Goal: Task Accomplishment & Management: Use online tool/utility

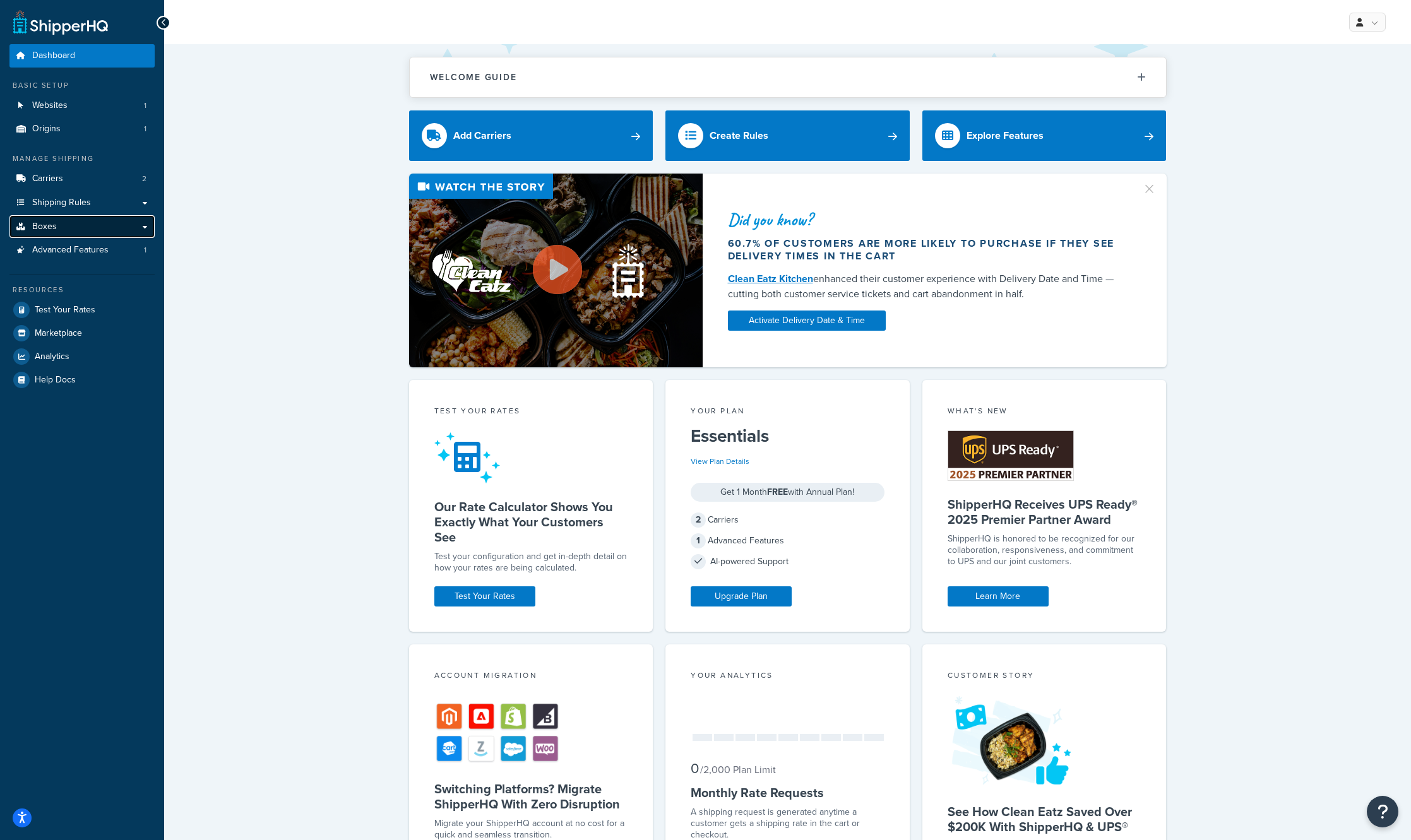
click at [95, 229] on link "Boxes" at bounding box center [82, 227] width 145 height 23
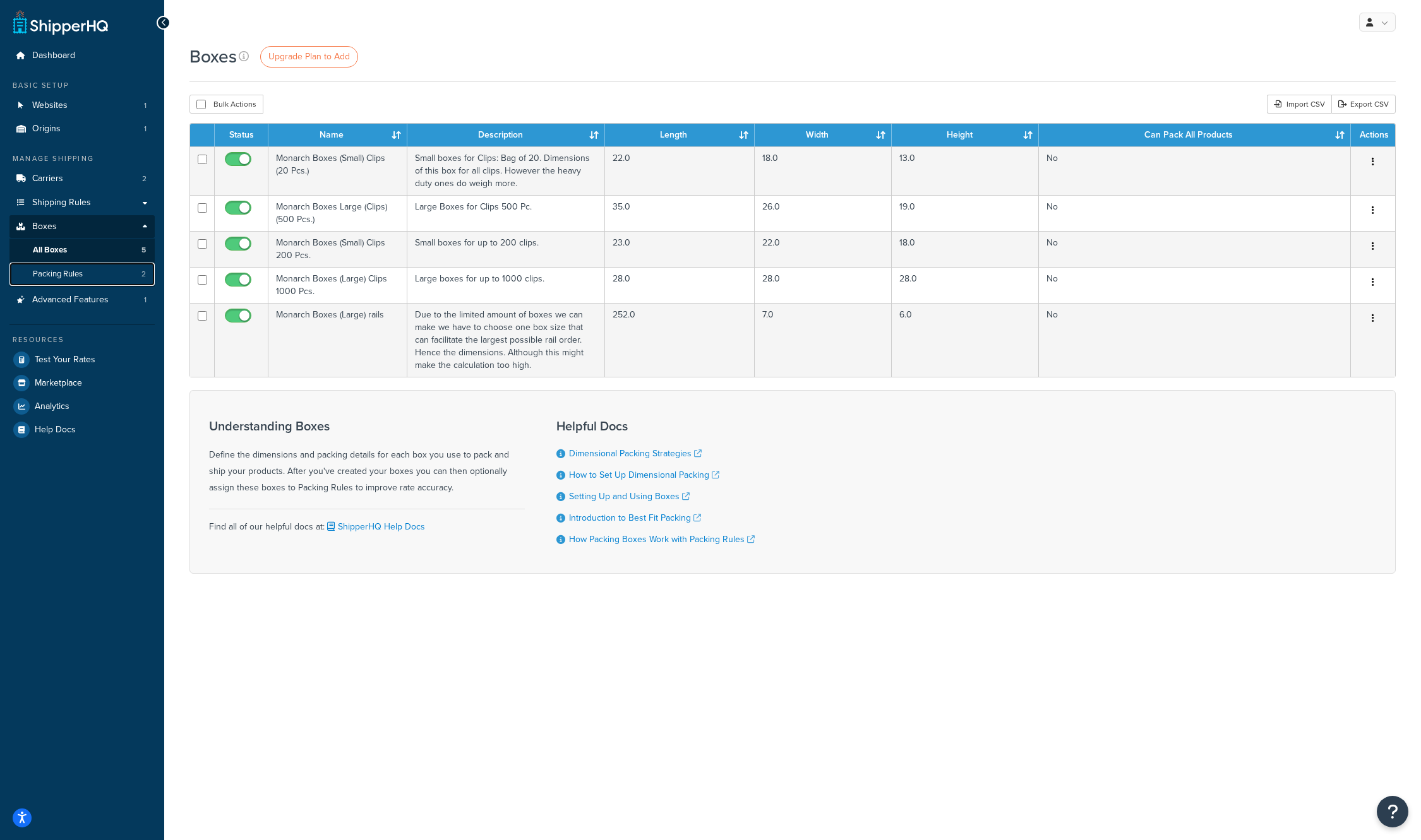
click at [103, 275] on link "Packing Rules 2" at bounding box center [82, 274] width 145 height 23
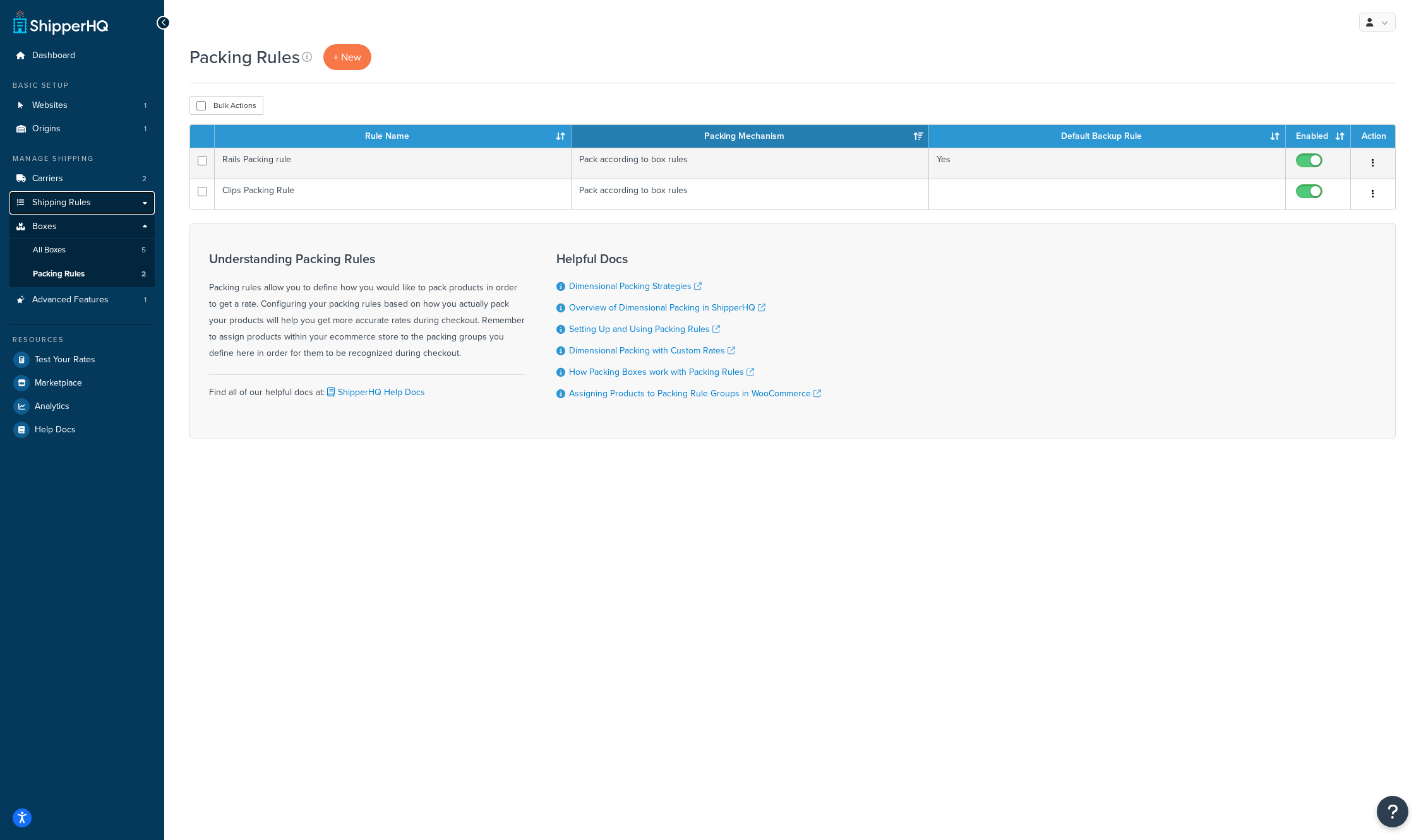
click at [77, 199] on span "Shipping Rules" at bounding box center [62, 203] width 58 height 11
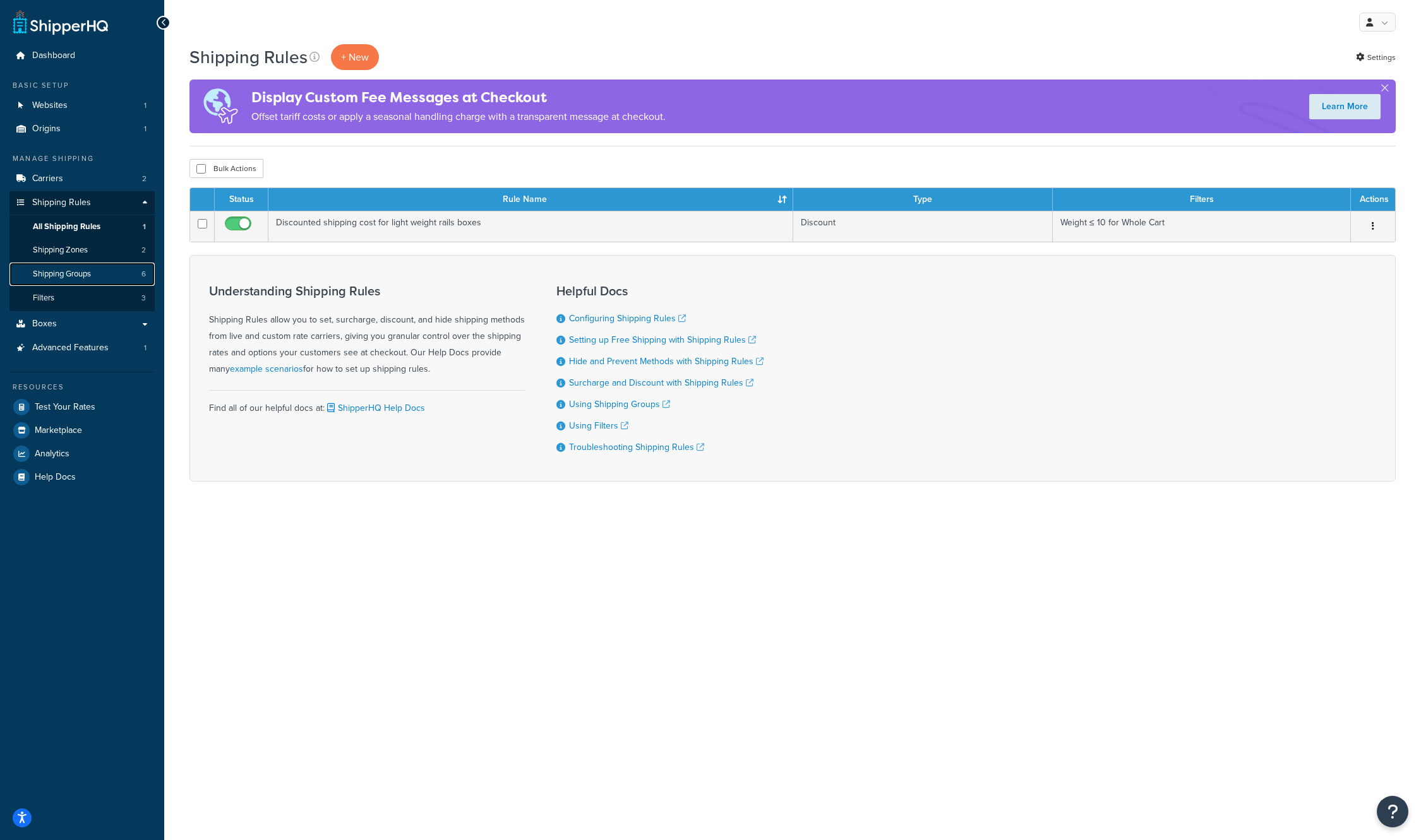
click at [62, 274] on span "Shipping Groups" at bounding box center [62, 274] width 58 height 11
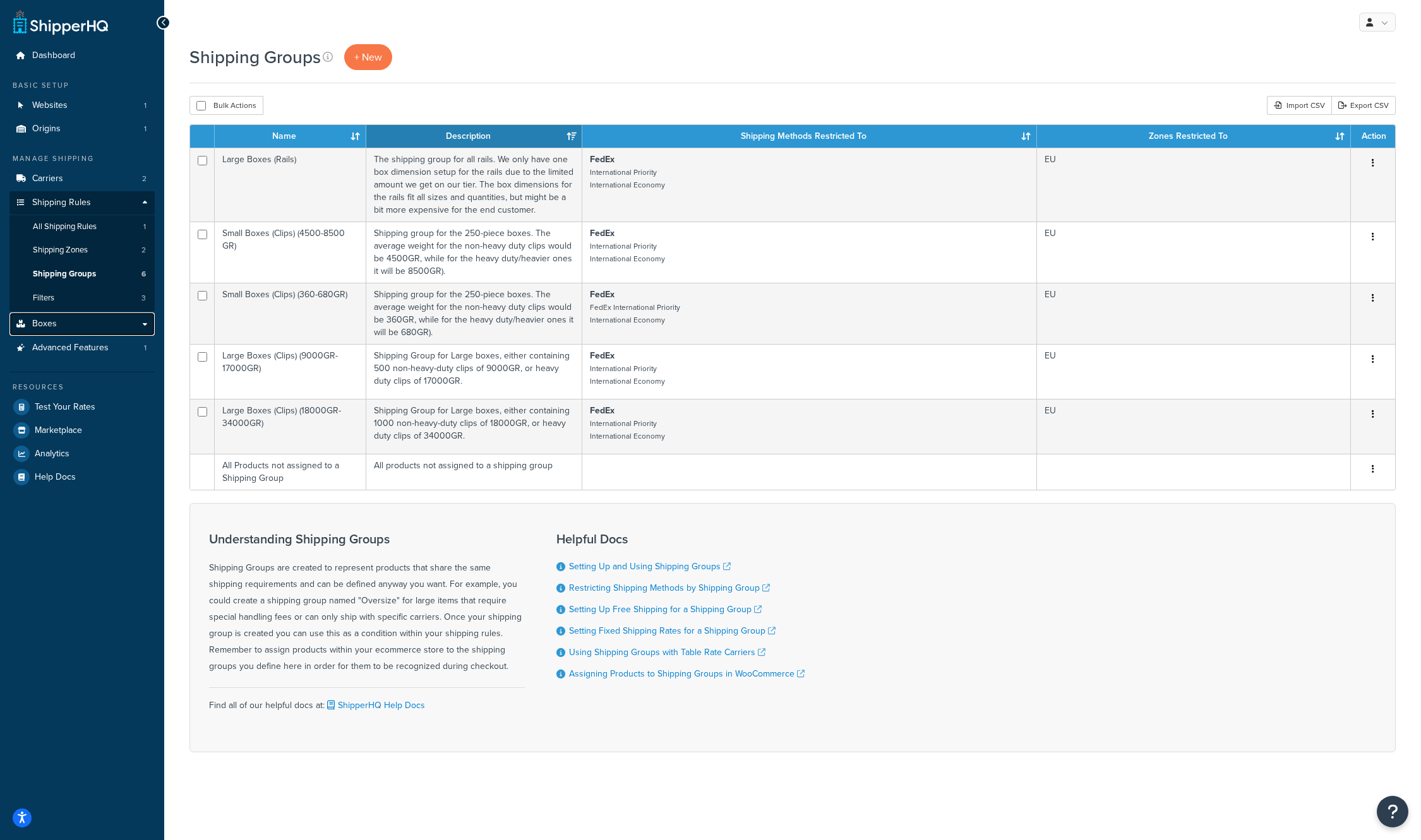
click at [136, 325] on link "Boxes" at bounding box center [82, 324] width 145 height 23
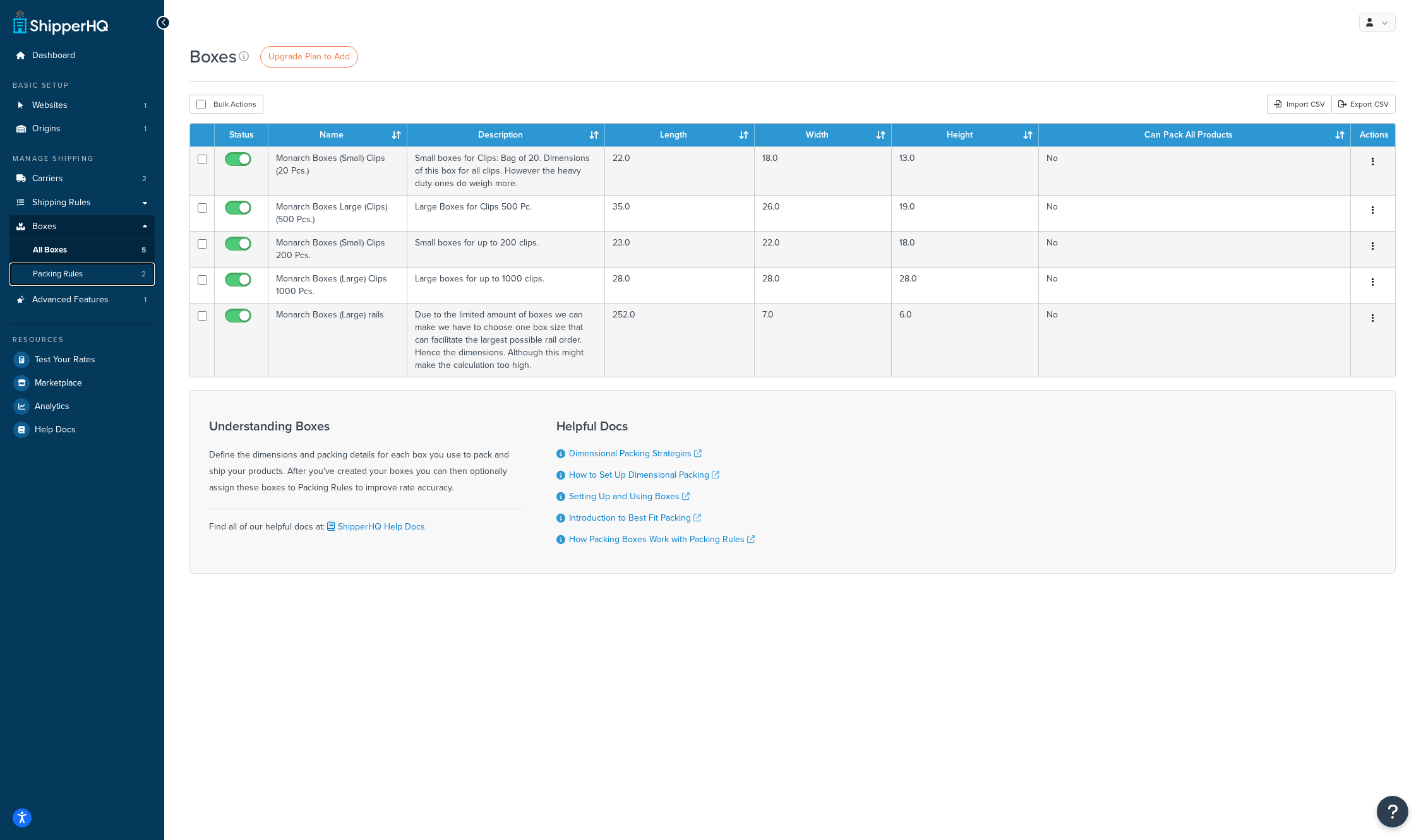
click at [82, 266] on link "Packing Rules 2" at bounding box center [82, 274] width 145 height 23
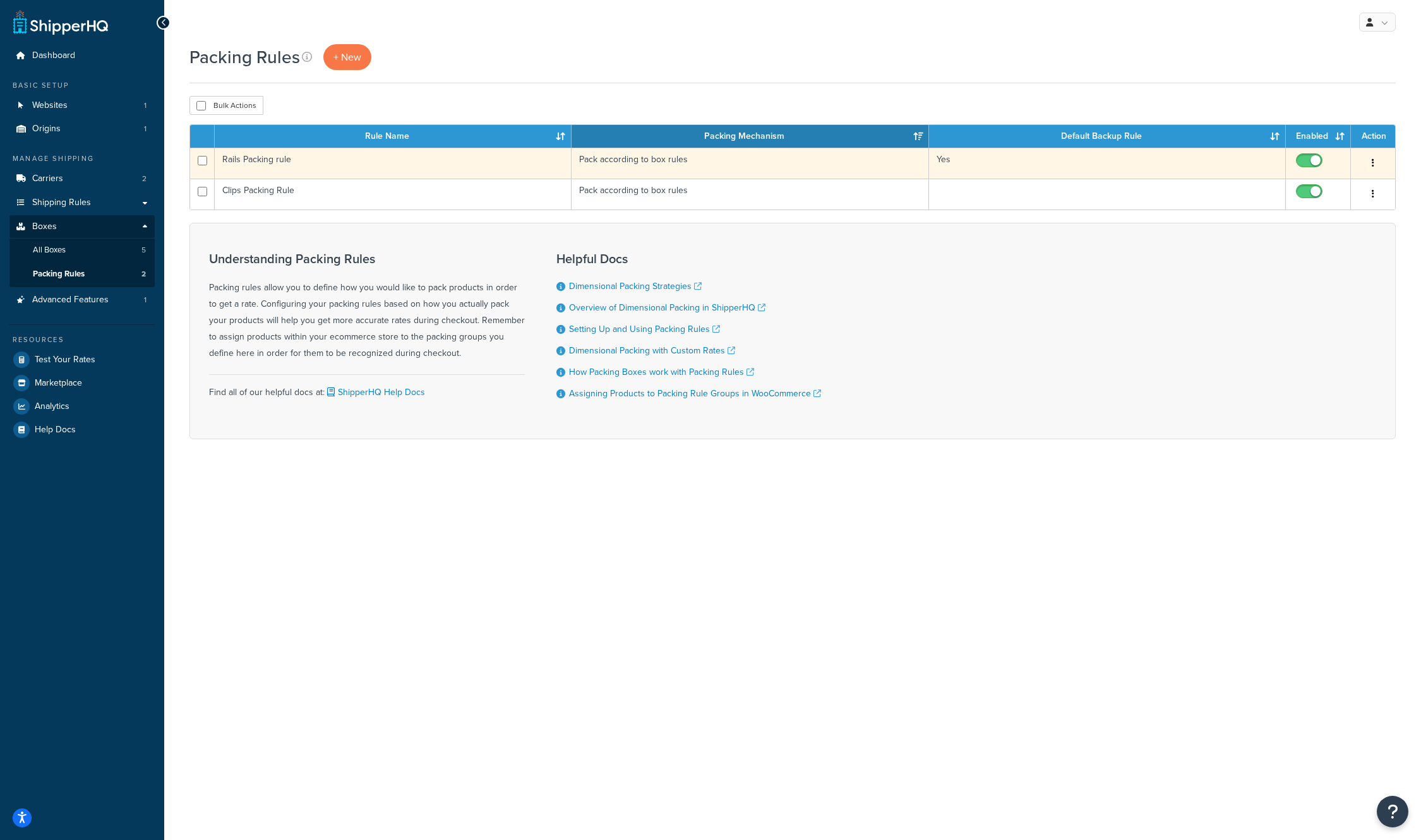
click at [332, 155] on td "Rails Packing rule" at bounding box center [393, 164] width 357 height 31
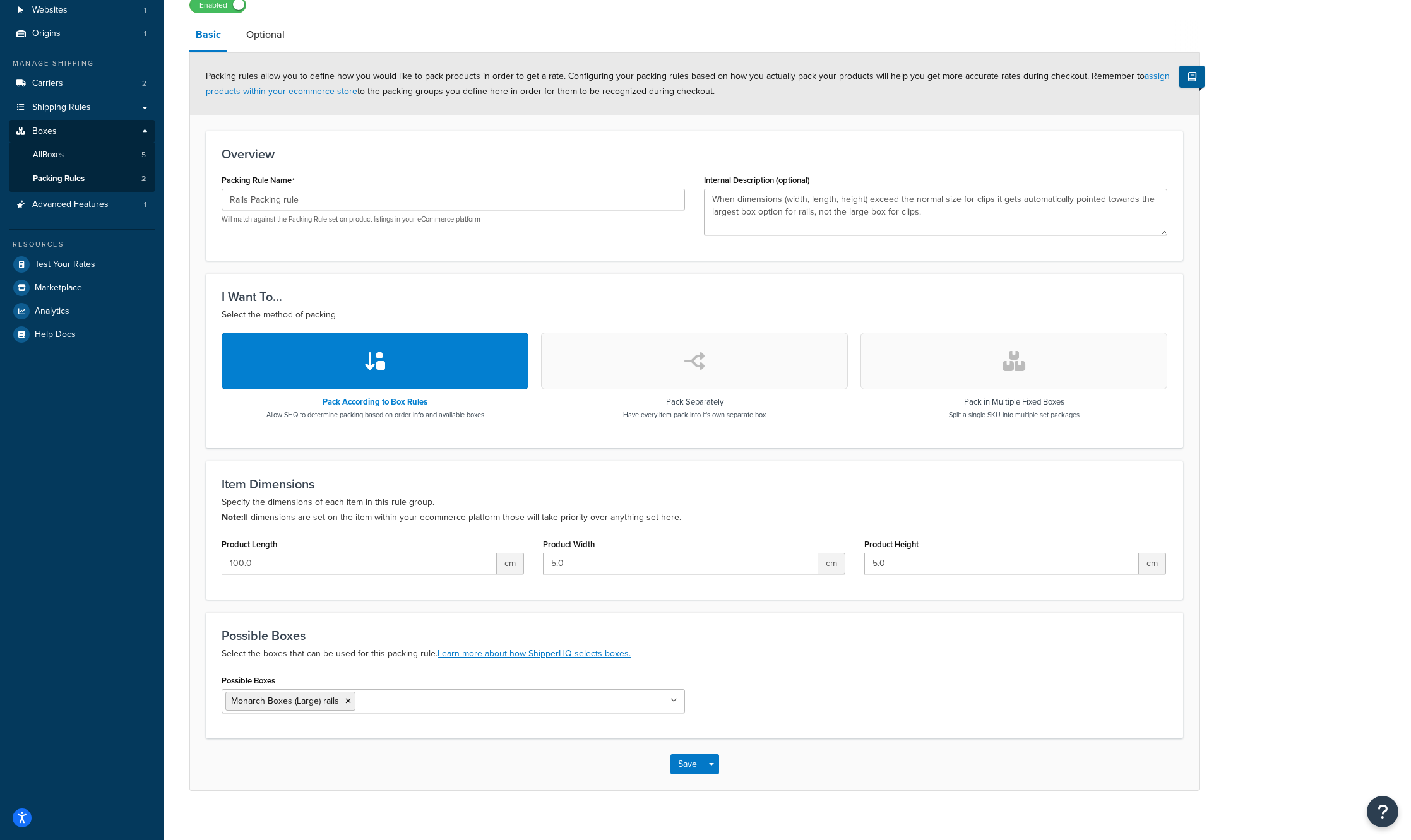
scroll to position [110, 0]
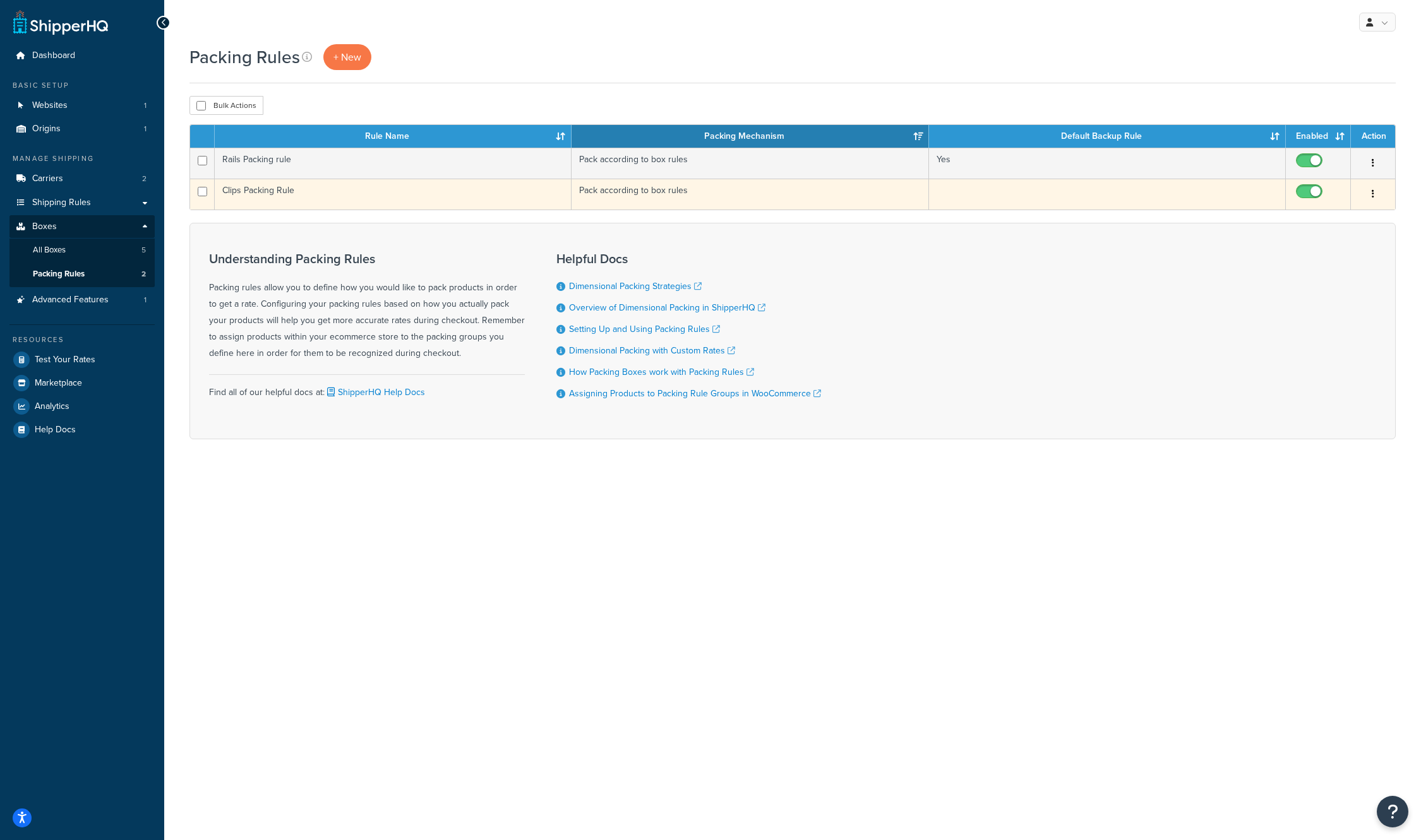
click at [259, 193] on td "Clips Packing Rule" at bounding box center [393, 194] width 357 height 31
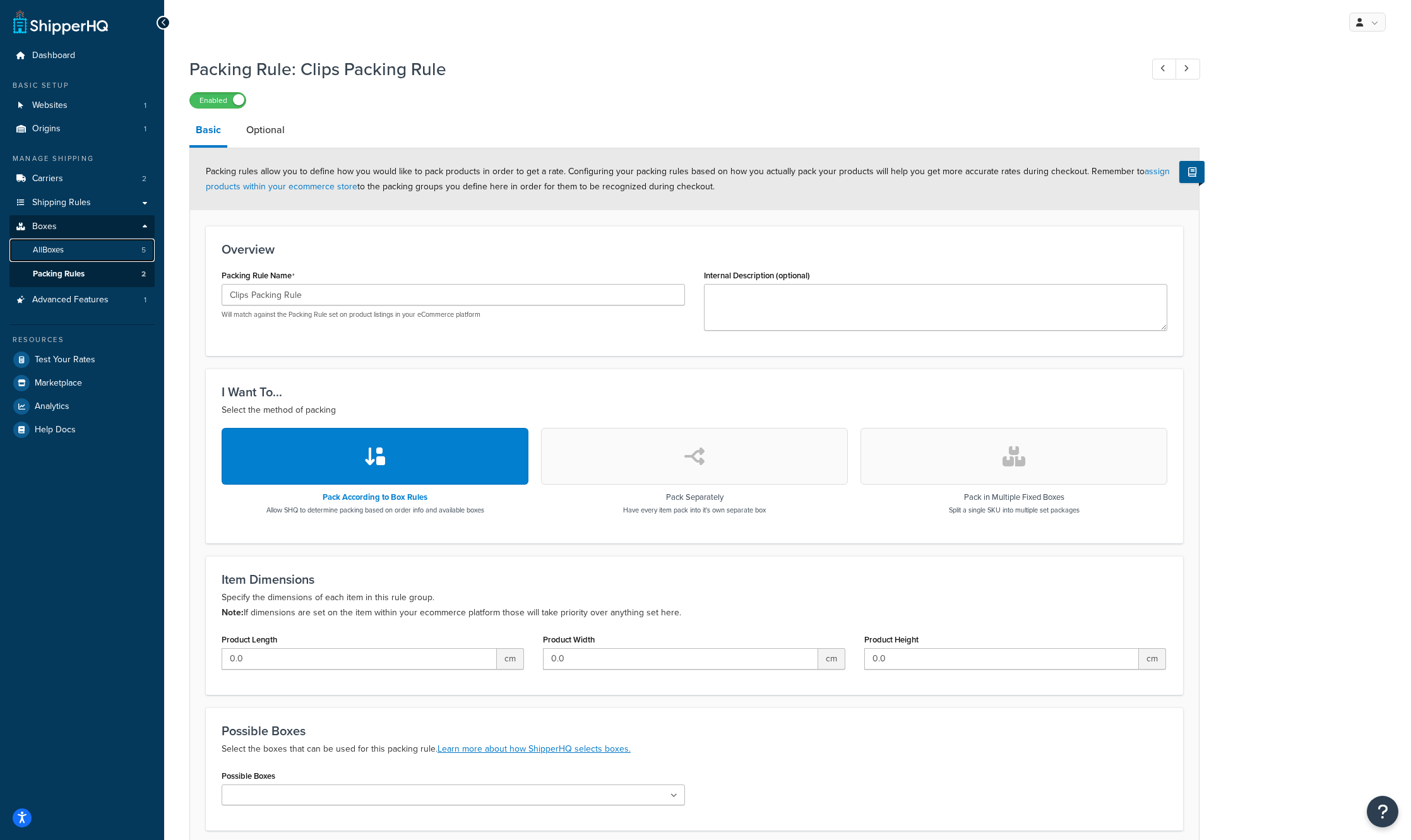
click at [51, 253] on span "All Boxes" at bounding box center [49, 250] width 31 height 11
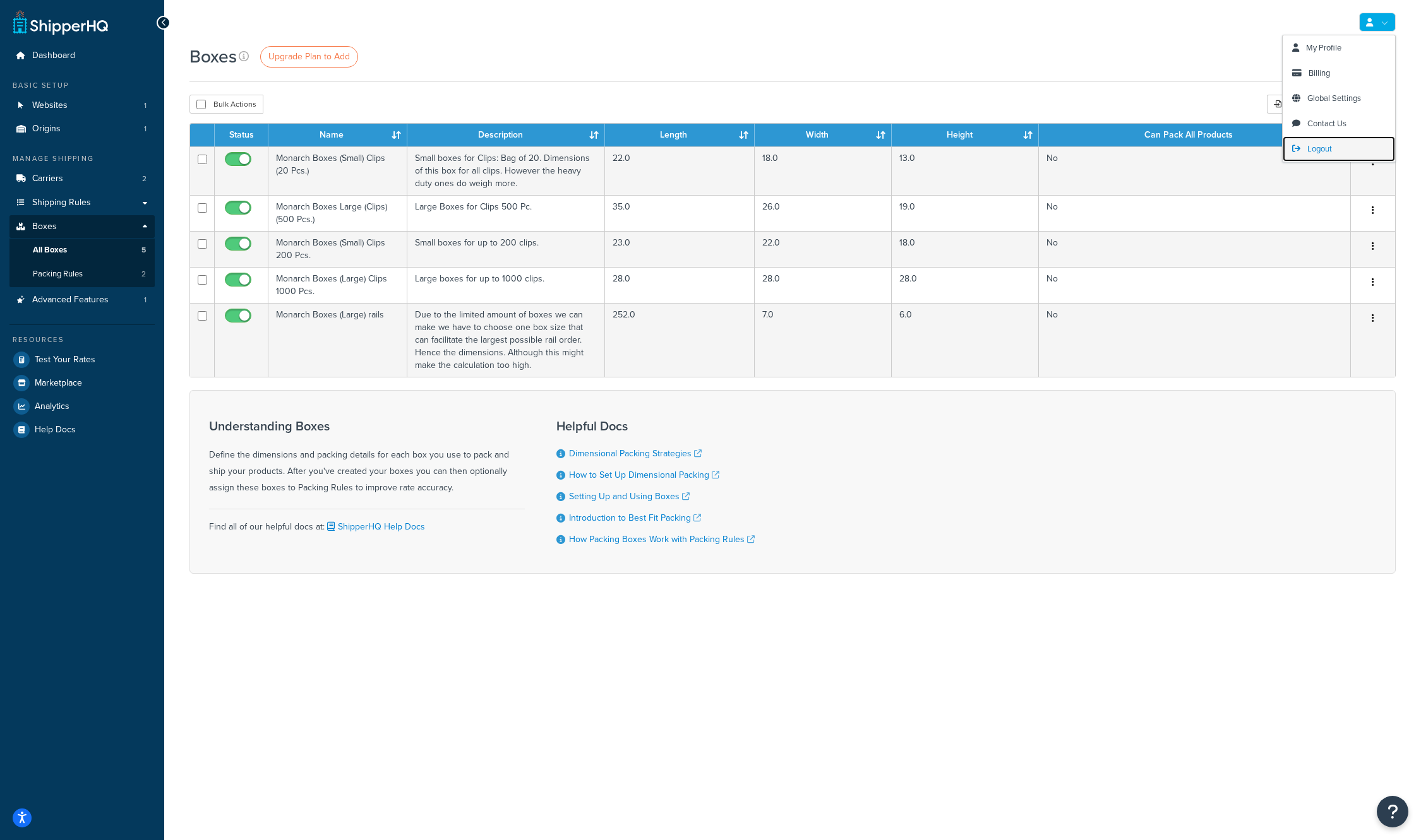
click at [1335, 149] on link "Logout" at bounding box center [1339, 149] width 112 height 25
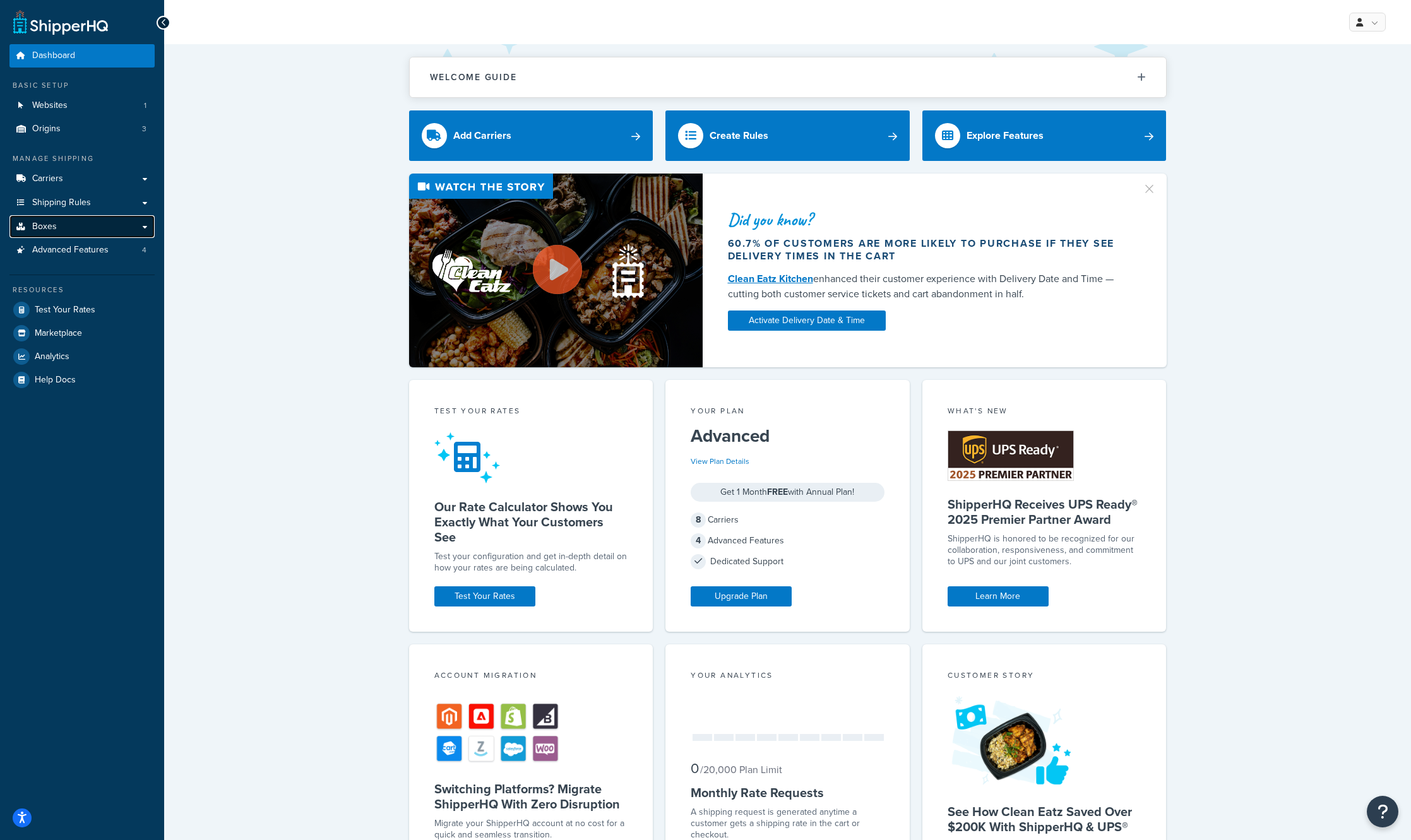
click at [110, 230] on link "Boxes" at bounding box center [82, 227] width 145 height 23
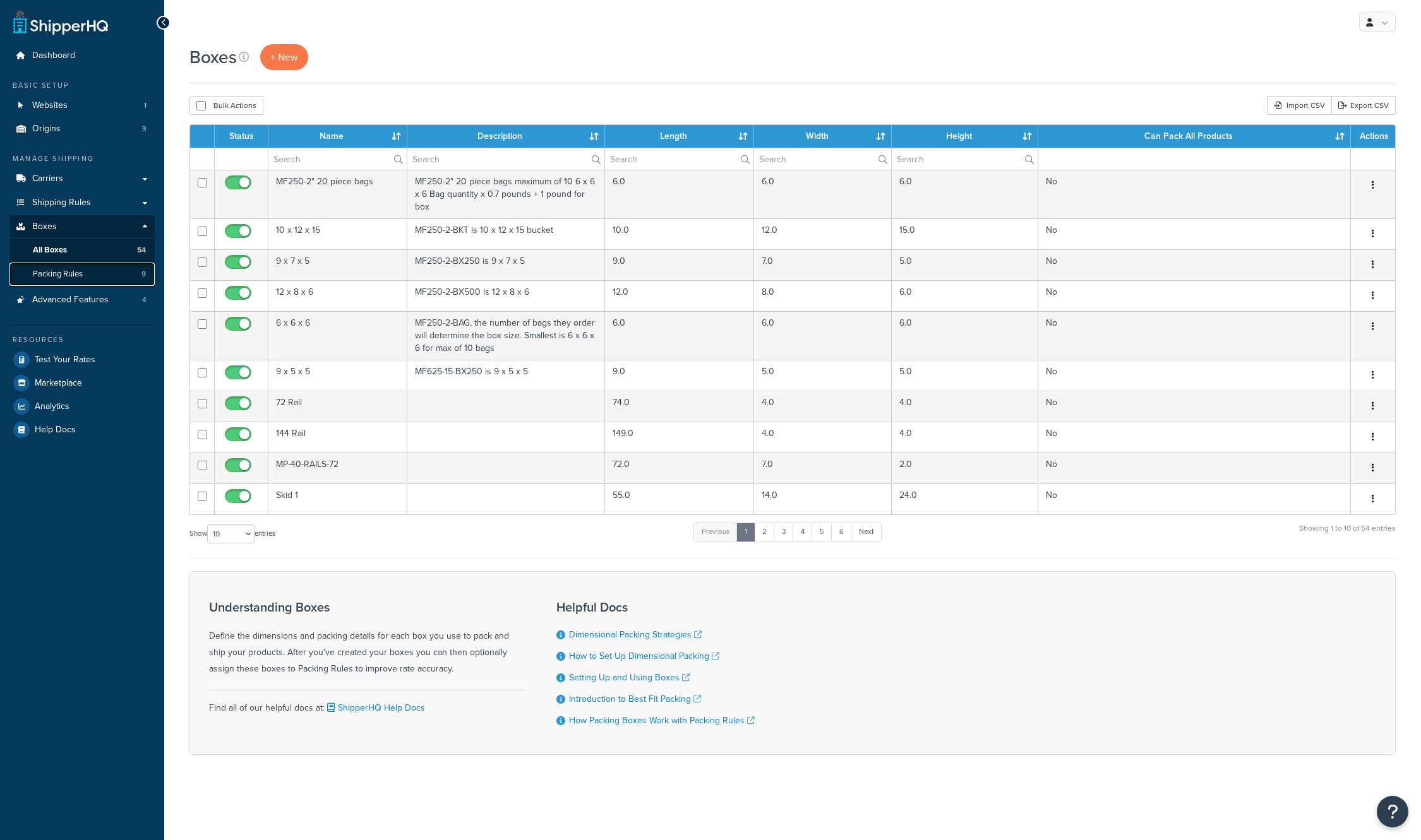
click at [86, 269] on link "Packing Rules 9" at bounding box center [82, 274] width 145 height 23
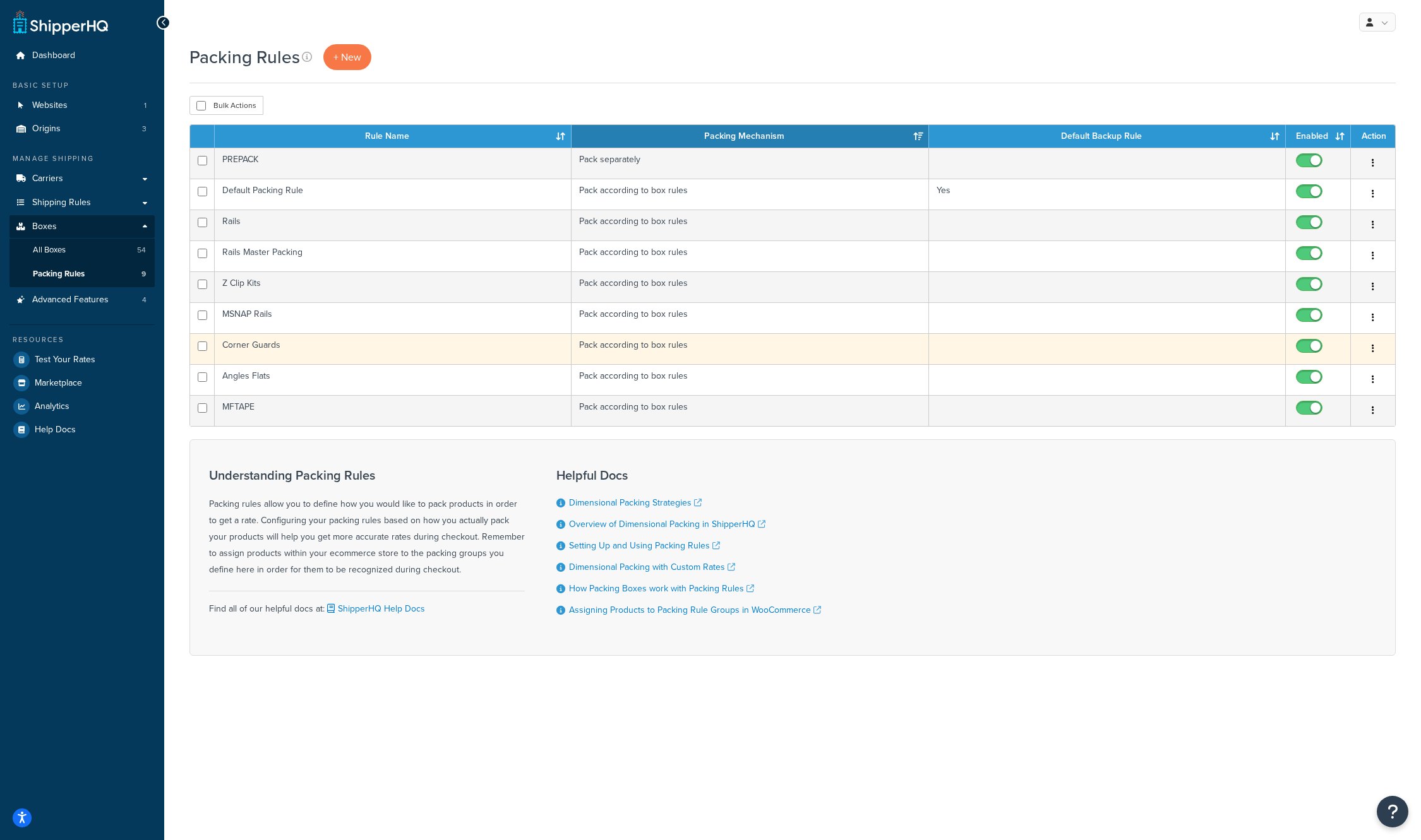
click at [248, 349] on td "Corner Guards" at bounding box center [393, 349] width 357 height 31
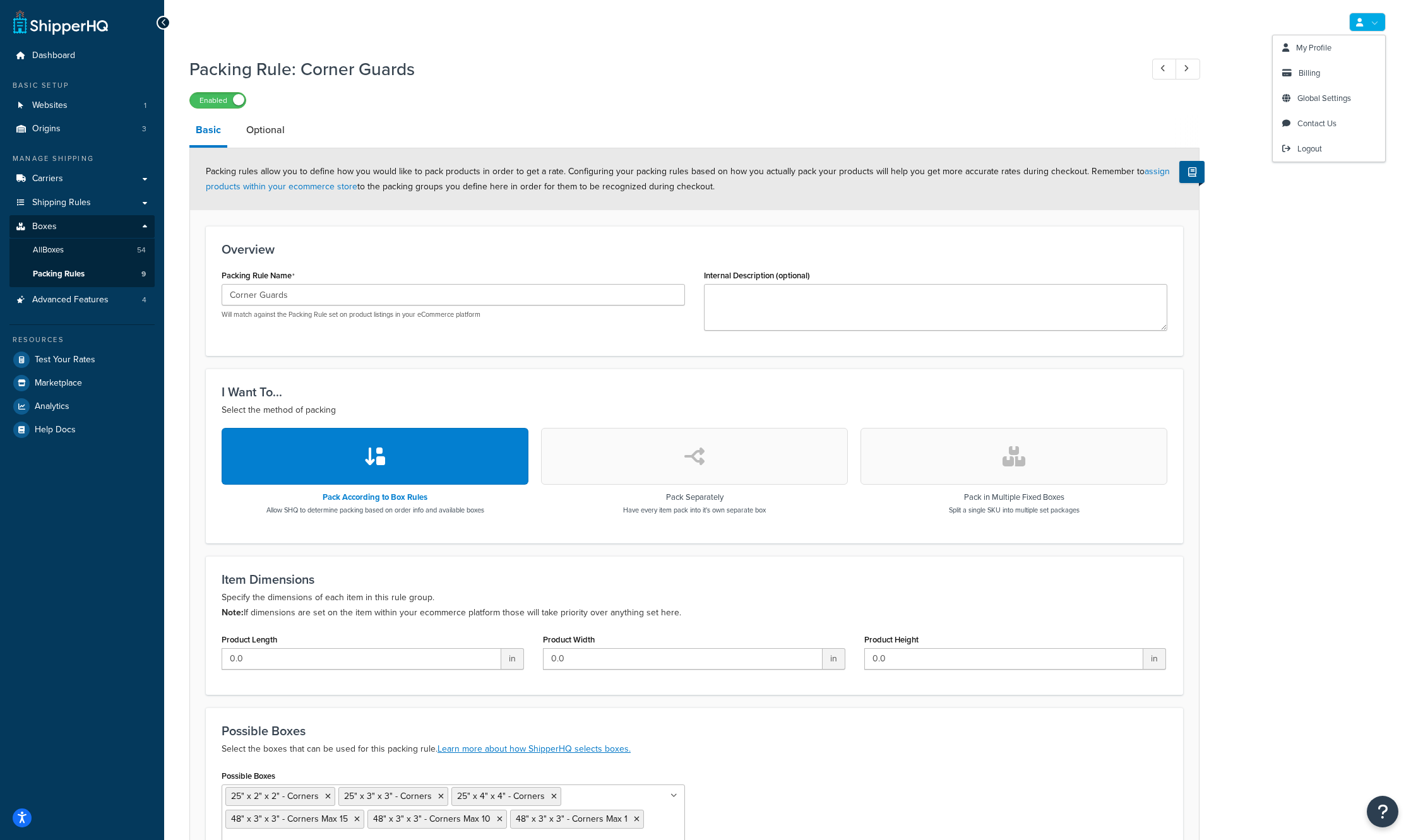
click at [1370, 19] on link at bounding box center [1367, 21] width 36 height 19
click at [1305, 153] on span "Logout" at bounding box center [1310, 149] width 25 height 12
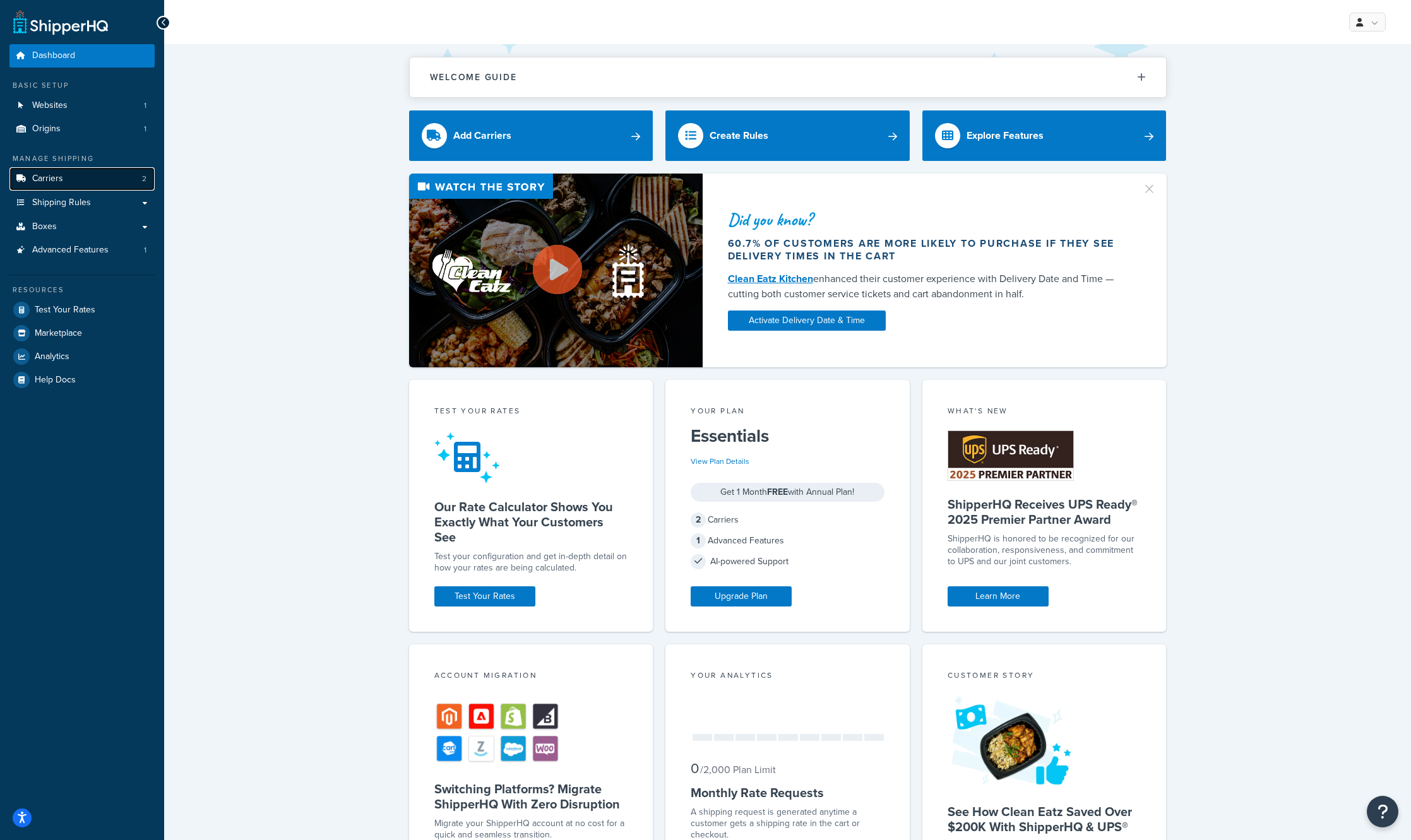
click at [116, 182] on link "Carriers 2" at bounding box center [82, 179] width 145 height 23
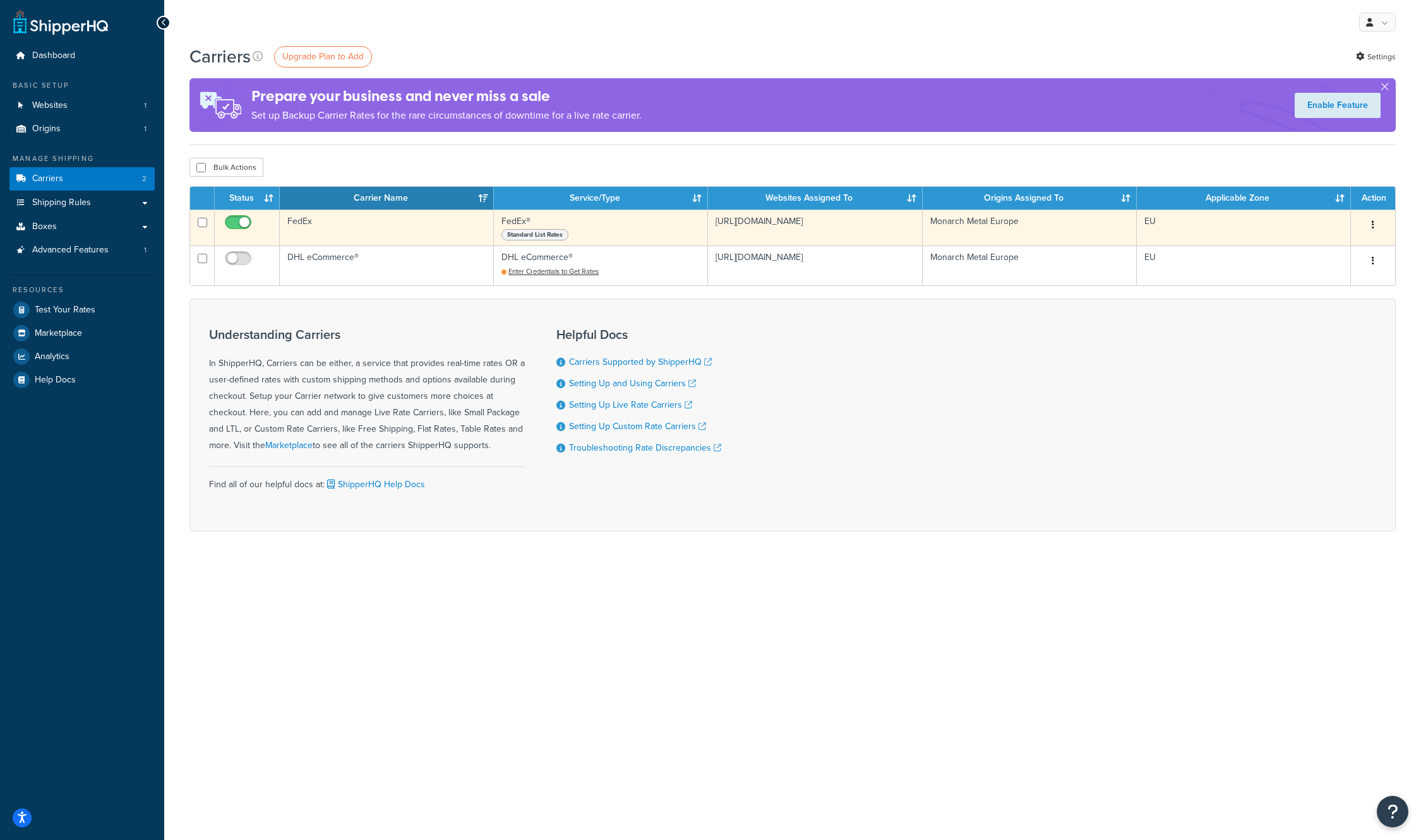
click at [303, 222] on td "FedEx" at bounding box center [387, 227] width 214 height 36
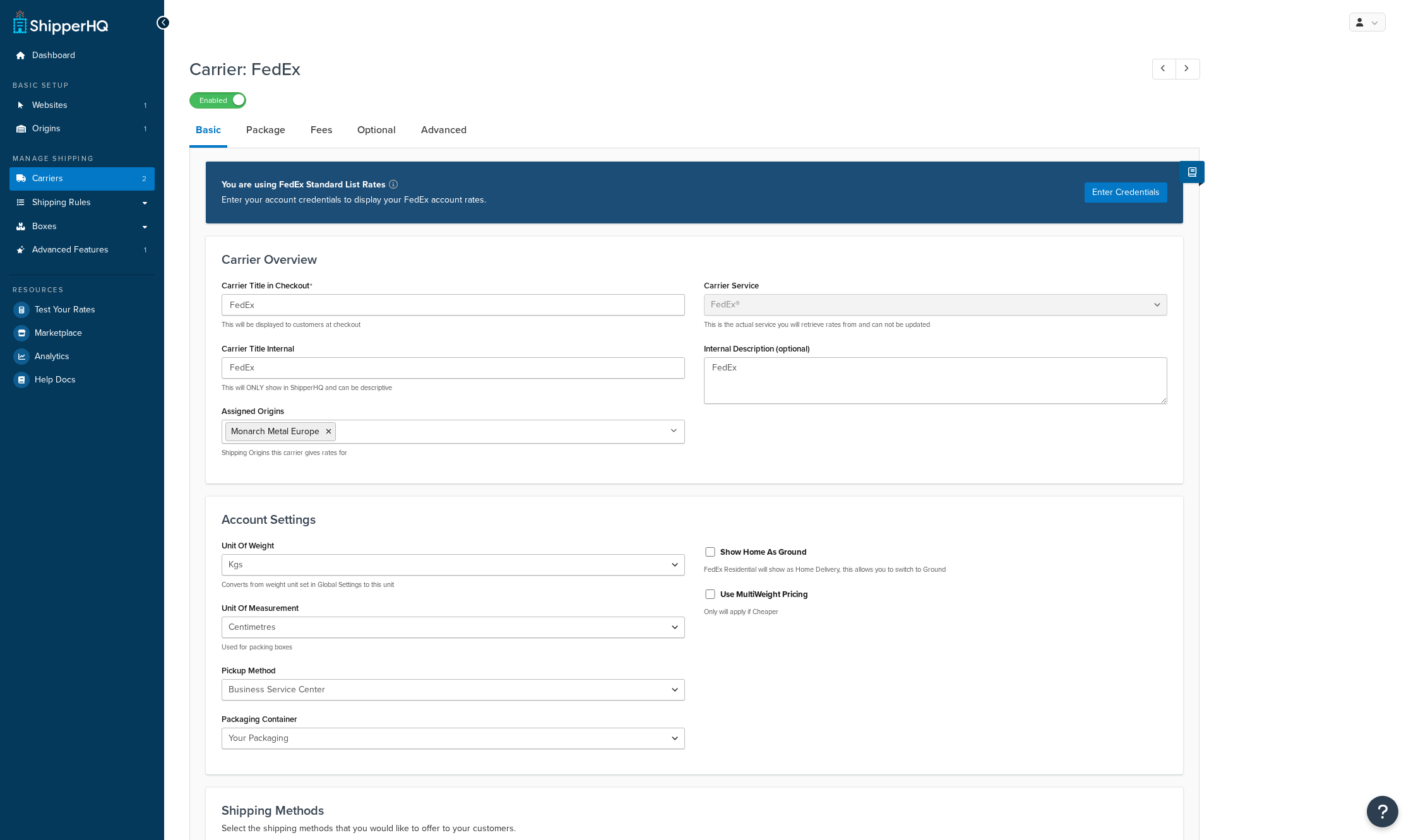
select select "fedEx"
select select "kg"
select select "CM"
select select "YOUR_PACKAGING"
click at [322, 128] on link "Fees" at bounding box center [321, 130] width 34 height 31
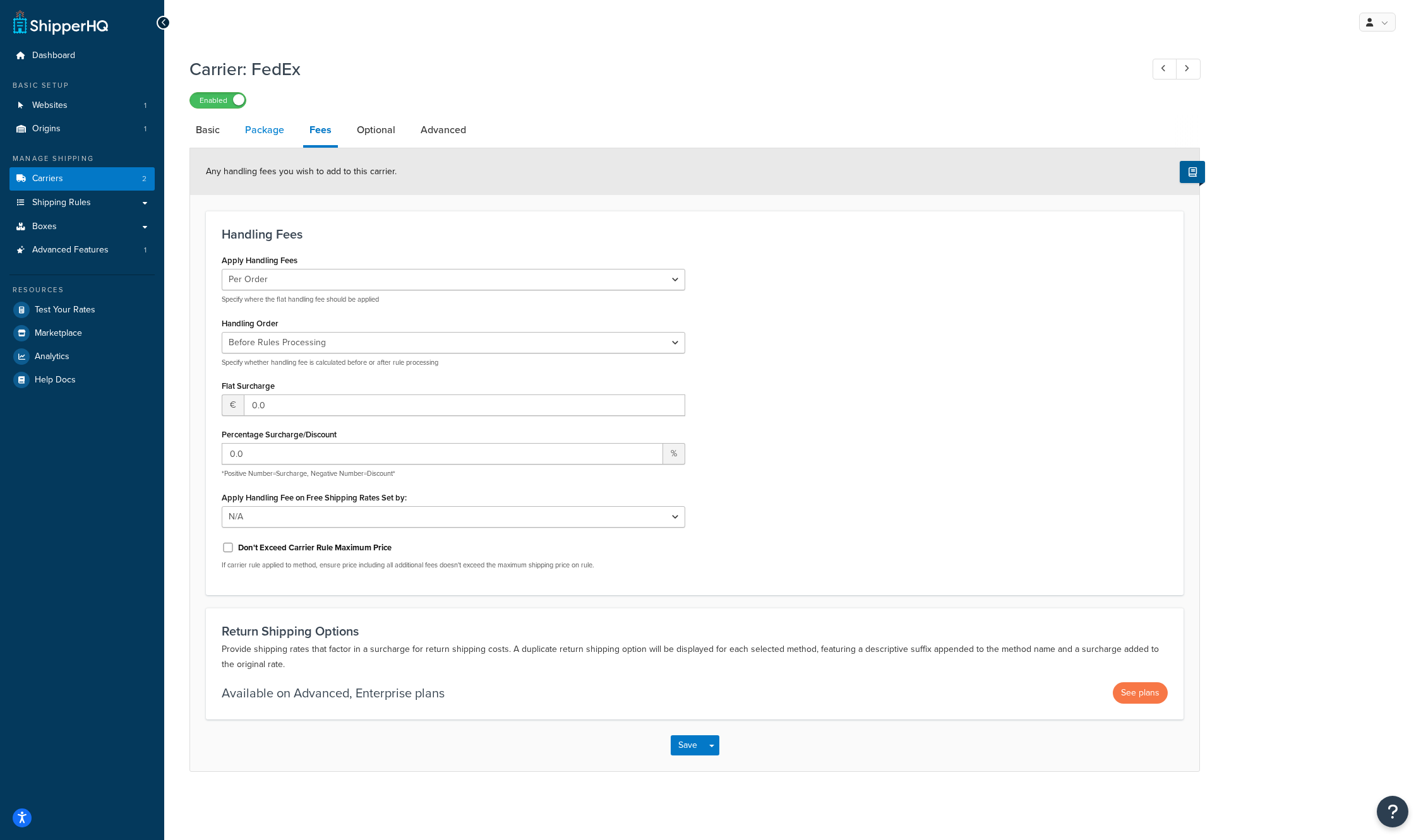
click at [267, 140] on link "Package" at bounding box center [265, 130] width 52 height 31
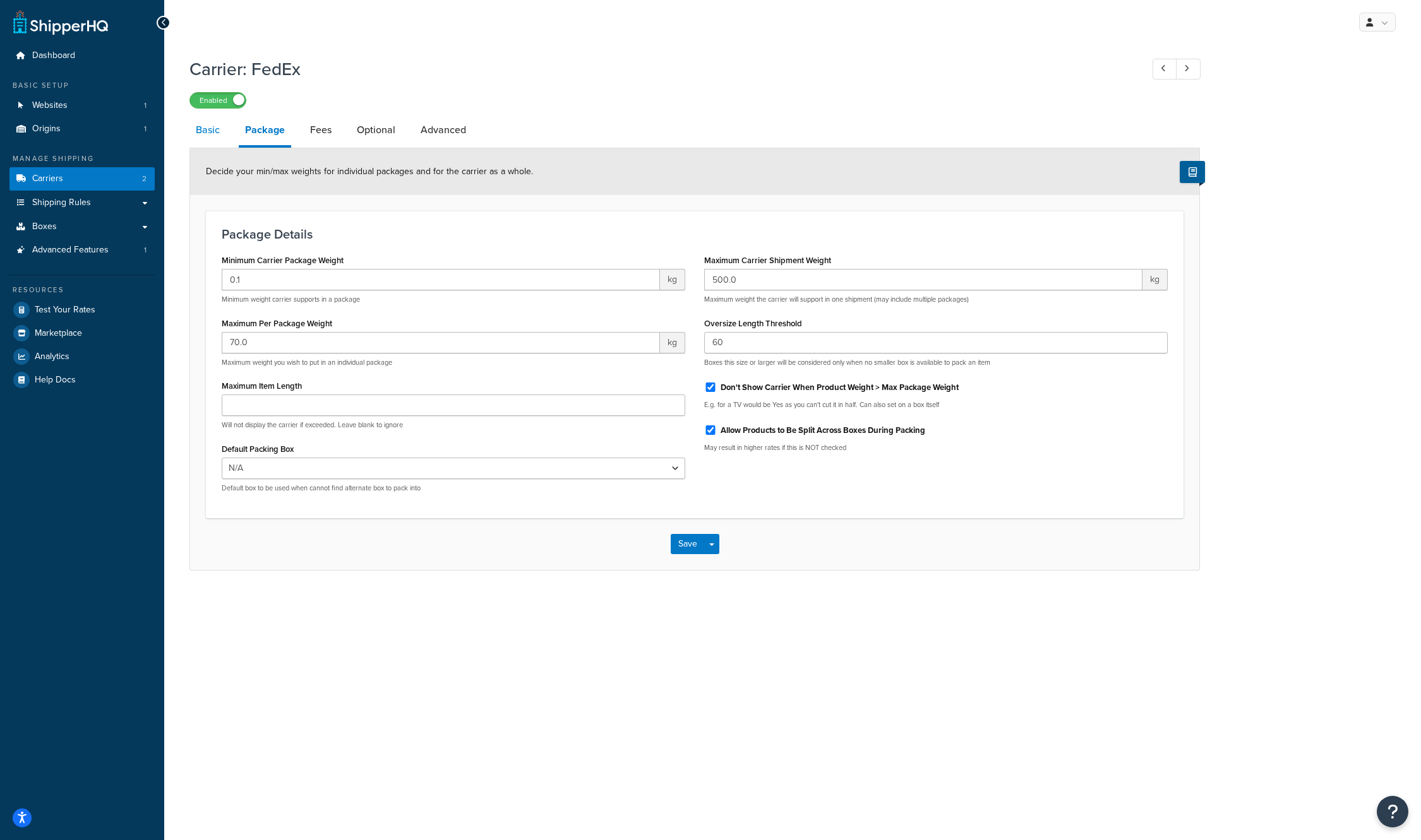
click at [223, 136] on link "Basic" at bounding box center [208, 130] width 36 height 31
select select "fedEx"
select select "kg"
select select "CM"
select select "YOUR_PACKAGING"
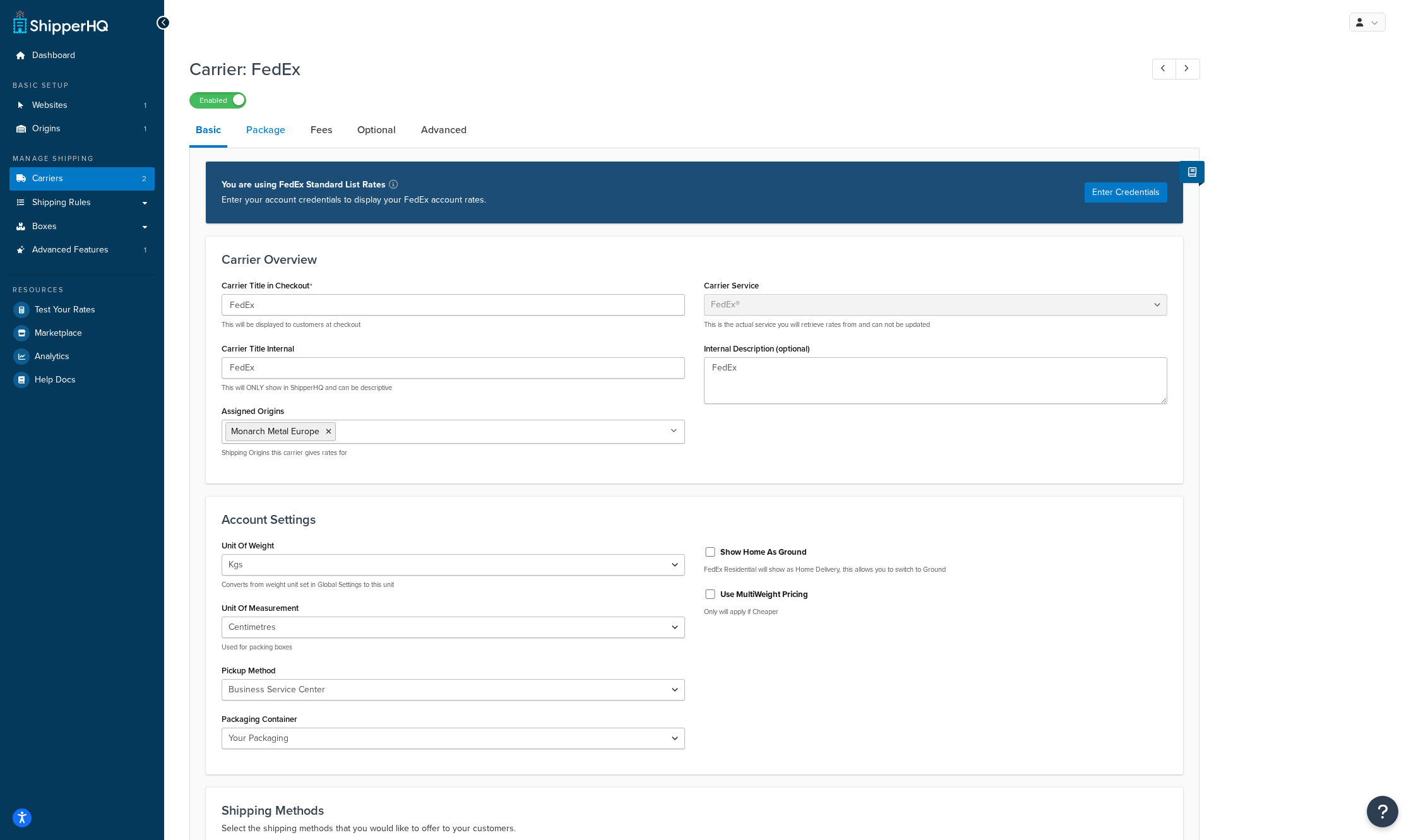
click at [278, 133] on link "Package" at bounding box center [266, 130] width 52 height 31
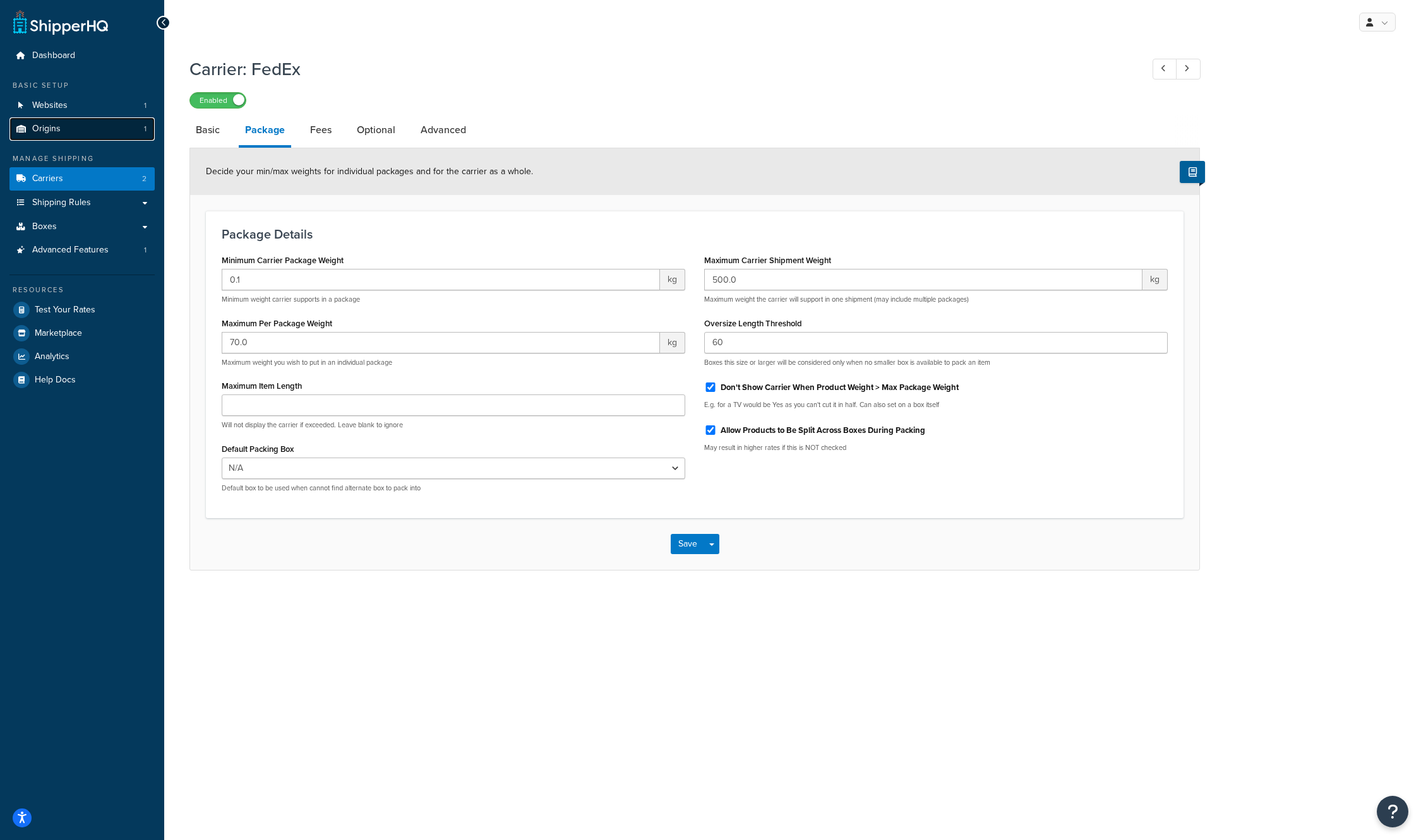
click at [92, 135] on link "Origins 1" at bounding box center [82, 129] width 145 height 23
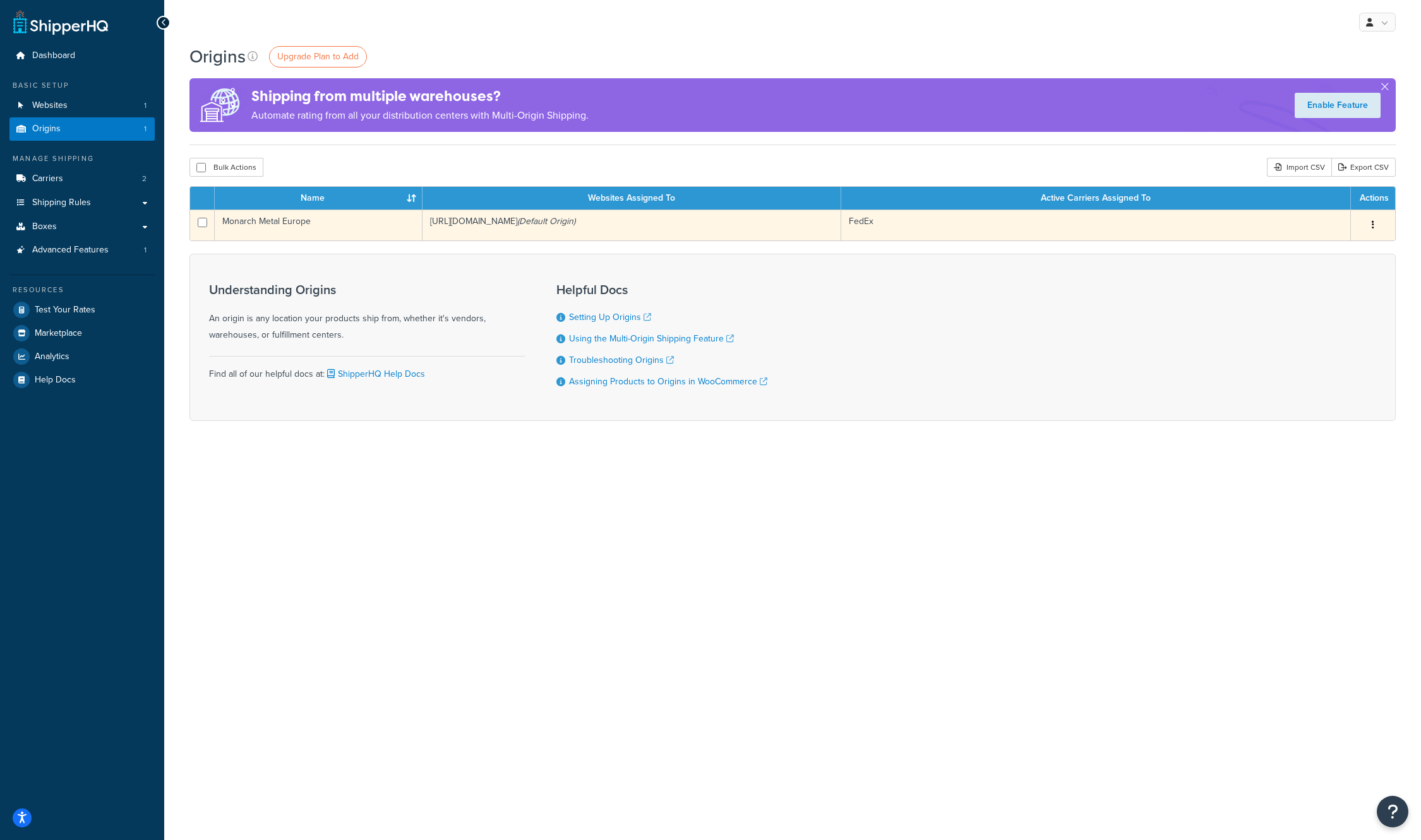
click at [276, 228] on td "Monarch Metal Europe" at bounding box center [319, 225] width 208 height 31
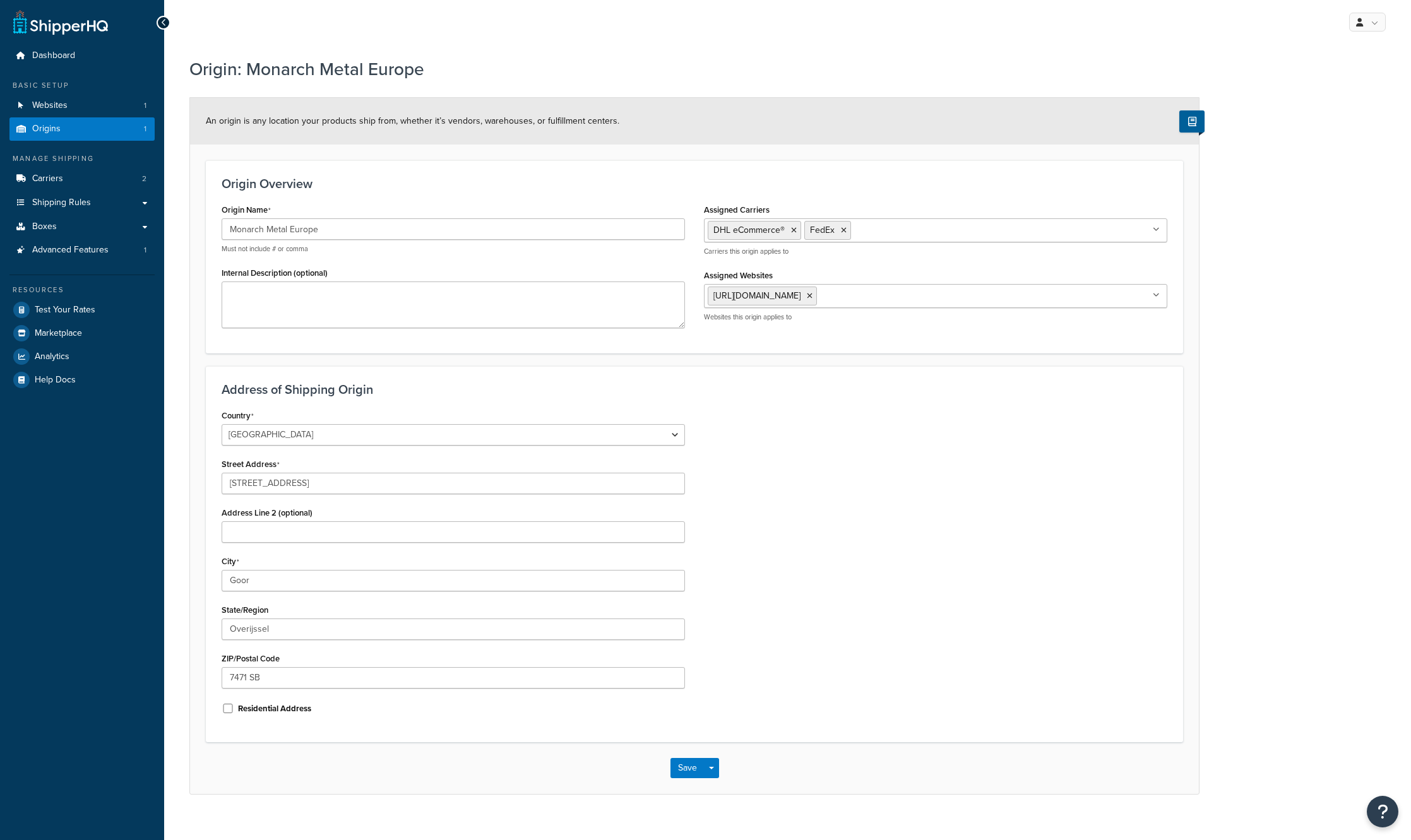
select select "1152"
drag, startPoint x: 323, startPoint y: 634, endPoint x: 186, endPoint y: 615, distance: 138.3
click at [186, 615] on div "Origin: Monarch Metal Europe An origin is any location your products ship from,…" at bounding box center [788, 438] width 1247 height 776
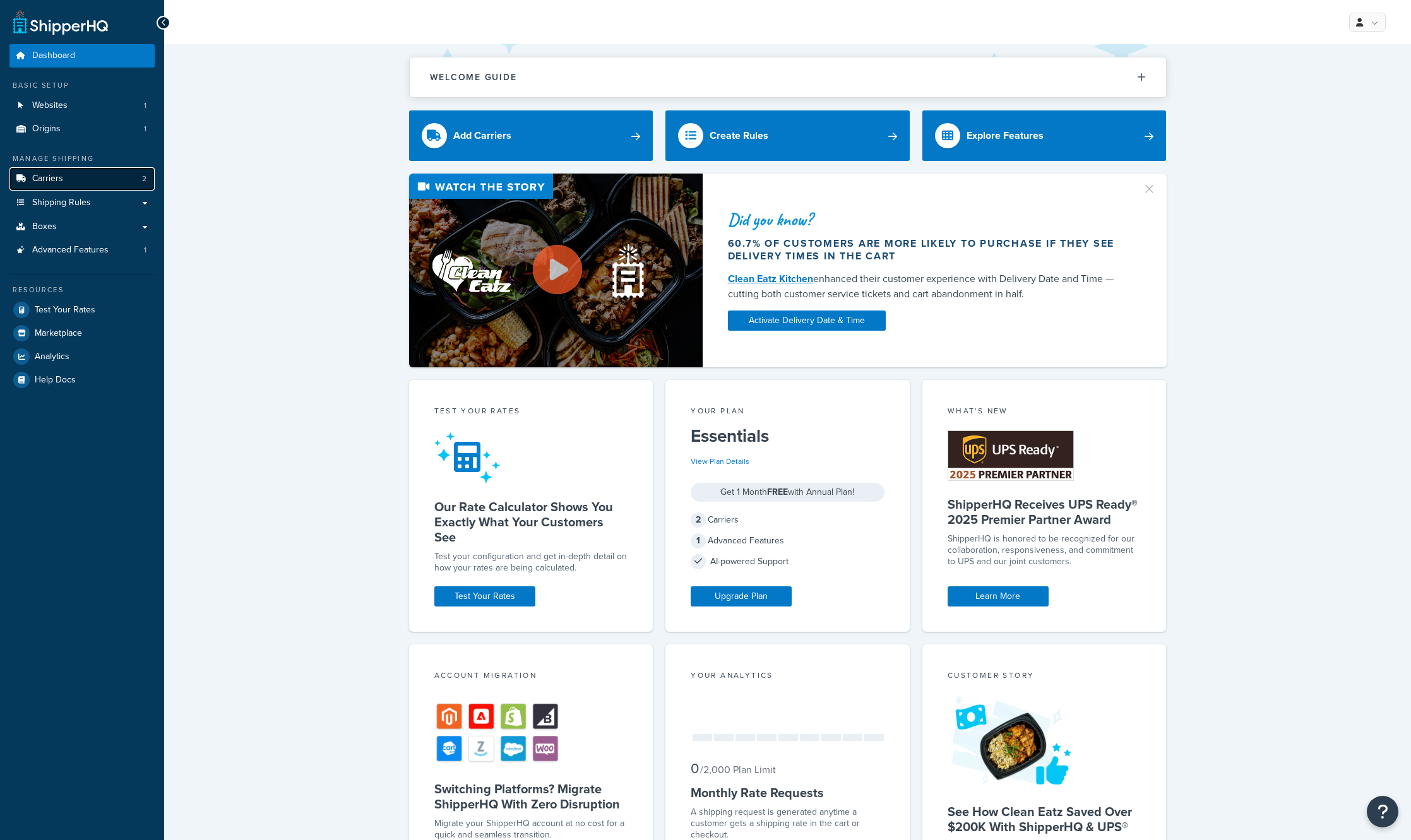
click at [116, 177] on link "Carriers 2" at bounding box center [82, 179] width 145 height 23
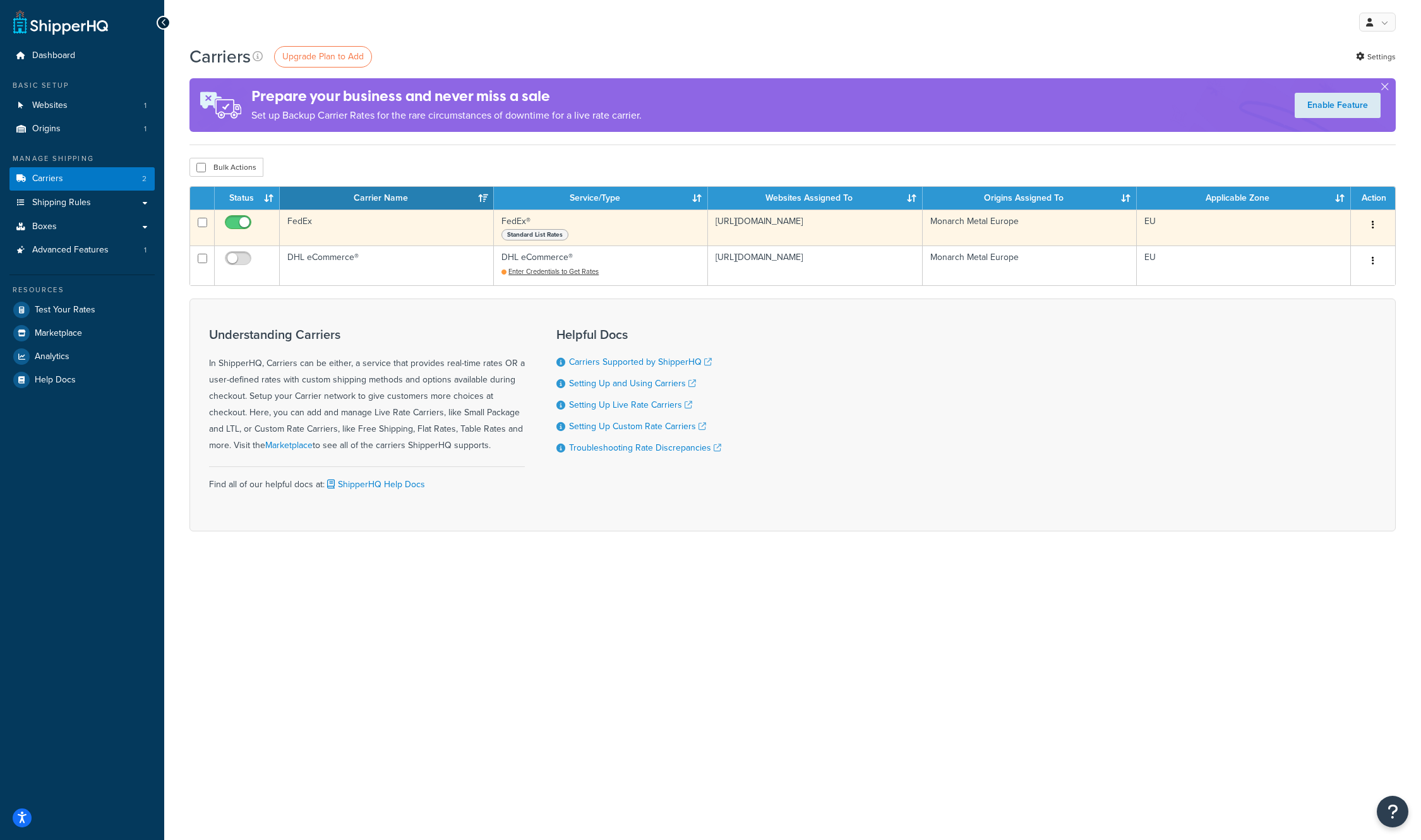
click at [299, 225] on td "FedEx" at bounding box center [387, 227] width 214 height 36
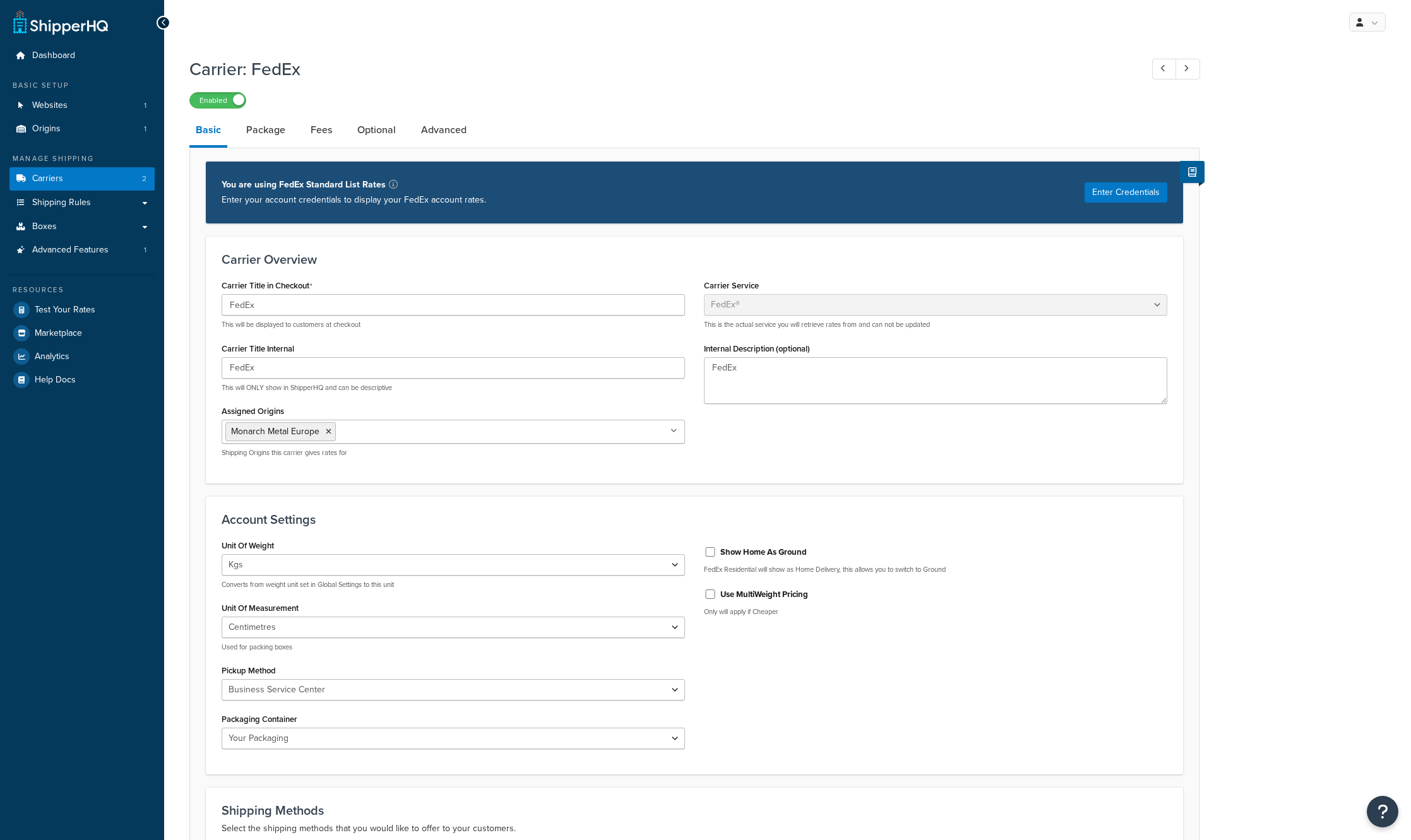
select select "fedEx"
select select "kg"
select select "CM"
select select "YOUR_PACKAGING"
click at [84, 139] on link "Origins 1" at bounding box center [82, 129] width 145 height 23
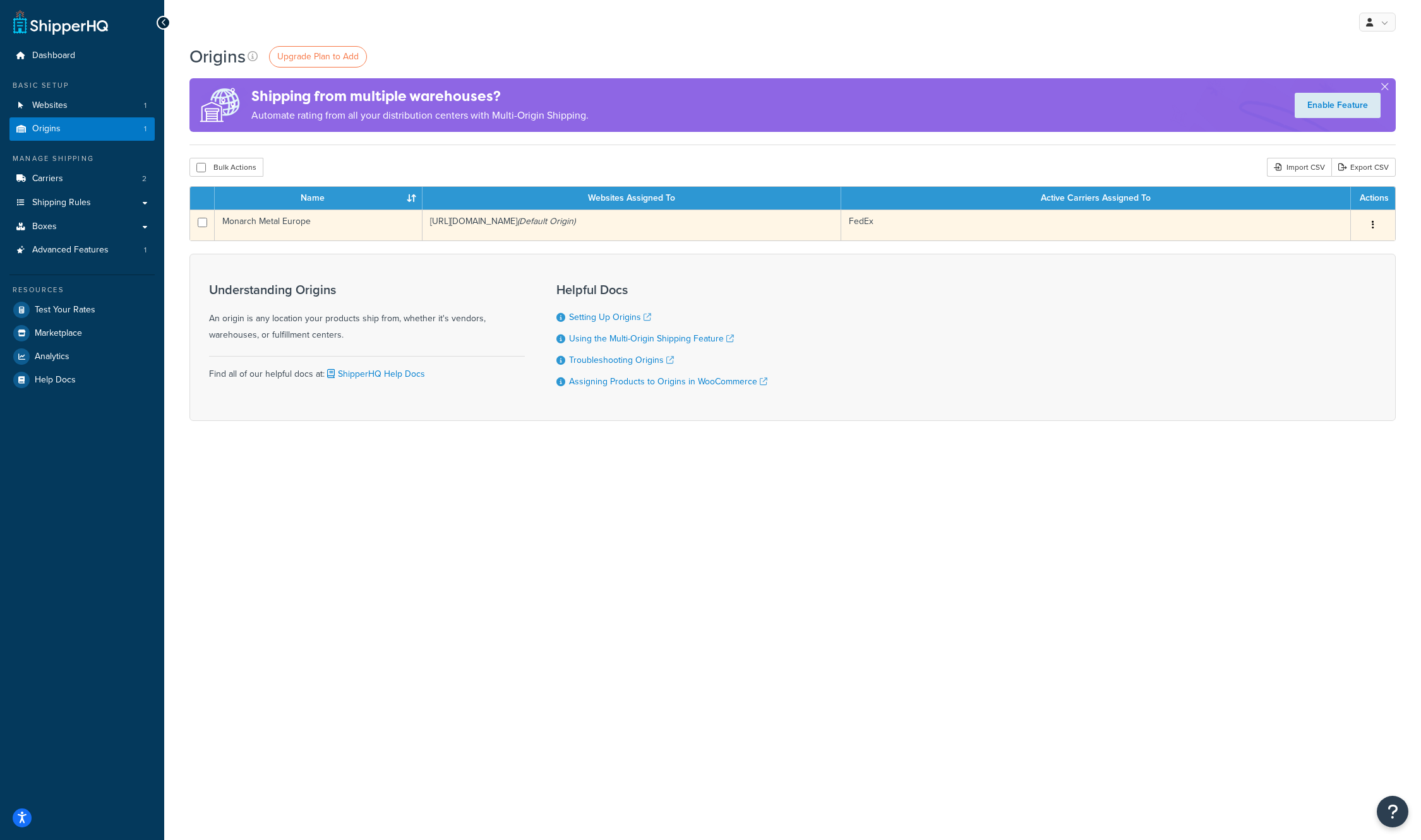
click at [253, 225] on td "Monarch Metal Europe" at bounding box center [319, 225] width 208 height 31
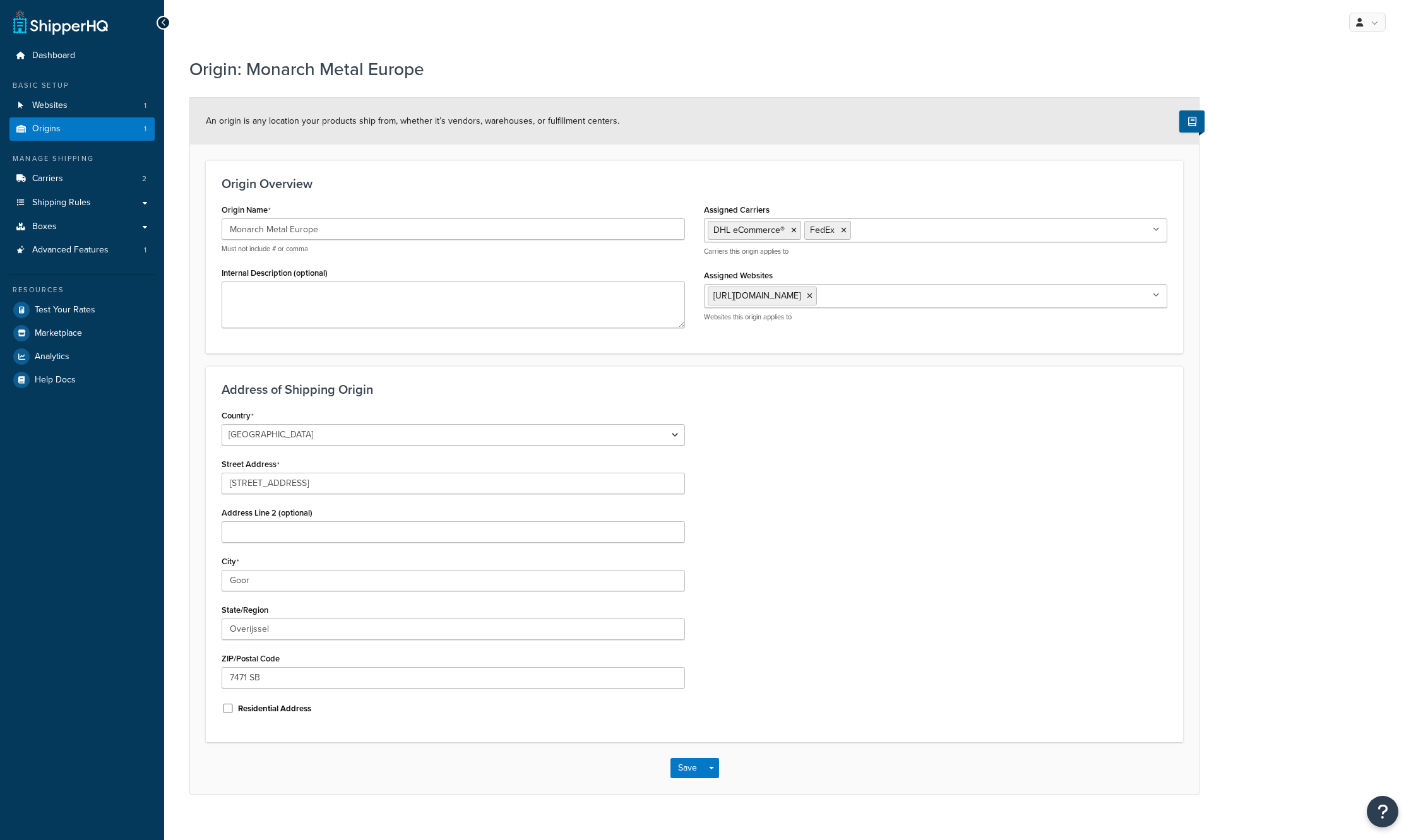
select select "1152"
click at [93, 181] on link "Carriers 2" at bounding box center [82, 179] width 145 height 23
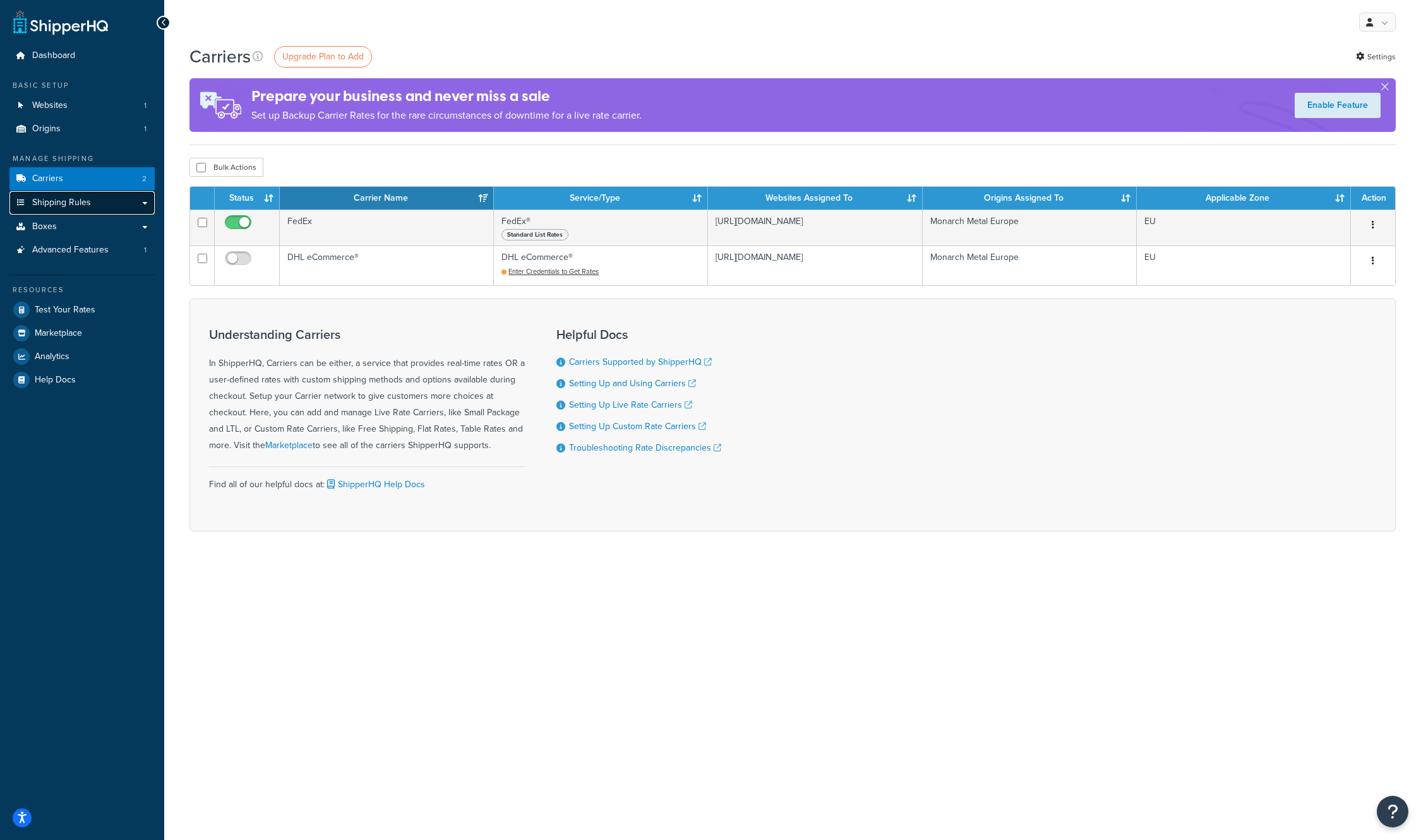
click at [90, 204] on span "Shipping Rules" at bounding box center [62, 203] width 58 height 11
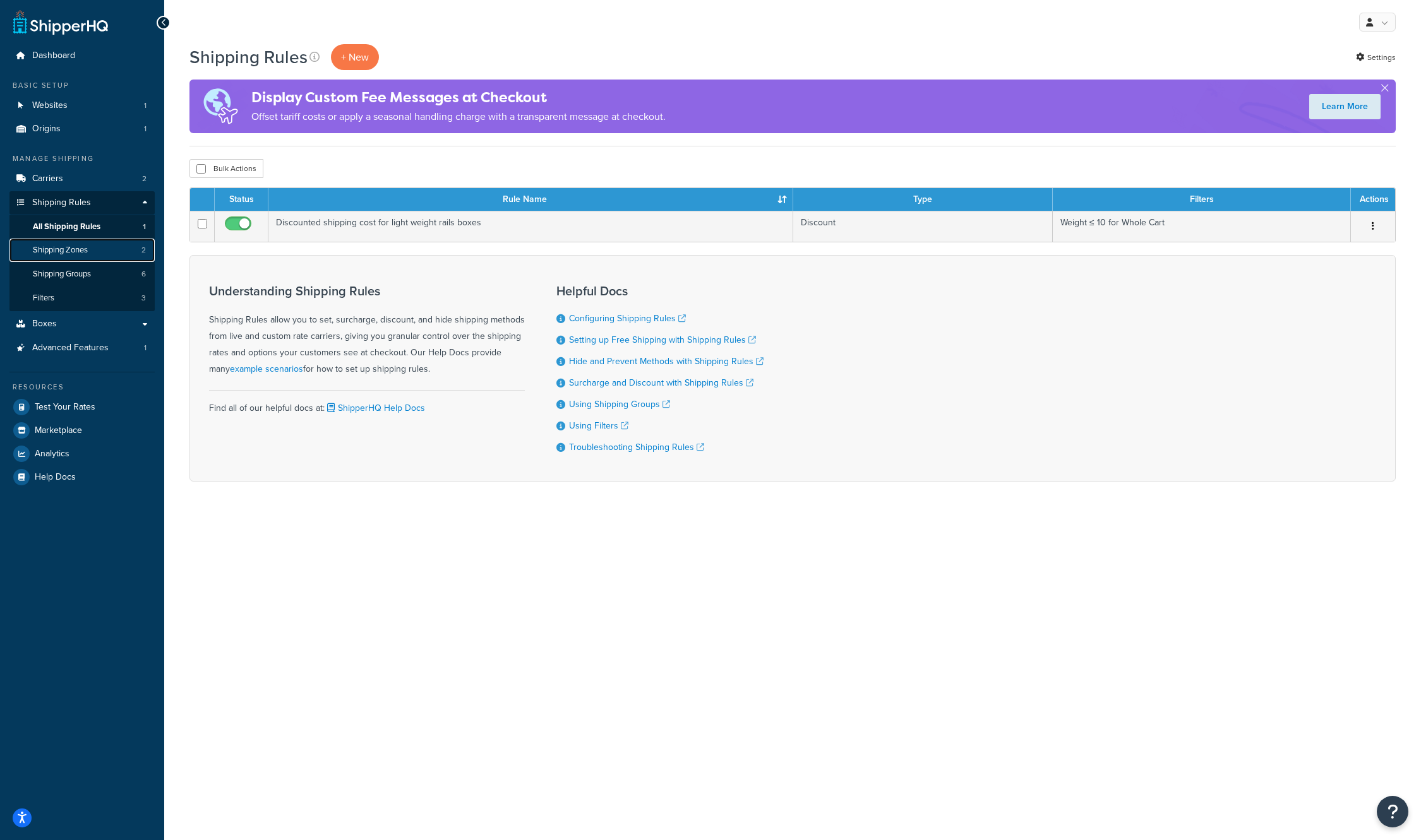
click at [73, 250] on span "Shipping Zones" at bounding box center [60, 250] width 55 height 11
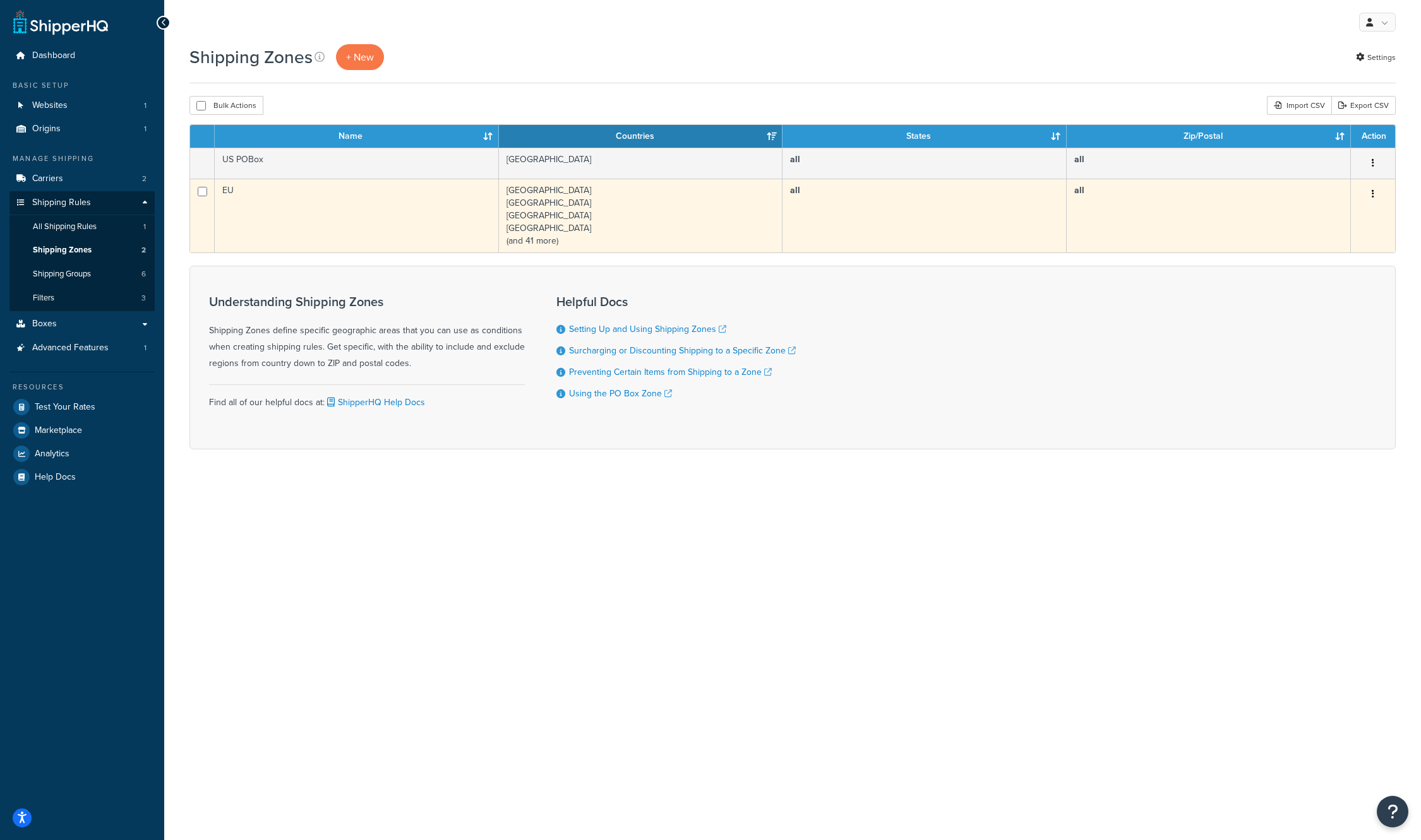
click at [331, 234] on td "EU" at bounding box center [357, 216] width 284 height 74
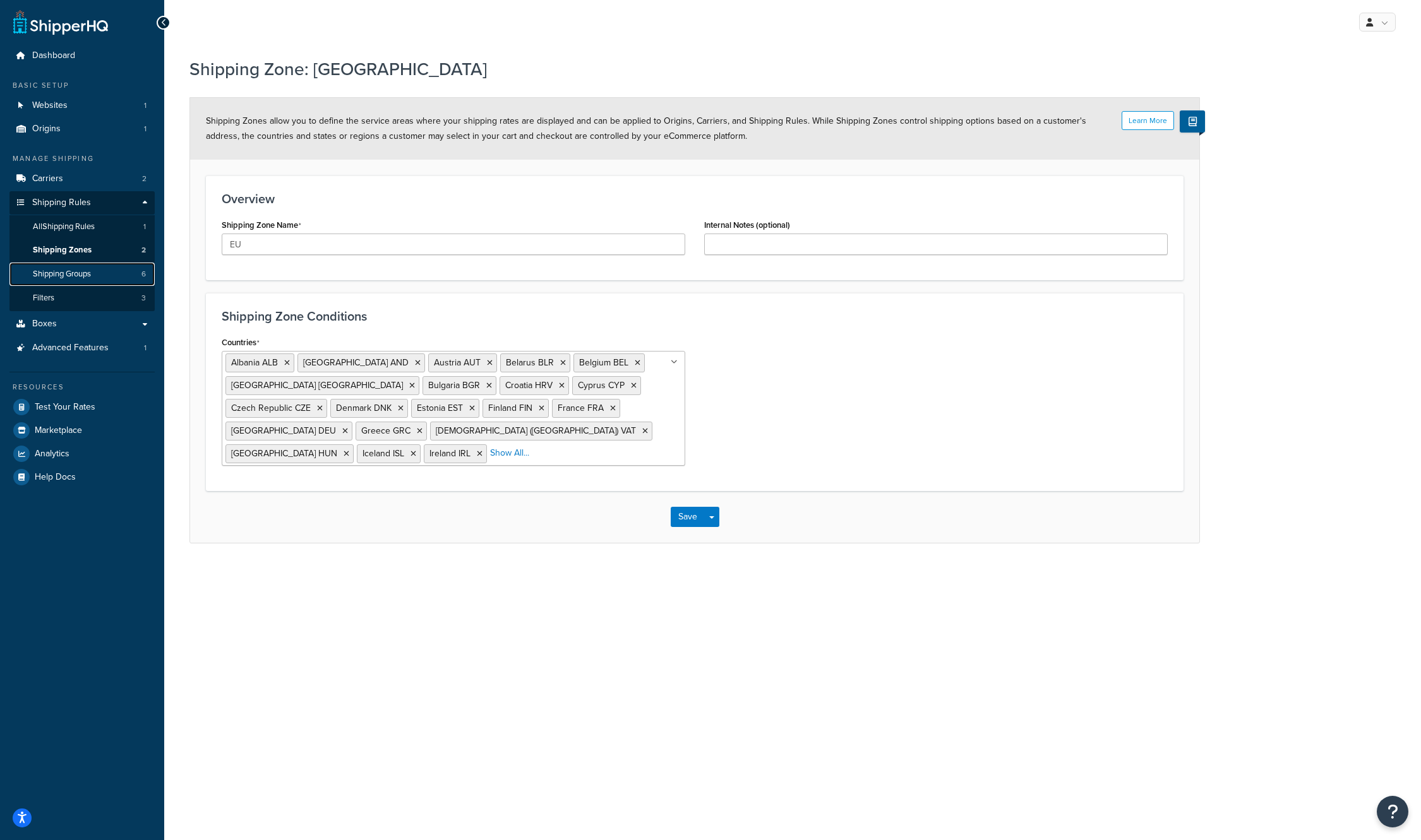
click at [88, 272] on span "Shipping Groups" at bounding box center [62, 274] width 58 height 11
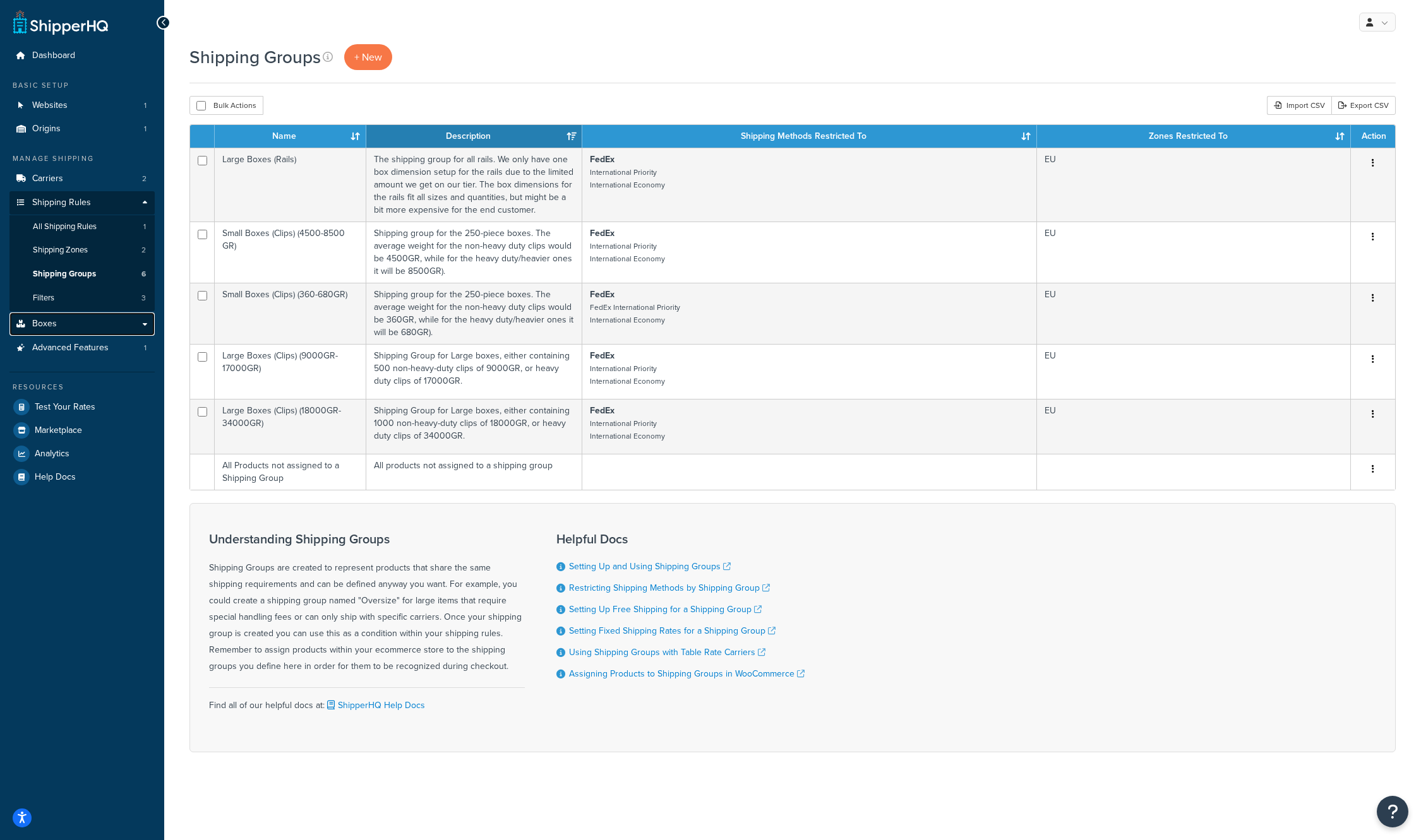
click at [137, 324] on link "Boxes" at bounding box center [82, 324] width 145 height 23
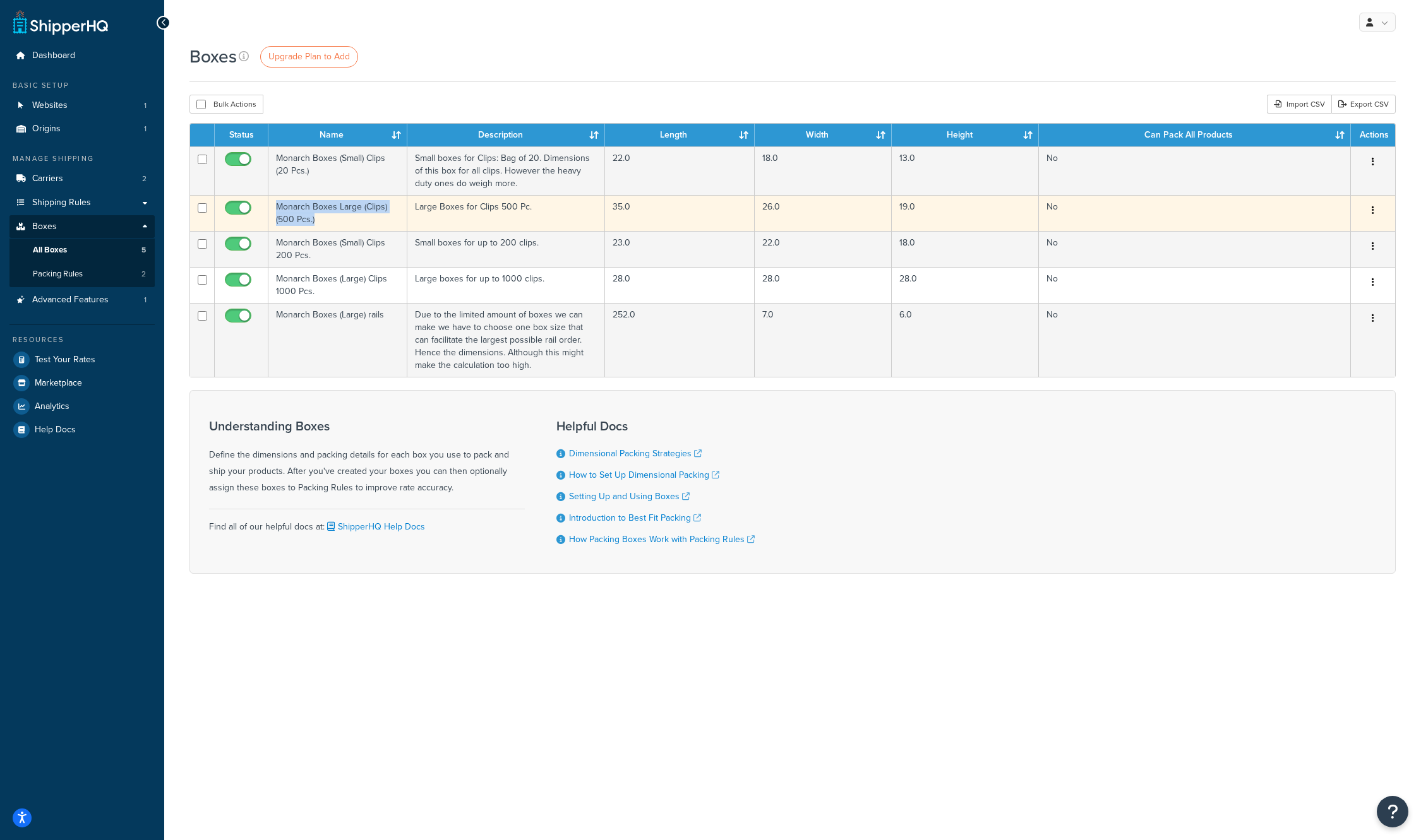
drag, startPoint x: 344, startPoint y: 223, endPoint x: 269, endPoint y: 206, distance: 76.9
click at [269, 206] on td "Monarch Boxes Large (Clips) (500 Pcs.)" at bounding box center [338, 212] width 139 height 36
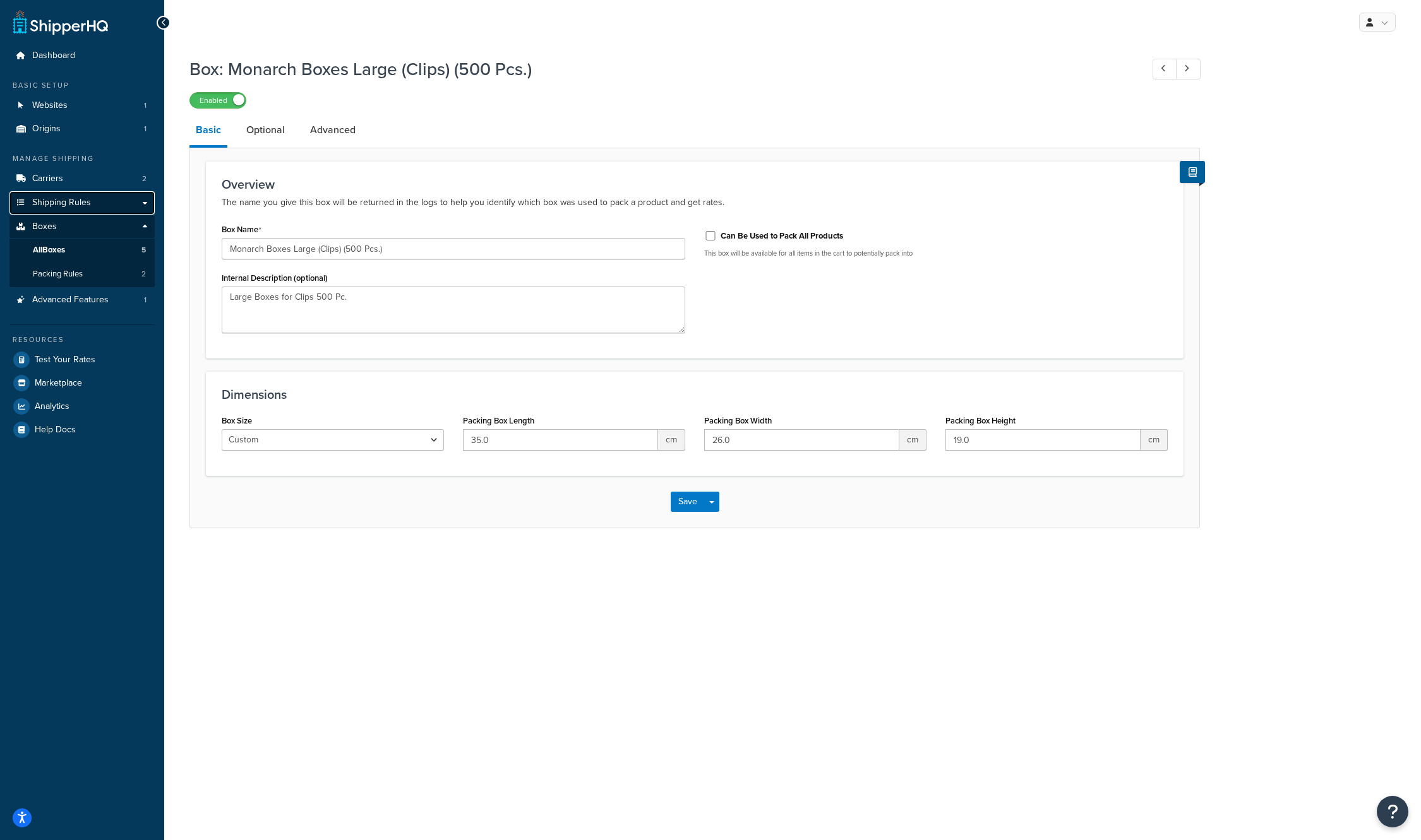
click at [122, 203] on link "Shipping Rules" at bounding box center [82, 203] width 145 height 23
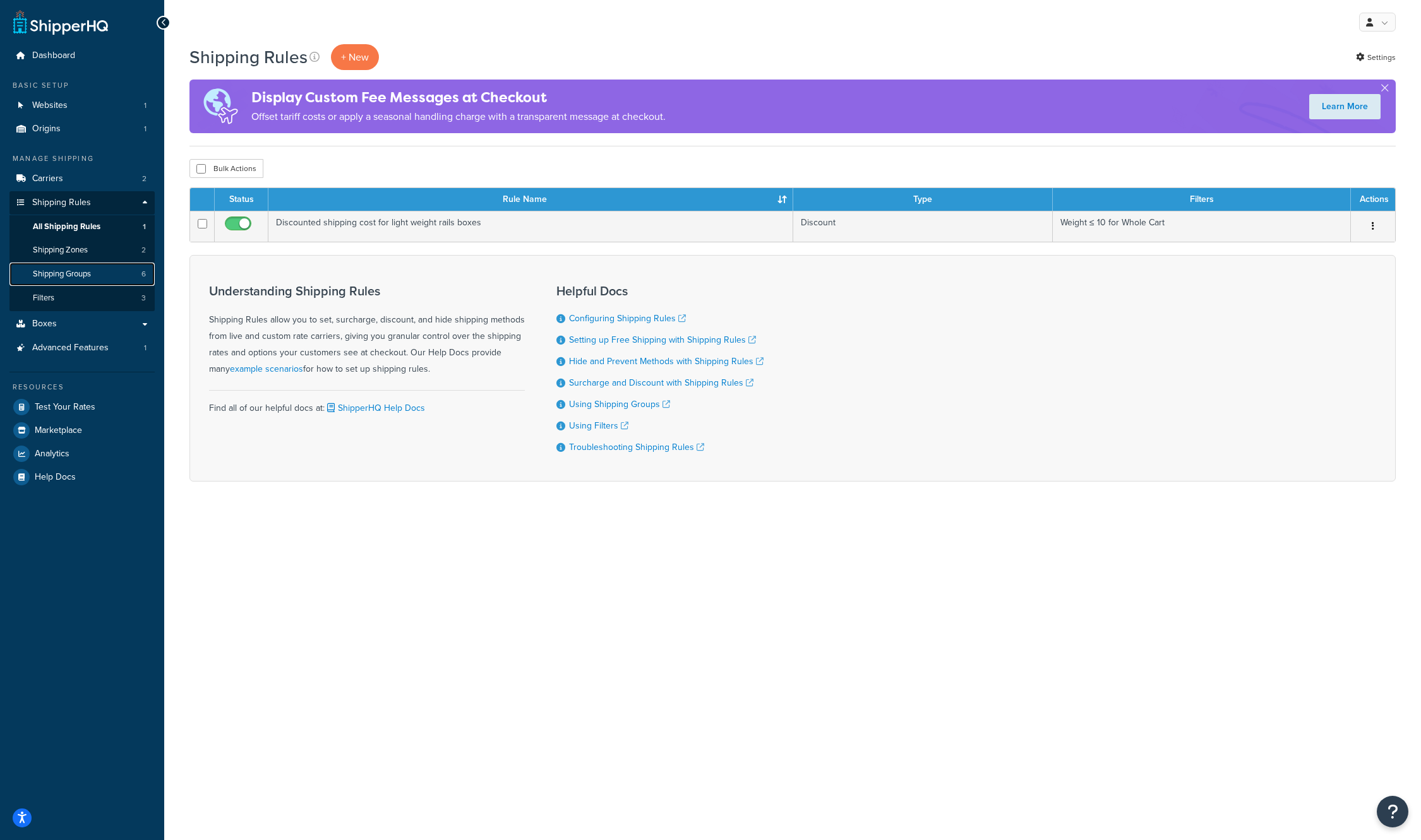
click at [75, 271] on span "Shipping Groups" at bounding box center [62, 274] width 58 height 11
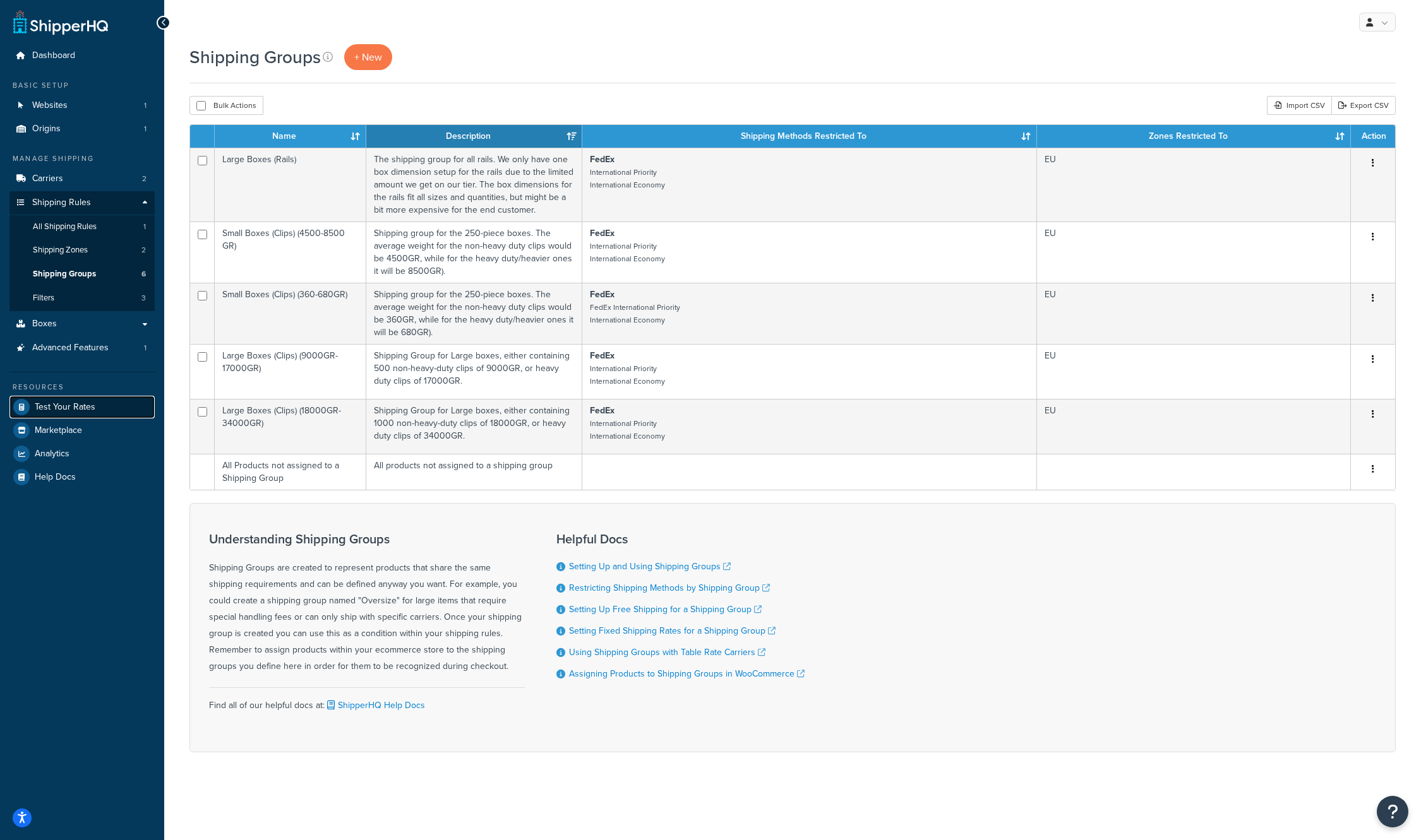
click at [53, 413] on link "Test Your Rates" at bounding box center [82, 407] width 145 height 23
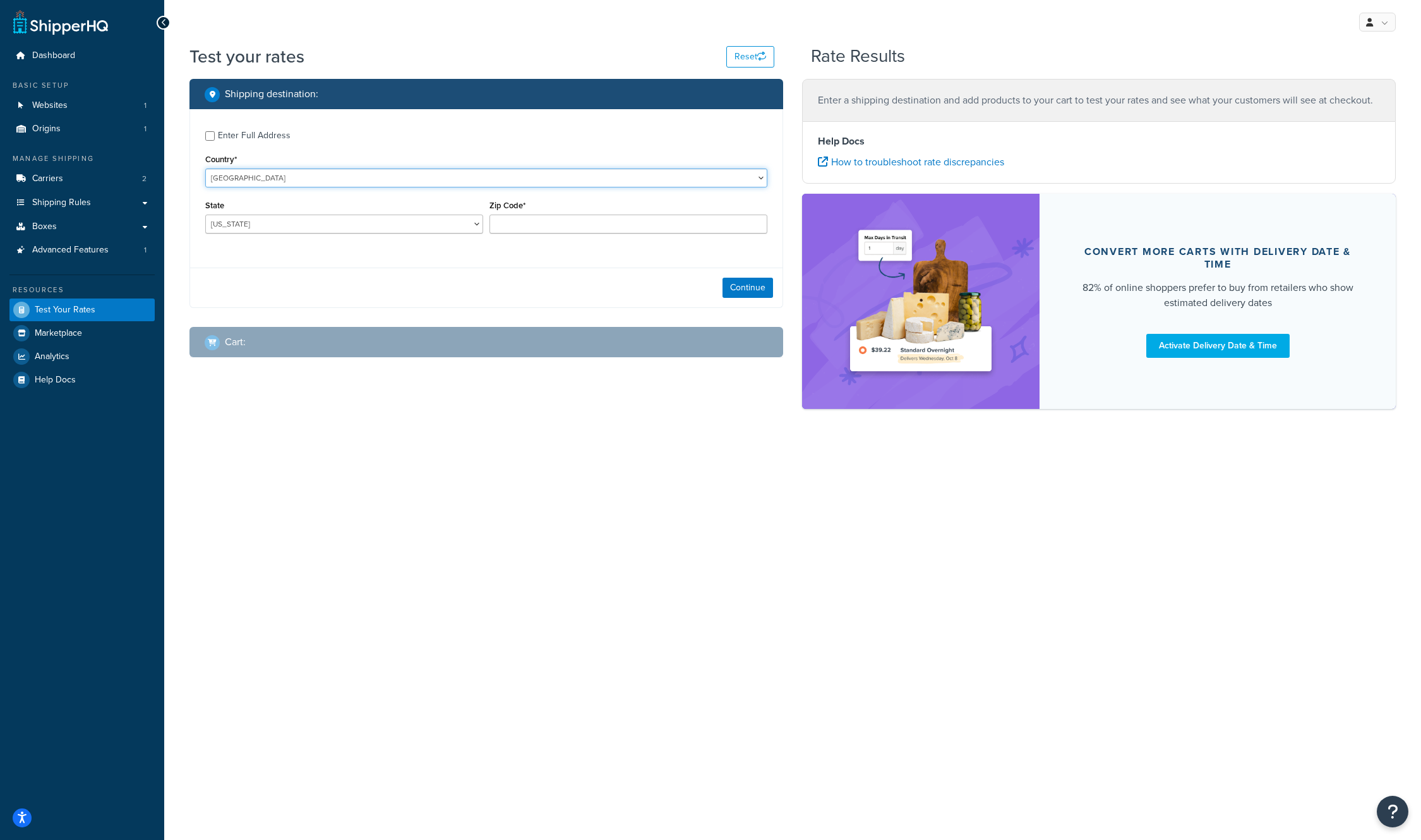
click at [331, 177] on select "United States United Kingdom Afghanistan Åland Islands Albania Algeria American…" at bounding box center [486, 178] width 562 height 19
select select "ES"
click at [205, 169] on select "United States United Kingdom Afghanistan Åland Islands Albania Algeria American…" at bounding box center [486, 178] width 562 height 19
click at [298, 232] on select "Álava Albacete Alicante Almería Asturias Ávila Badajoz Baleares Barcelona Burgo…" at bounding box center [344, 224] width 278 height 19
select select "V"
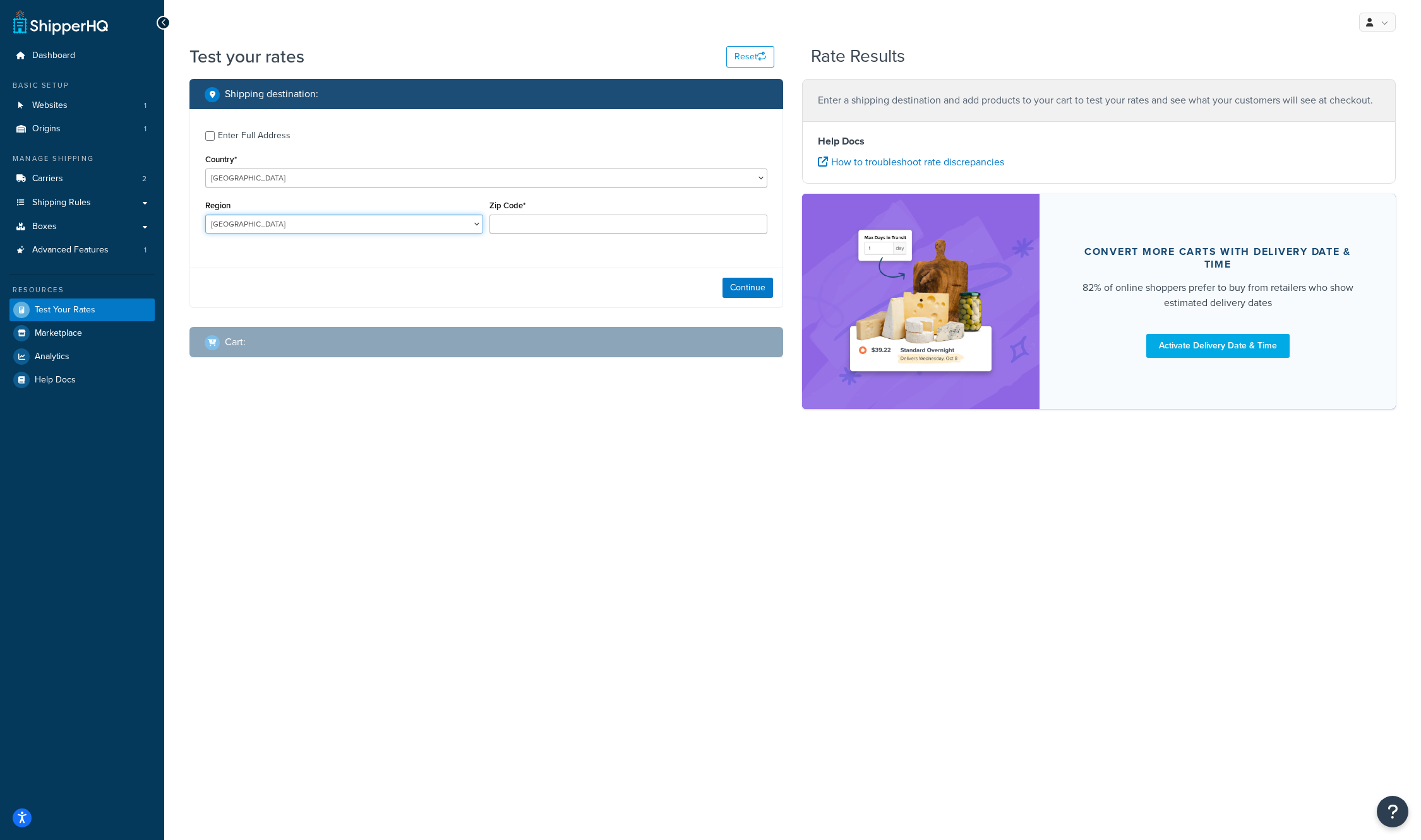
click at [205, 216] on select "Álava Albacete Alicante Almería Asturias Ávila Badajoz Baleares Barcelona Burgo…" at bounding box center [344, 224] width 278 height 19
click at [560, 222] on input "Zip Code*" at bounding box center [629, 224] width 278 height 19
paste input "46001"
type input "46001"
click at [738, 291] on button "Continue" at bounding box center [748, 288] width 51 height 20
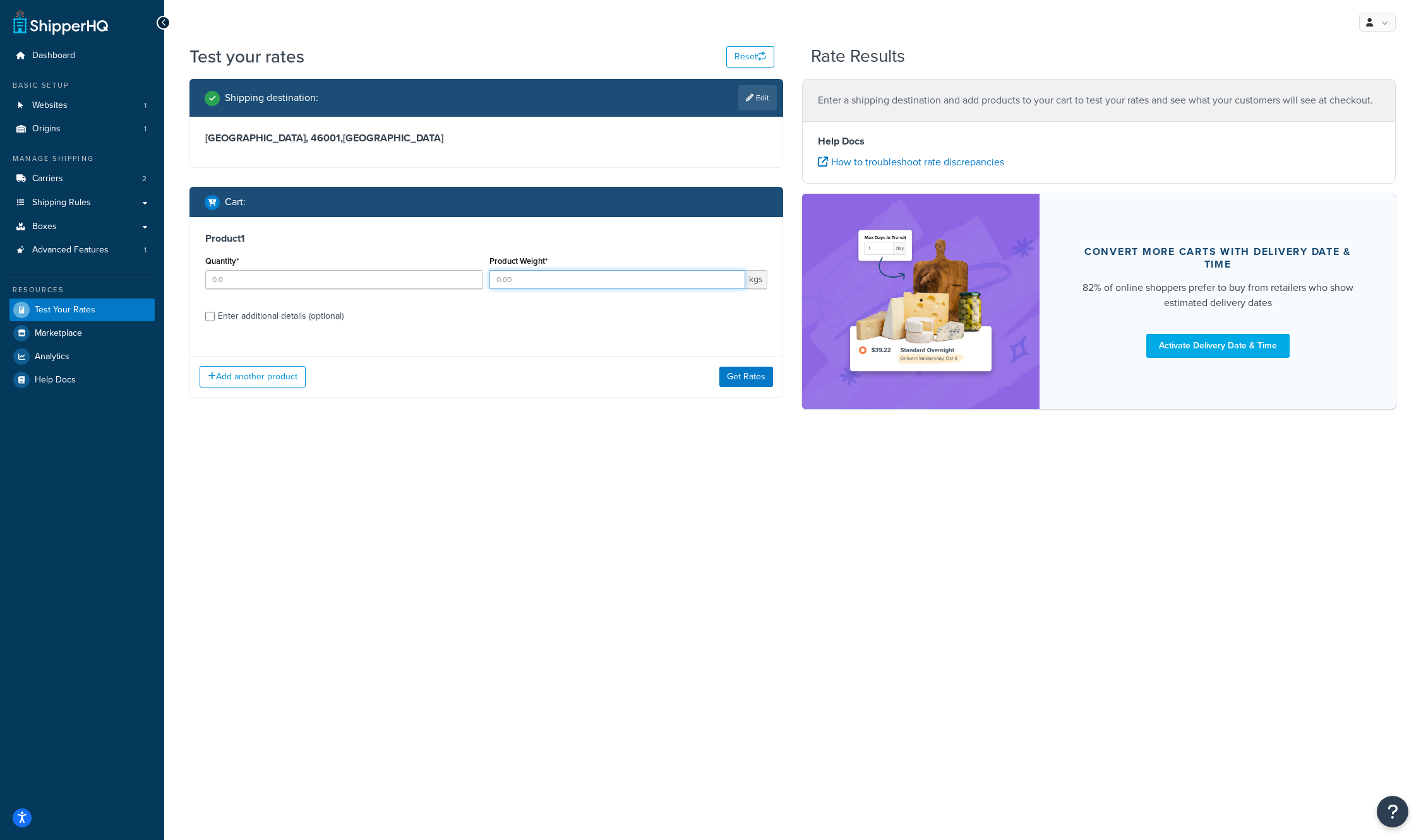
click at [520, 275] on input "Product Weight*" at bounding box center [618, 279] width 256 height 19
paste input "17"
type input "17"
click at [433, 281] on input "Quantity*" at bounding box center [344, 279] width 278 height 19
type input "1"
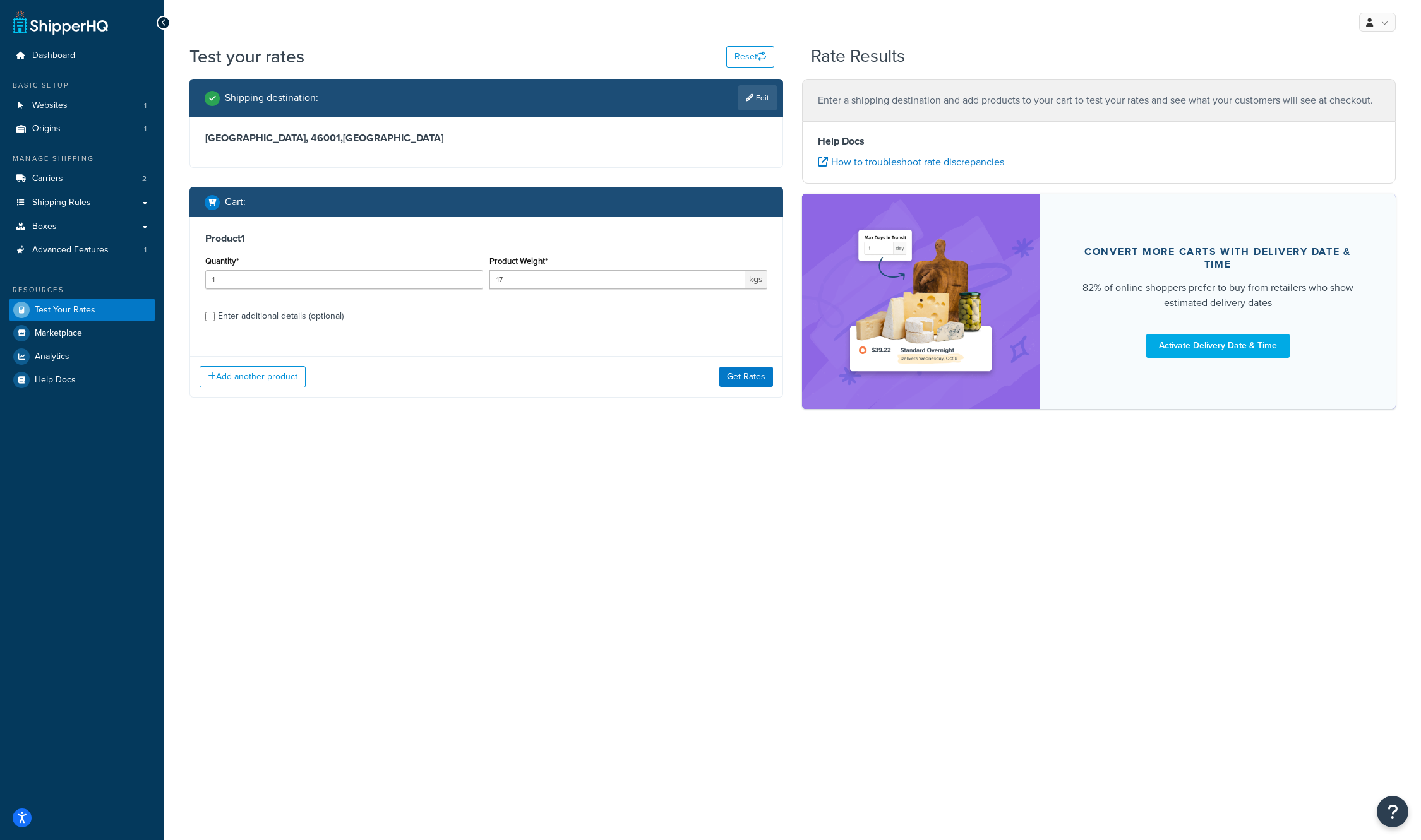
click at [288, 320] on div "Enter additional details (optional)" at bounding box center [280, 316] width 125 height 18
click at [215, 320] on input "Enter additional details (optional)" at bounding box center [210, 316] width 10 height 10
checkbox input "true"
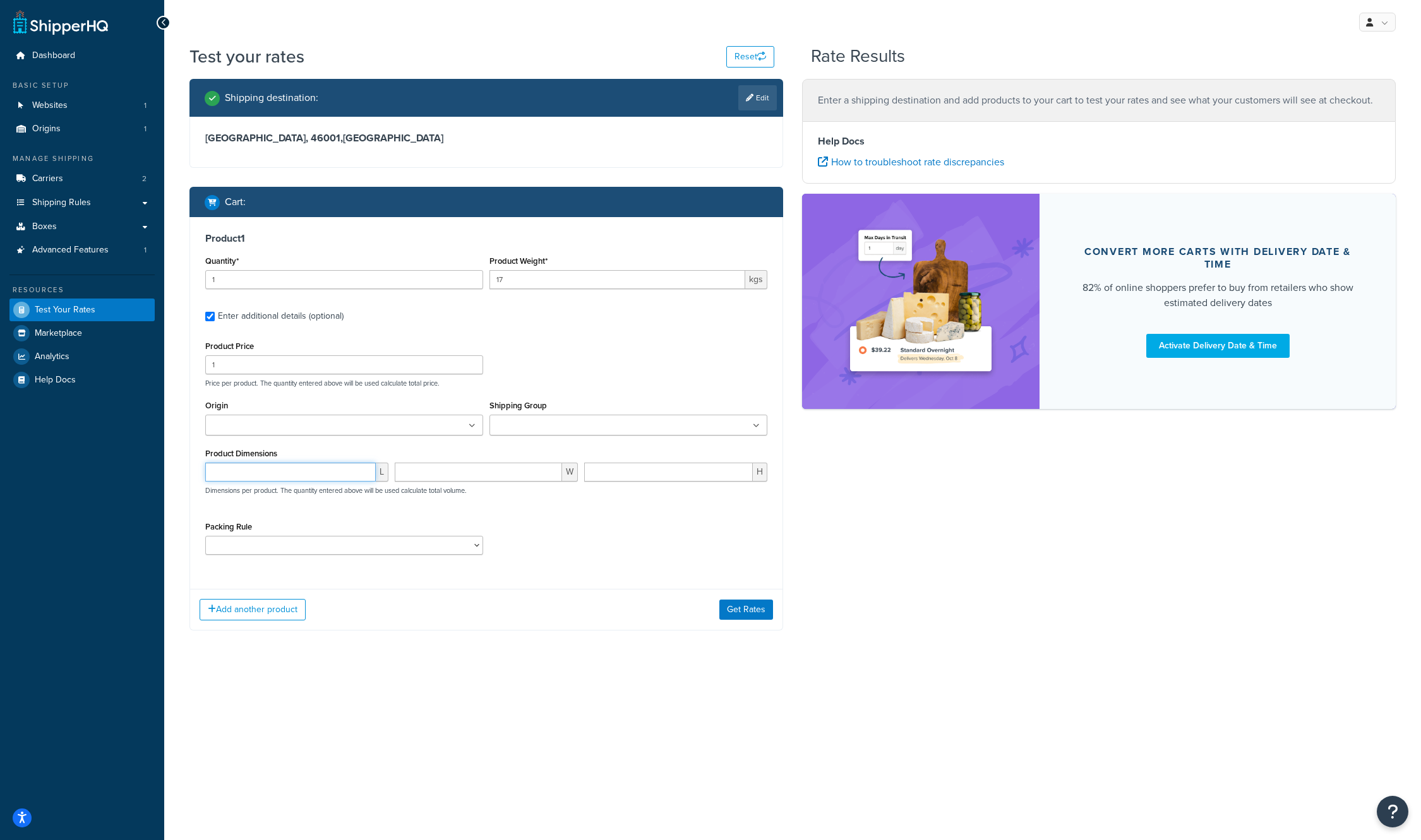
click at [275, 479] on input "number" at bounding box center [290, 472] width 171 height 19
type input "35"
type input "26"
type input "19"
click at [729, 608] on button "Get Rates" at bounding box center [746, 610] width 54 height 20
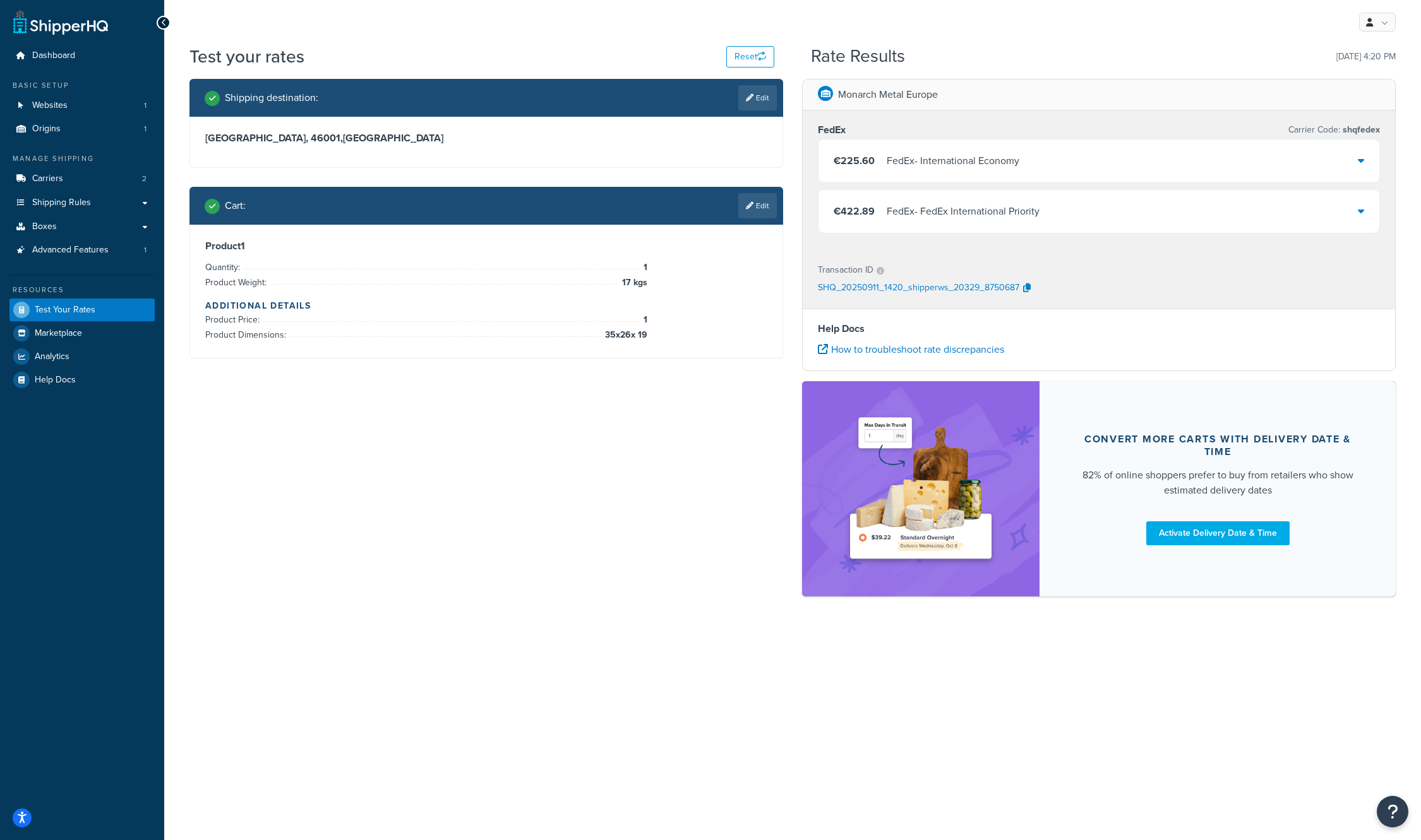
click at [1374, 153] on div "€225.60 FedEx - International Economy" at bounding box center [1098, 161] width 560 height 43
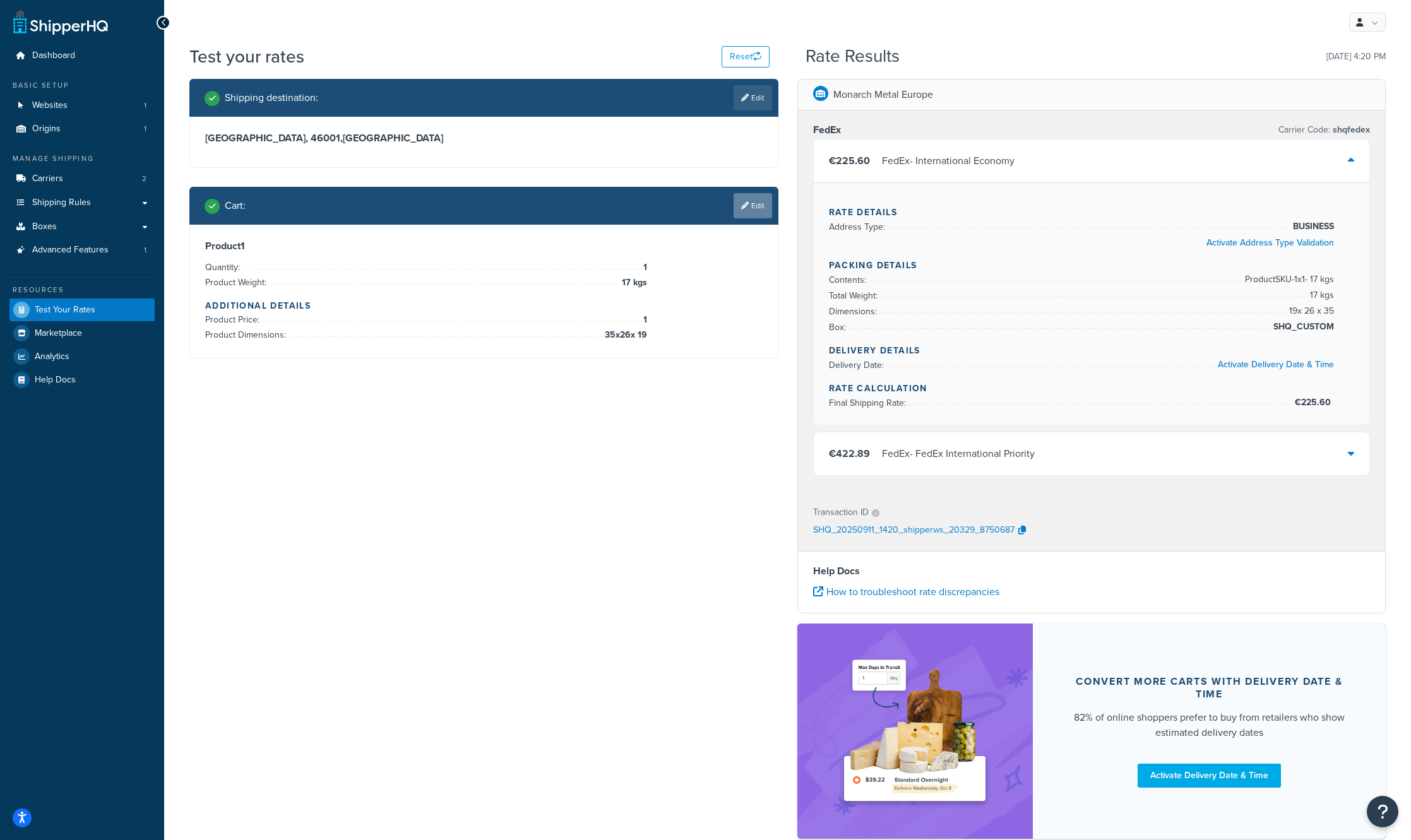
click at [751, 211] on link "Edit" at bounding box center [753, 206] width 38 height 25
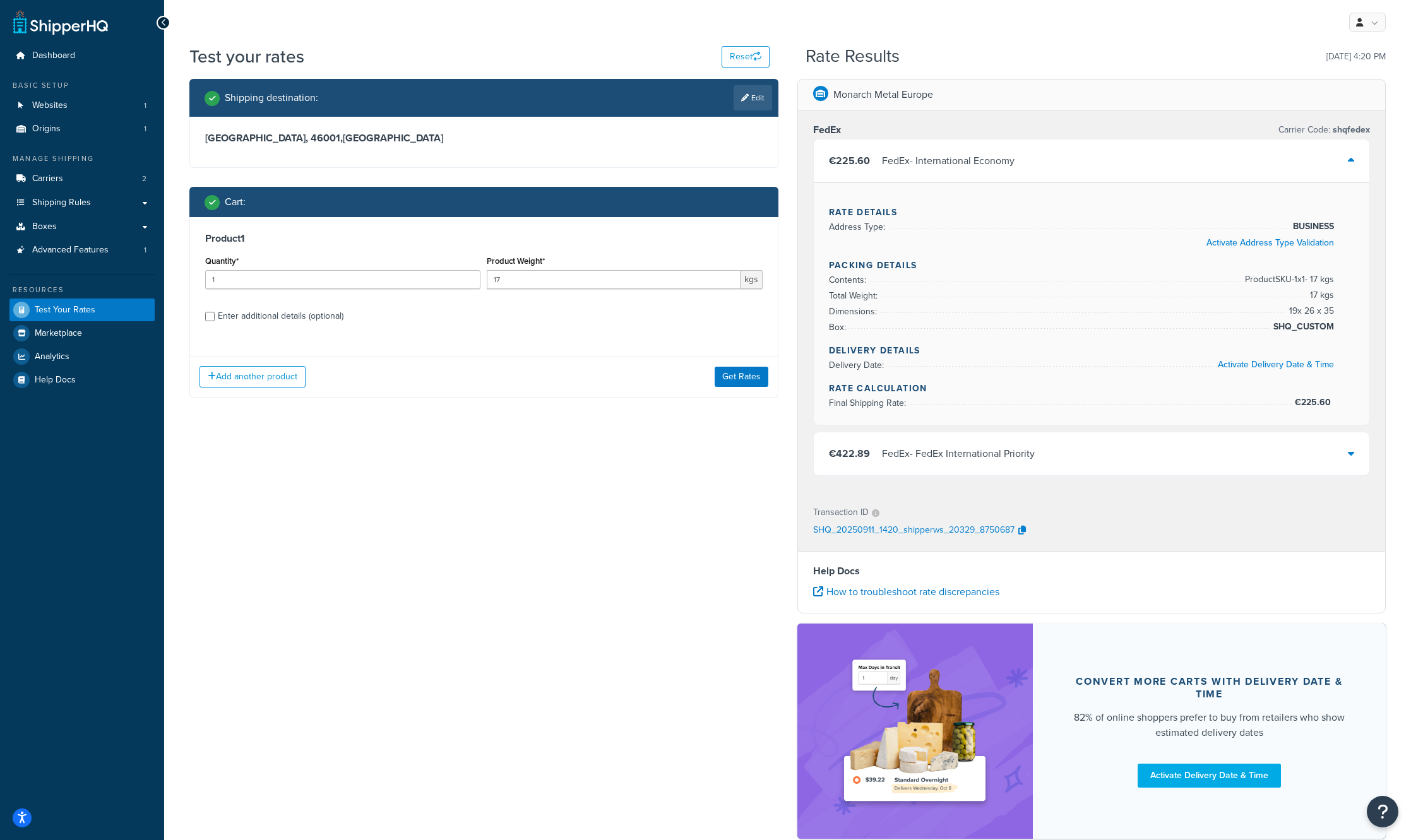
click at [256, 326] on div "Product 1 Quantity* 1 Product Weight* 17 kgs Enter additional details (optional)" at bounding box center [484, 281] width 588 height 129
click at [262, 319] on div "Enter additional details (optional)" at bounding box center [280, 316] width 125 height 18
click at [215, 319] on input "Enter additional details (optional)" at bounding box center [210, 316] width 10 height 10
checkbox input "true"
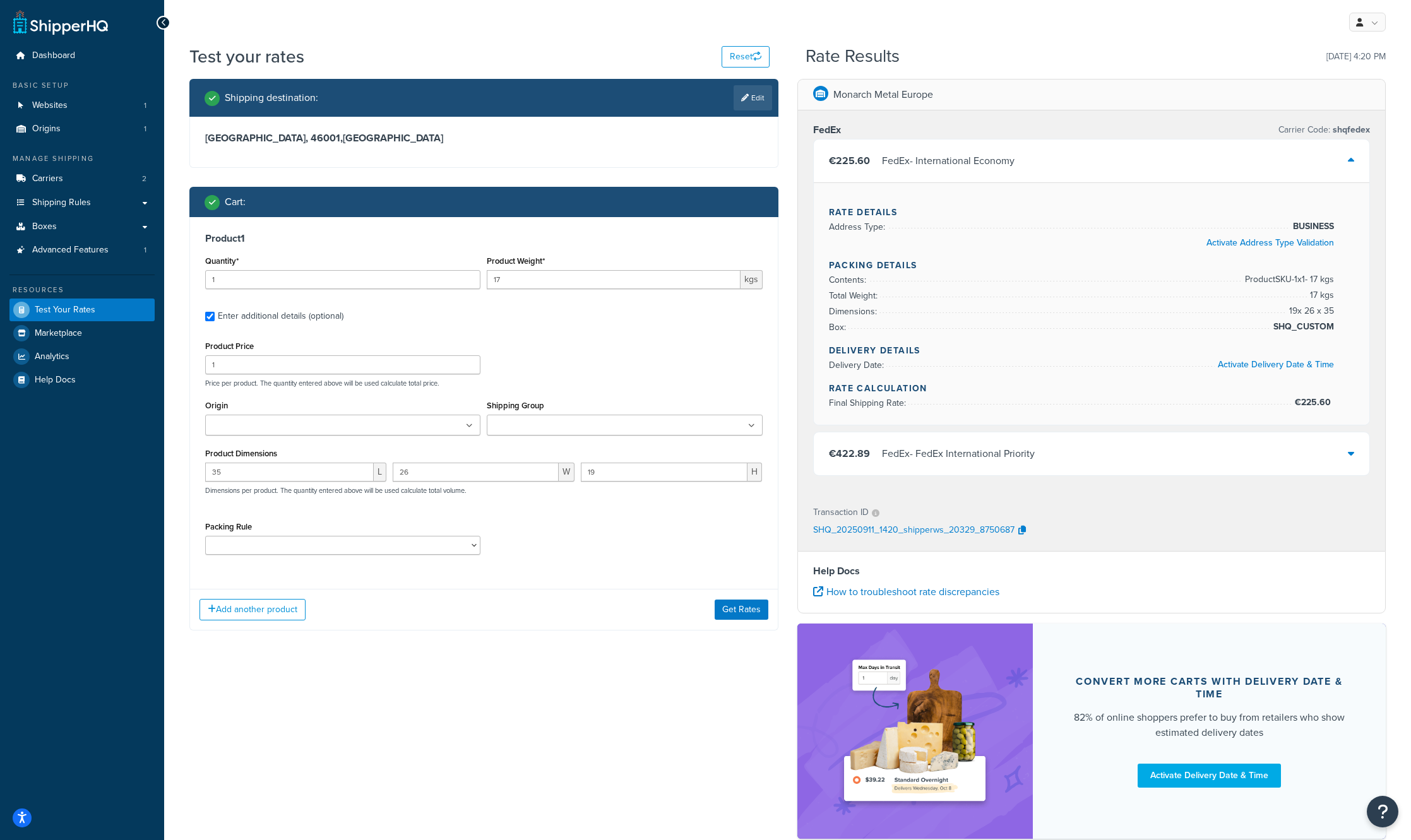
click at [595, 422] on ul at bounding box center [625, 425] width 275 height 21
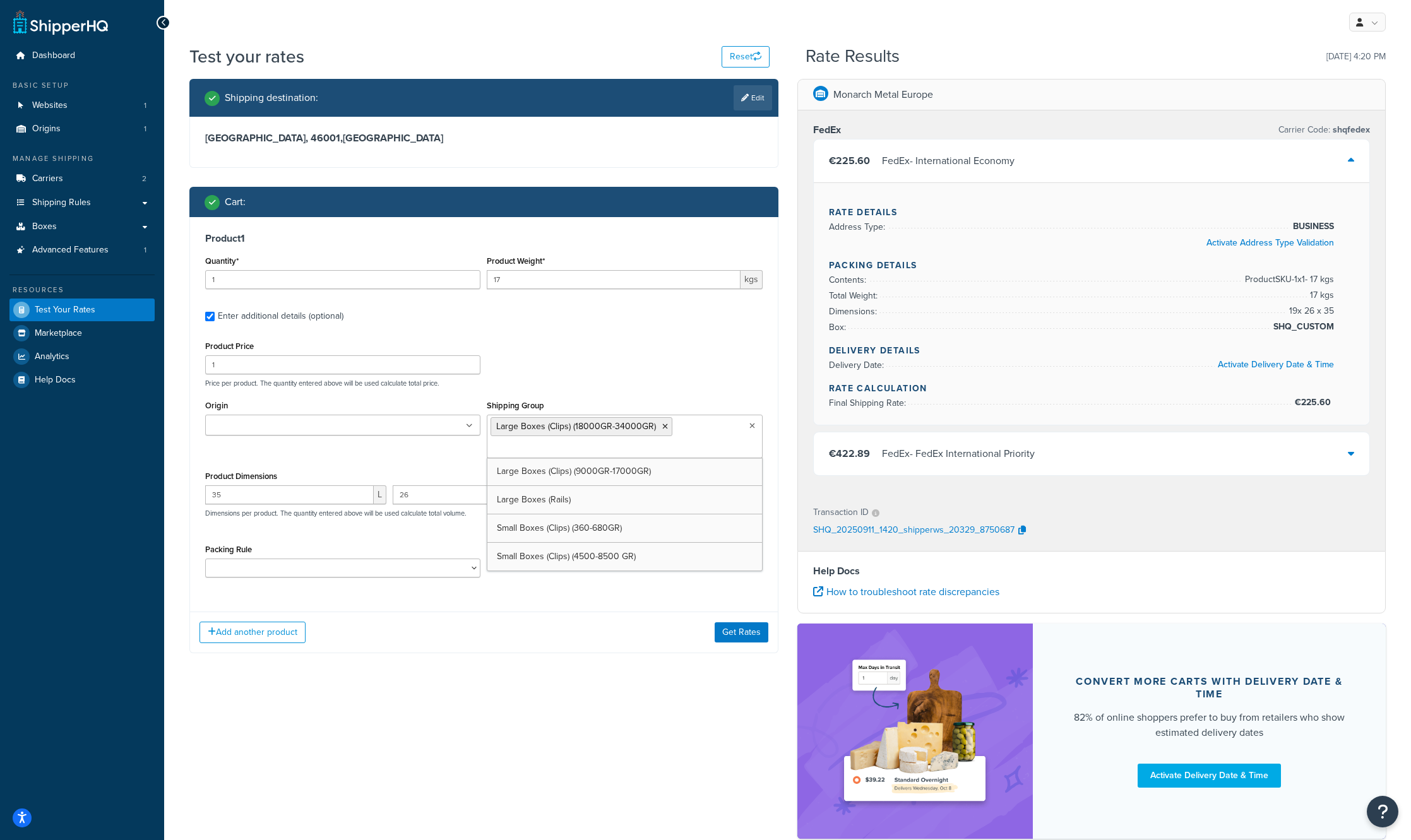
click at [499, 687] on div "Shipping destination : Edit Valencia, 46001 , Spain Cart : Product 1 Quantity* …" at bounding box center [788, 465] width 1216 height 772
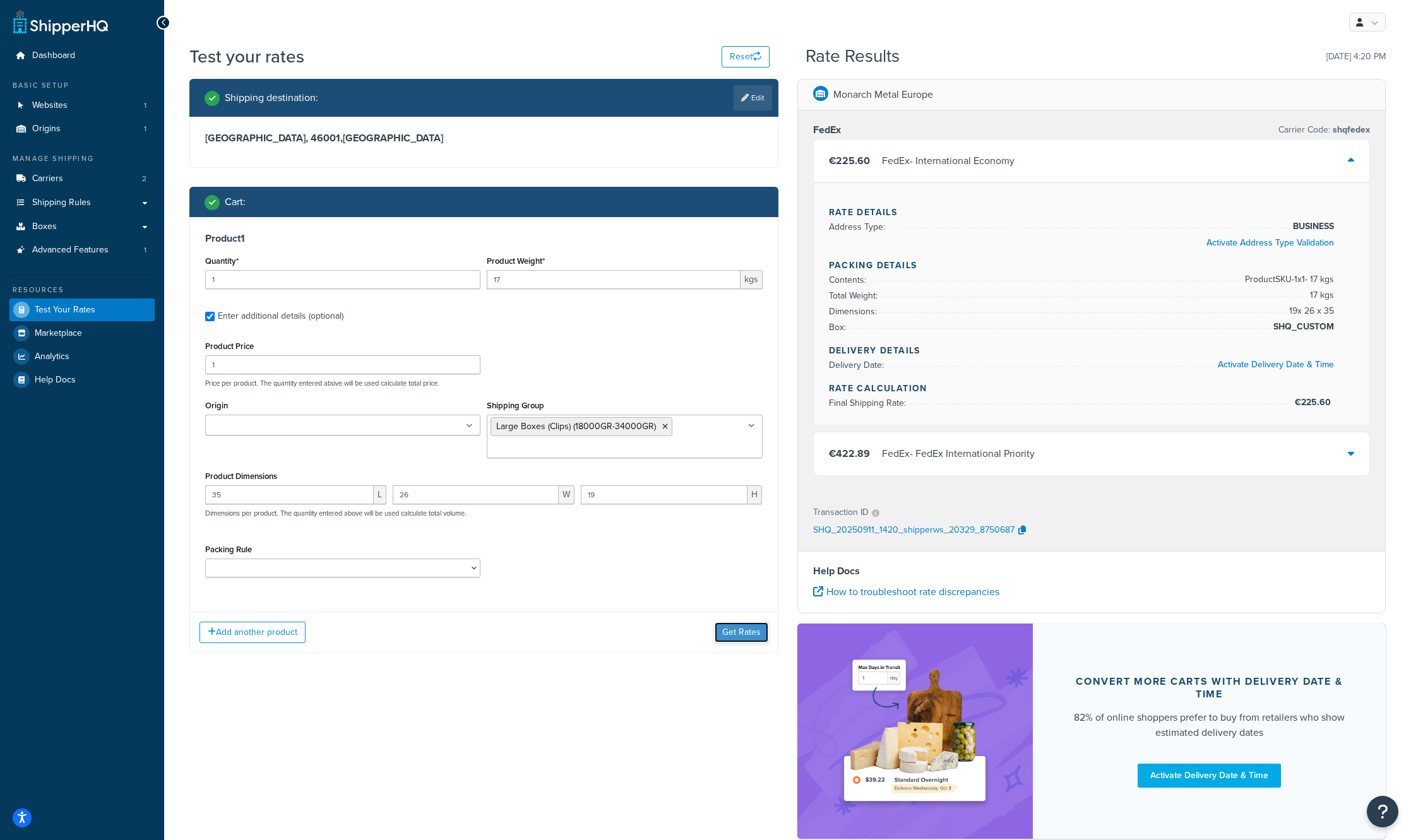
click at [749, 636] on button "Get Rates" at bounding box center [742, 632] width 54 height 20
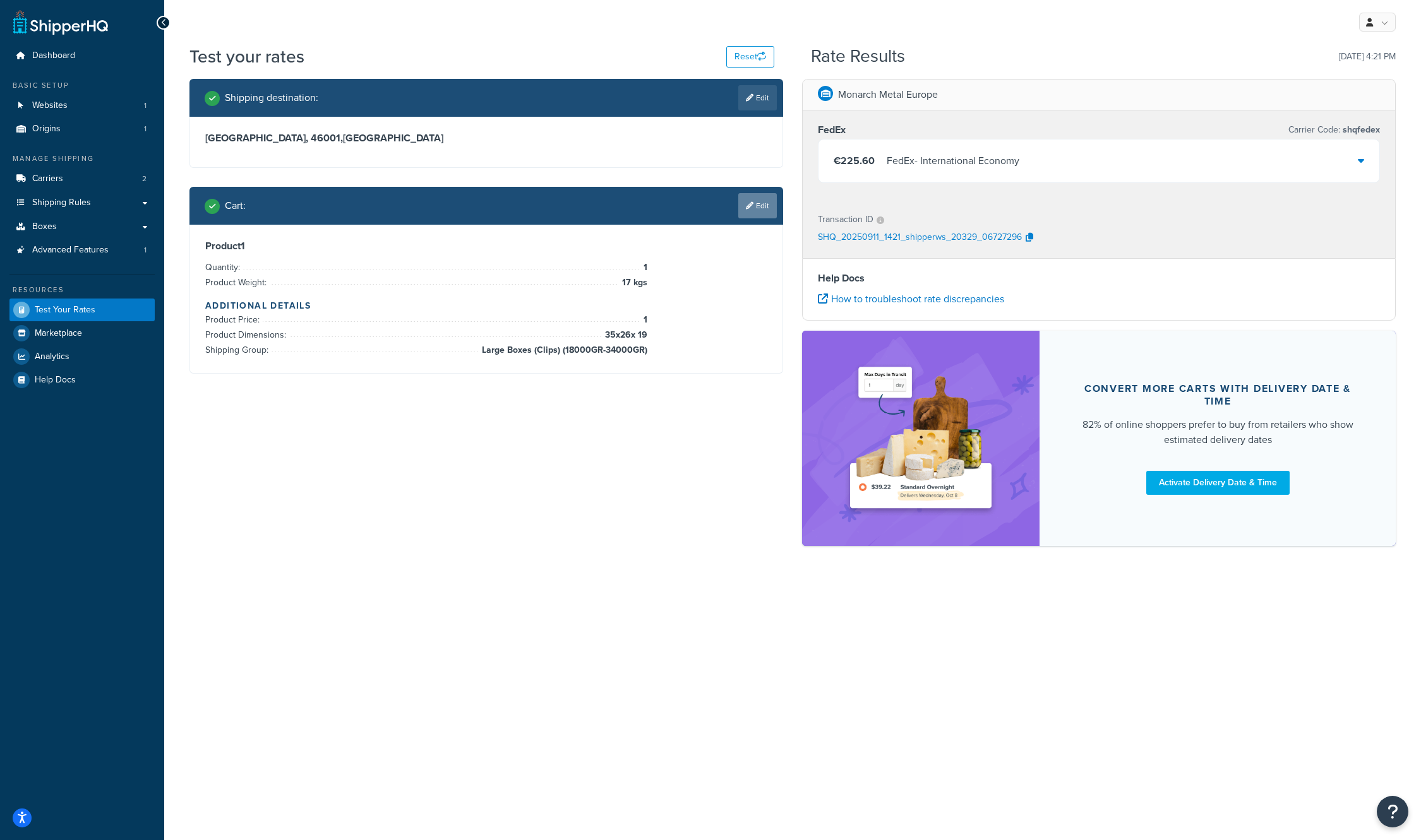
click at [760, 209] on link "Edit" at bounding box center [757, 206] width 38 height 25
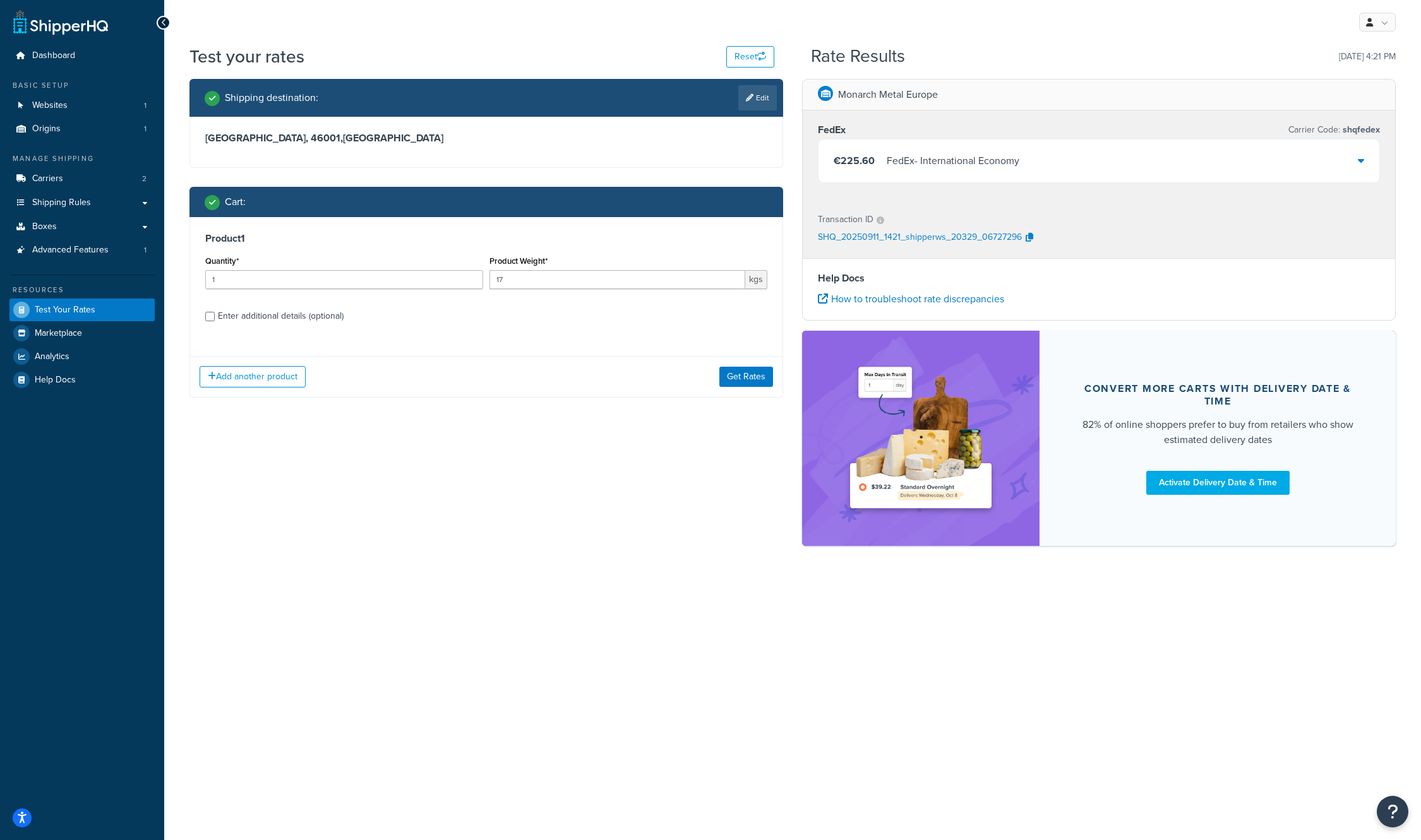
click at [247, 312] on div "Enter additional details (optional)" at bounding box center [280, 316] width 125 height 18
click at [215, 312] on input "Enter additional details (optional)" at bounding box center [210, 316] width 10 height 10
checkbox input "true"
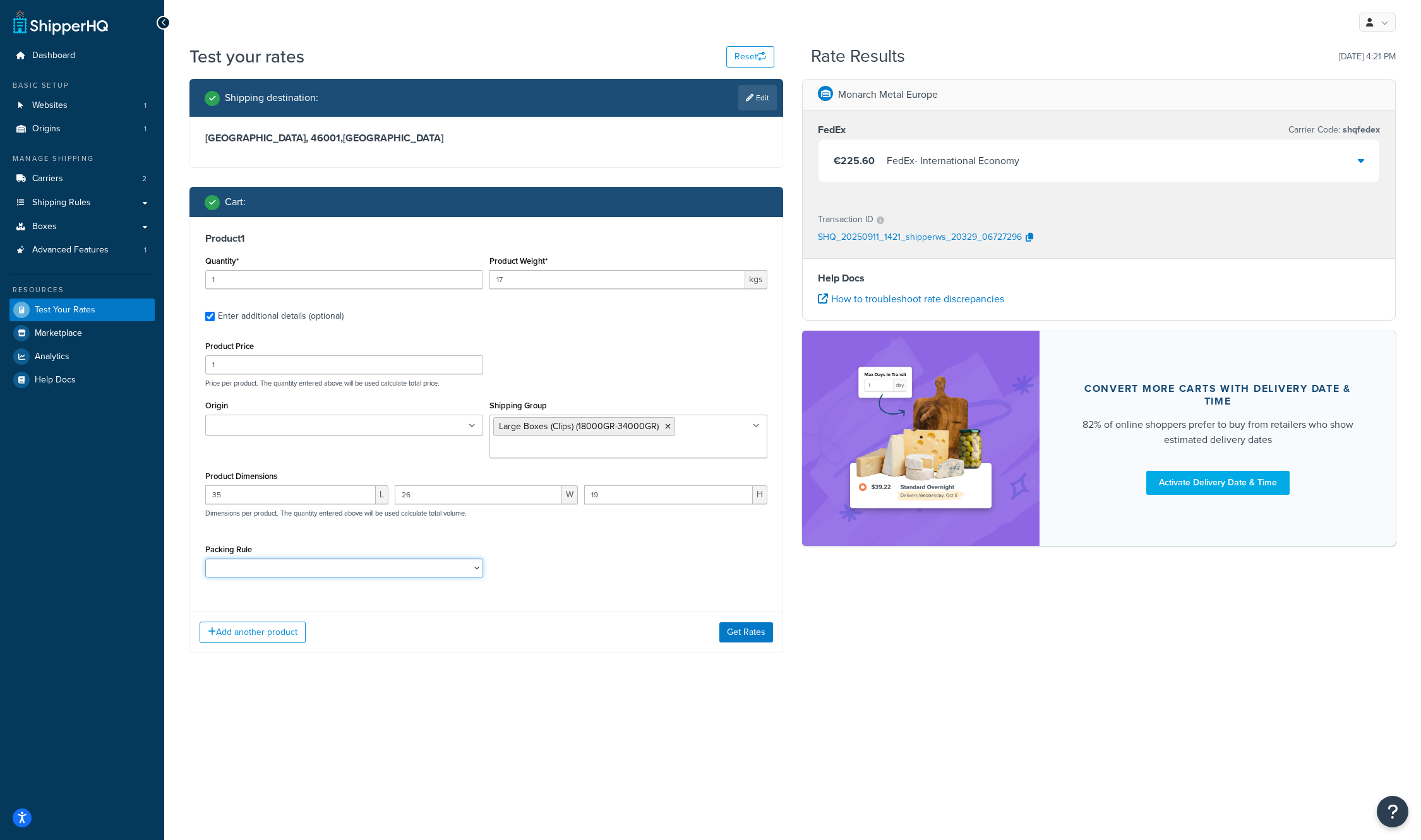
click at [341, 574] on select "Clips Packing Rule Rails Packing rule" at bounding box center [344, 568] width 278 height 19
select select "86495"
click at [205, 560] on select "Clips Packing Rule Rails Packing rule" at bounding box center [344, 568] width 278 height 19
click at [762, 636] on button "Get Rates" at bounding box center [746, 632] width 54 height 20
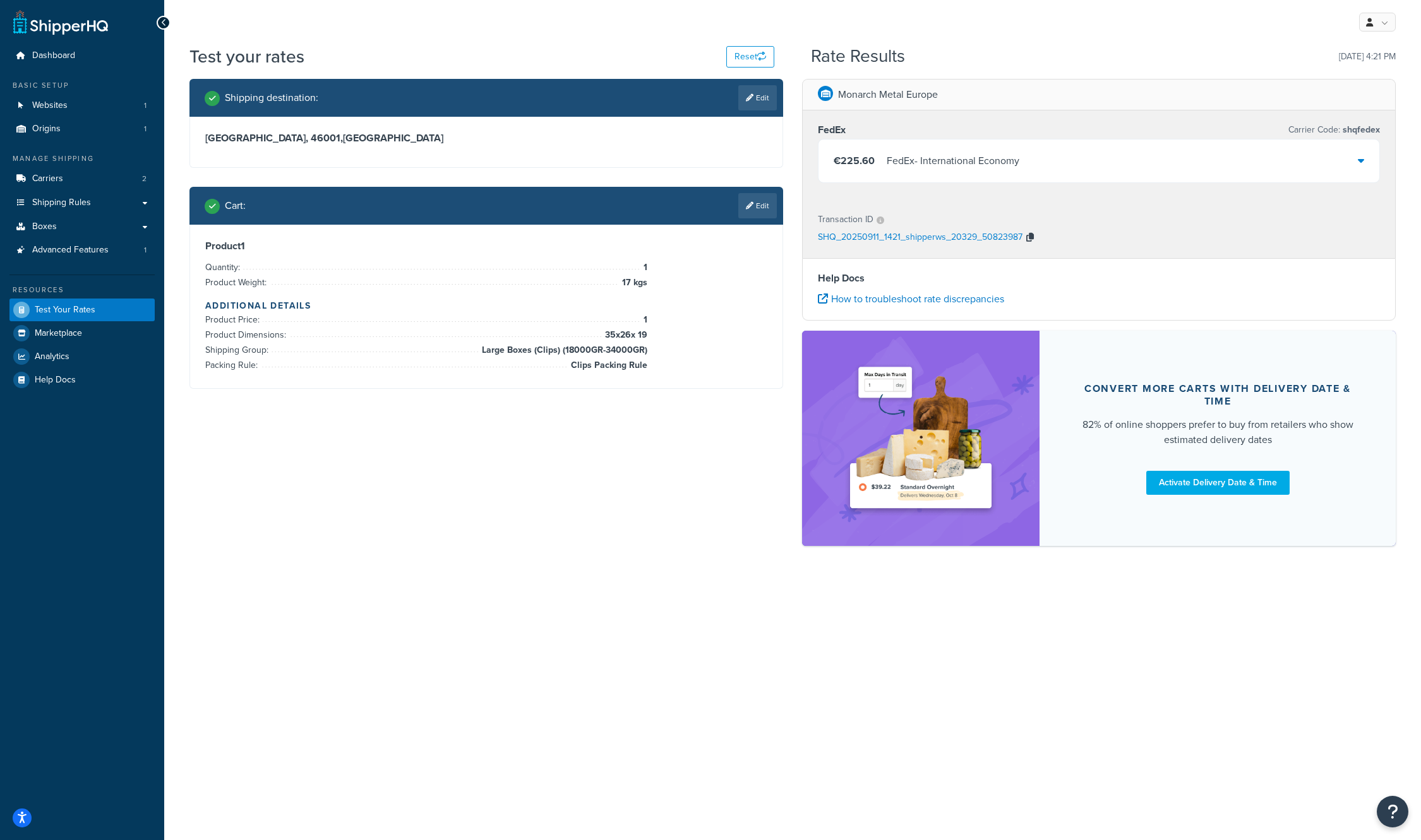
click at [1033, 238] on button "button" at bounding box center [1029, 238] width 15 height 19
click at [1216, 160] on div "€225.60 FedEx - International Economy" at bounding box center [1098, 161] width 560 height 43
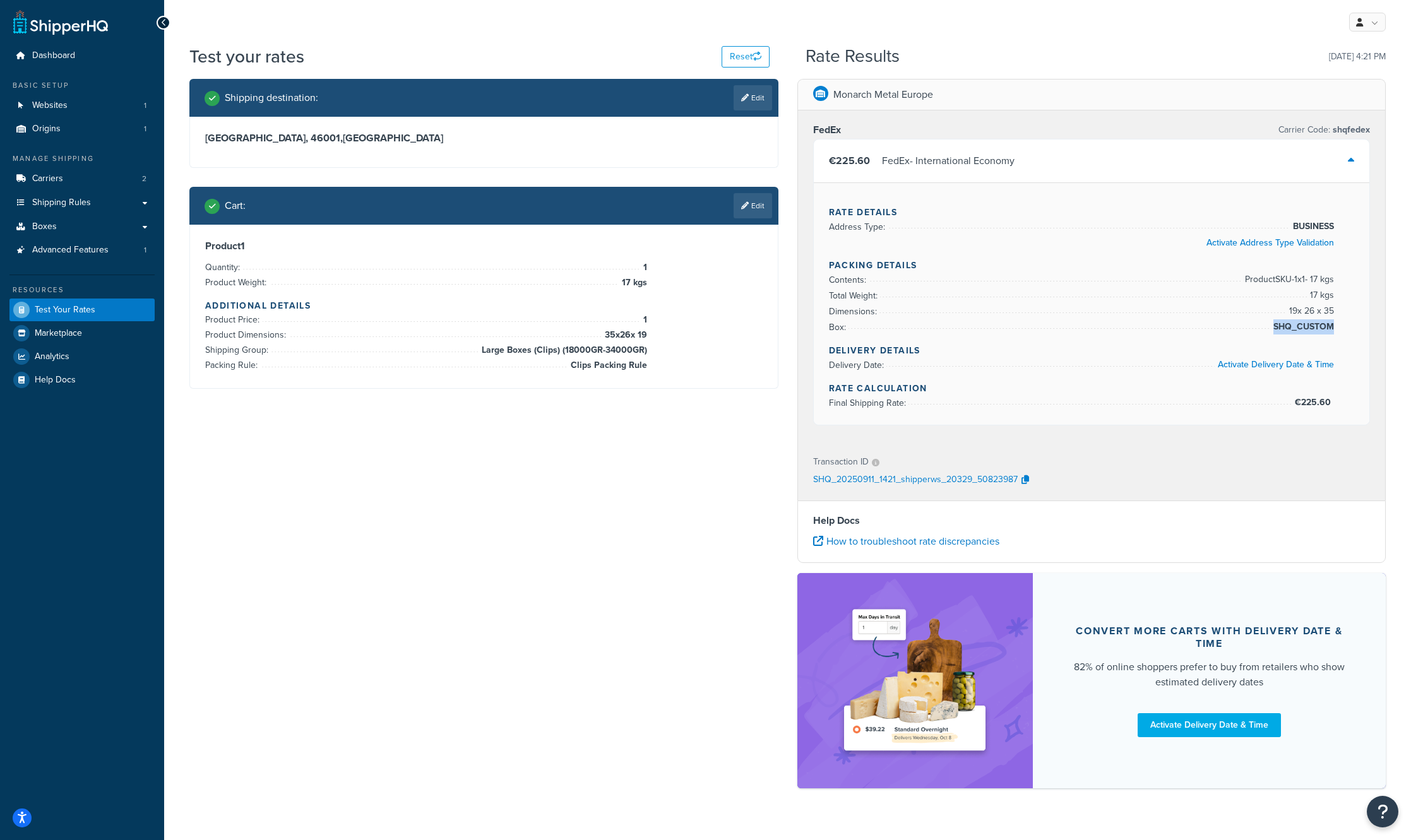
click at [1331, 331] on div "Rate Details Address Type: BUSINESS Activate Address Type Validation Packing De…" at bounding box center [1092, 303] width 556 height 242
click at [750, 214] on link "Edit" at bounding box center [753, 206] width 38 height 25
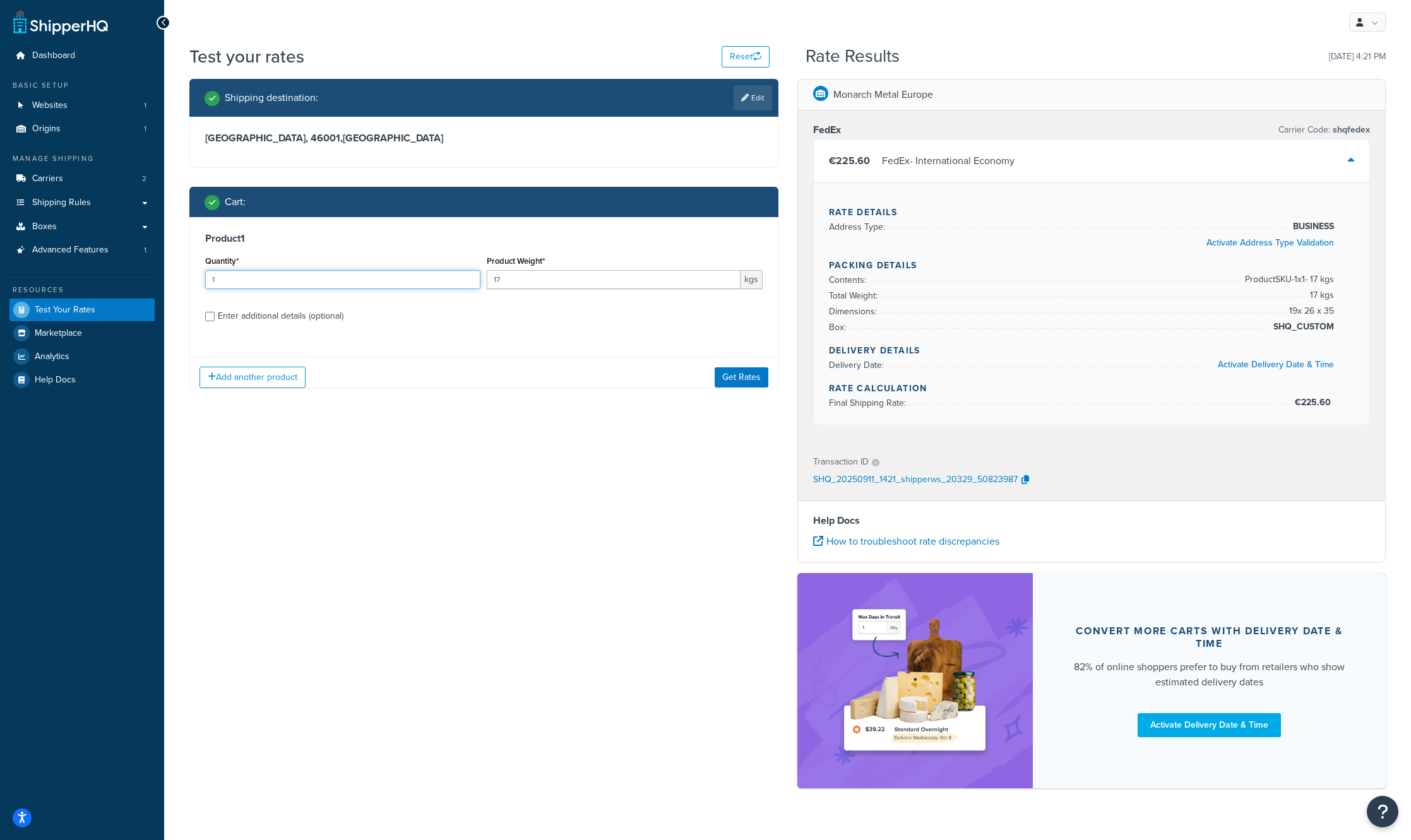
click at [264, 271] on input "1" at bounding box center [343, 279] width 275 height 19
type input "21"
click at [749, 379] on button "Get Rates" at bounding box center [742, 377] width 54 height 20
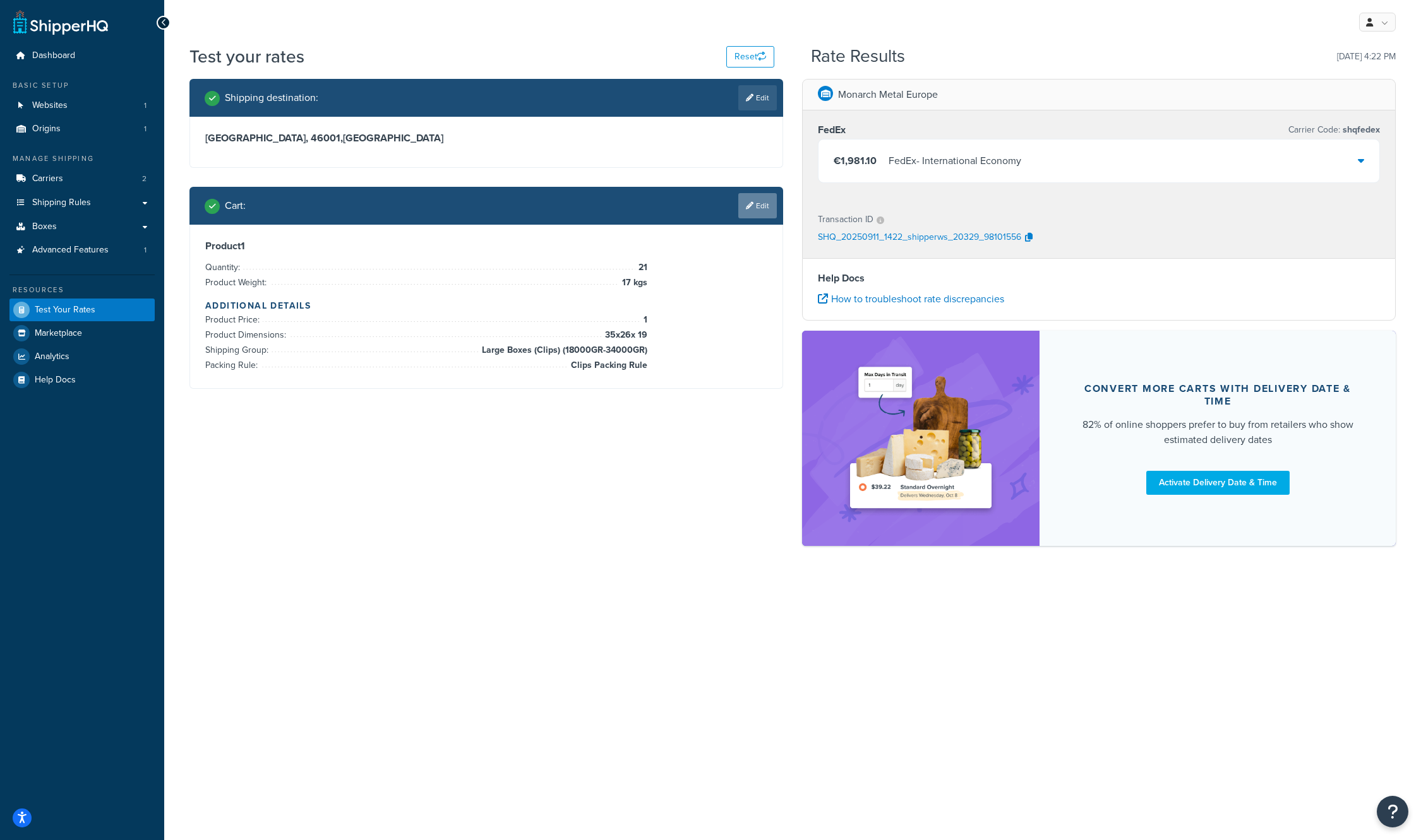
click at [766, 208] on link "Edit" at bounding box center [757, 206] width 38 height 25
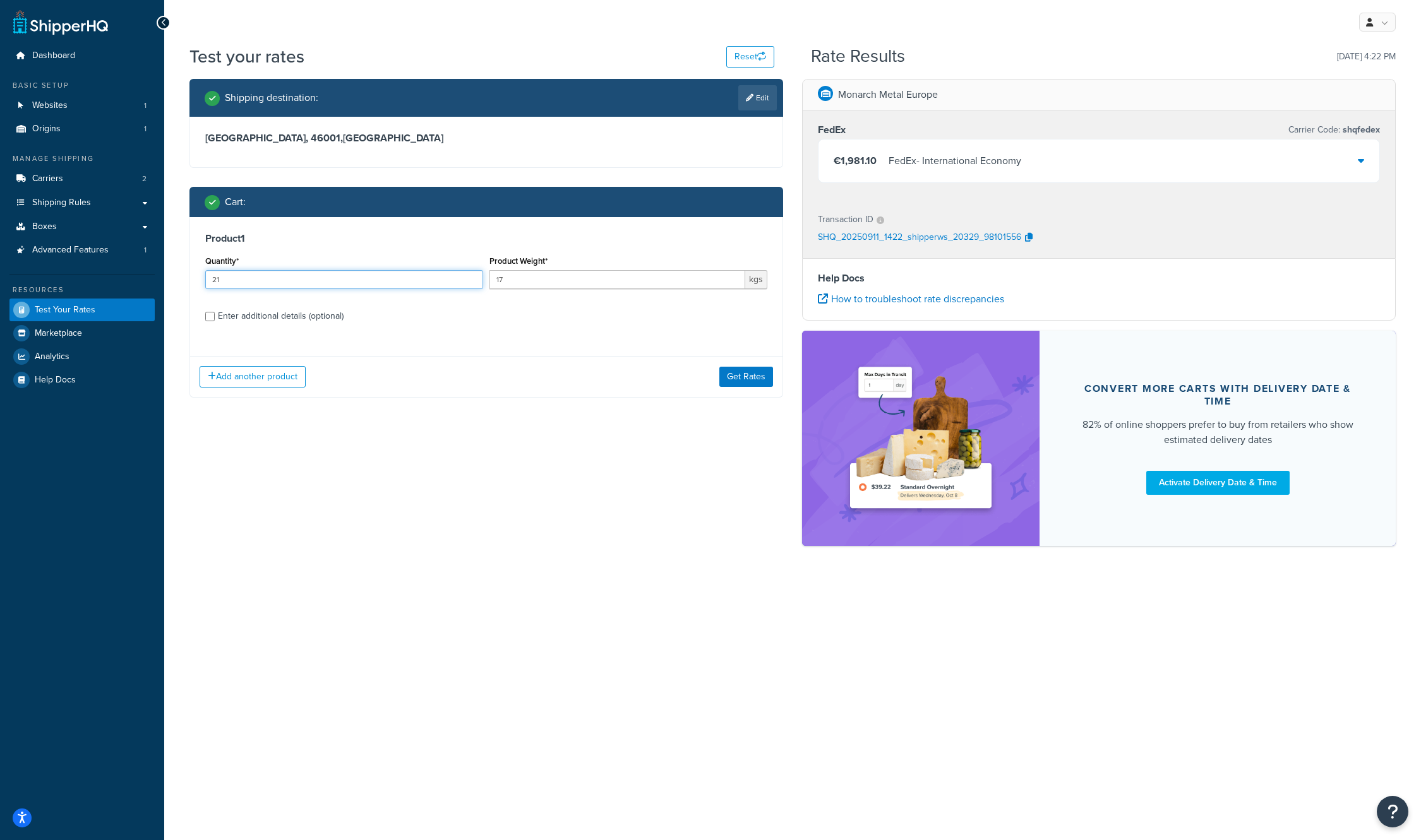
drag, startPoint x: 261, startPoint y: 277, endPoint x: 152, endPoint y: 272, distance: 109.1
click at [152, 272] on div "Dashboard Basic Setup Websites 1 Origins 1 Manage Shipping Carriers 2 Shipping …" at bounding box center [710, 420] width 1421 height 840
type input "1"
click at [220, 313] on div "Enter additional details (optional)" at bounding box center [280, 316] width 125 height 18
click at [215, 313] on input "Enter additional details (optional)" at bounding box center [210, 316] width 10 height 10
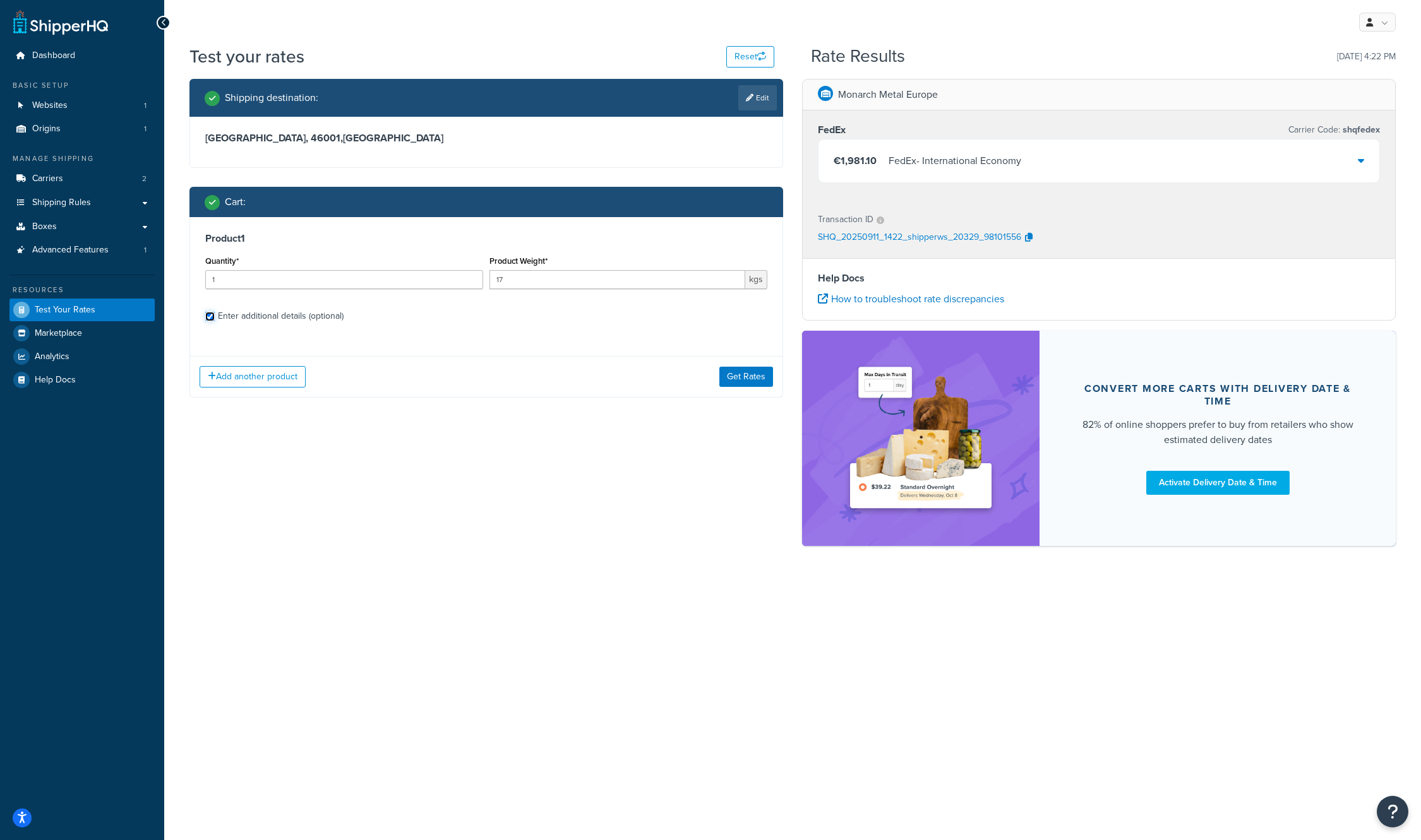
checkbox input "true"
select select "86495"
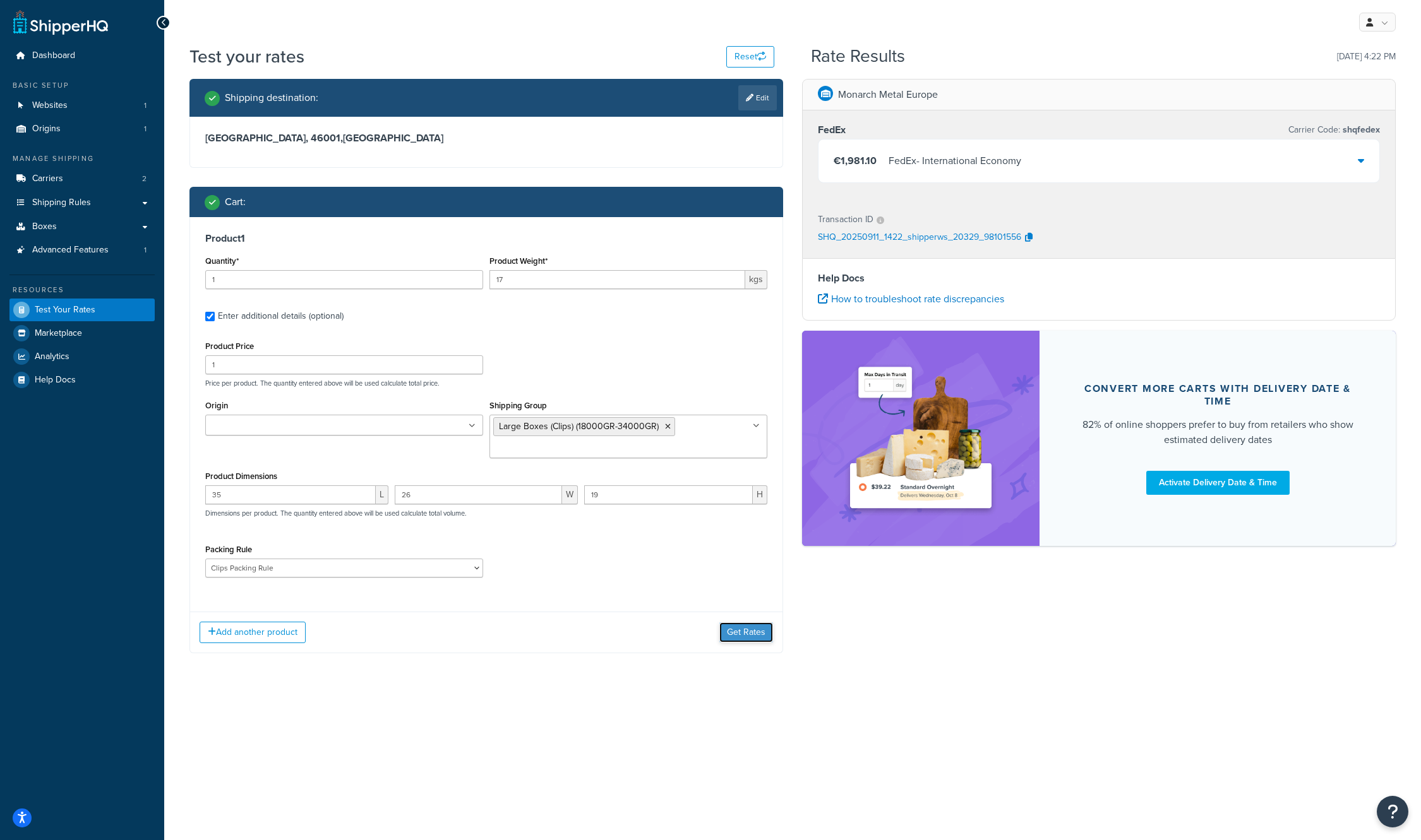
click at [737, 630] on button "Get Rates" at bounding box center [746, 632] width 54 height 20
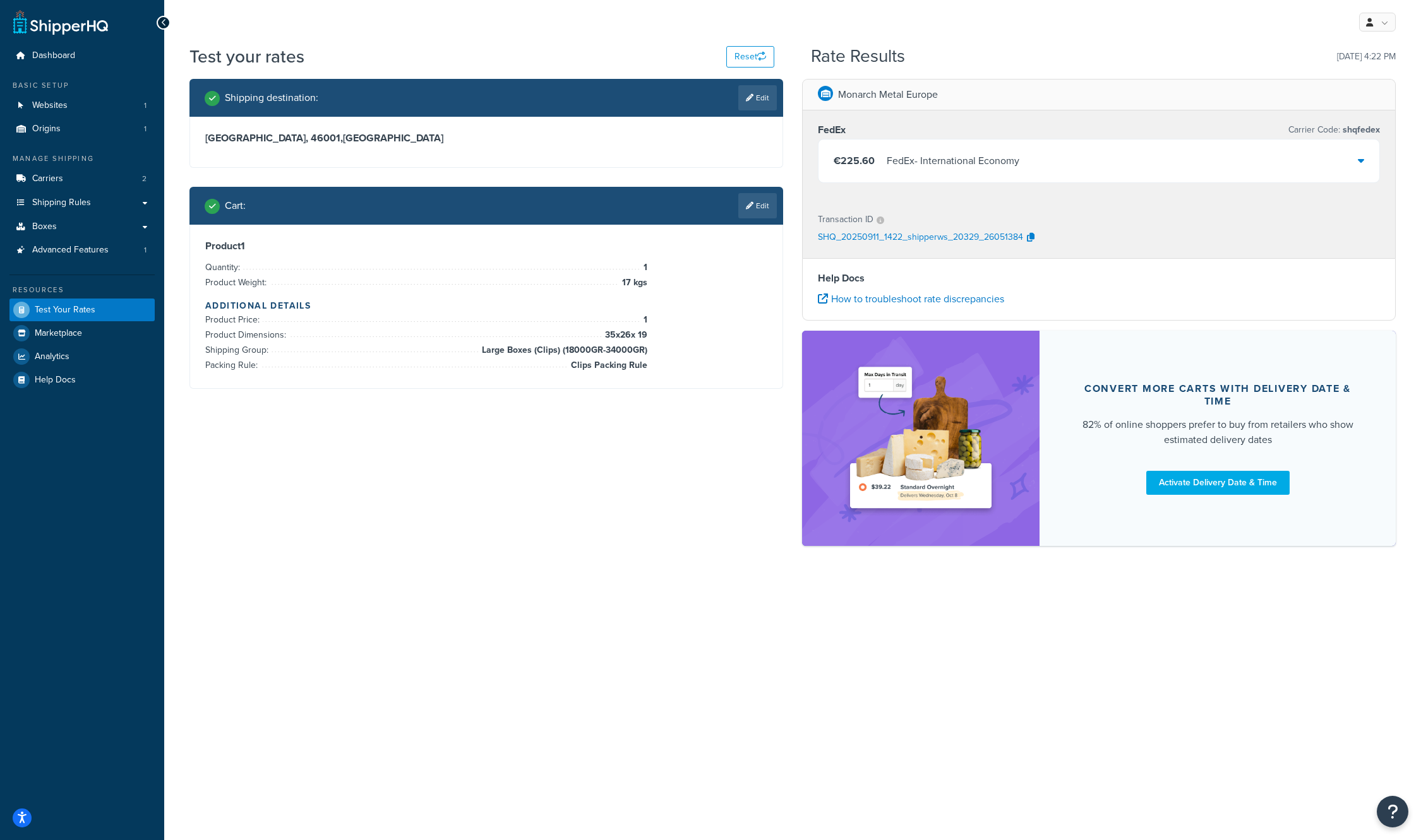
click at [1177, 159] on div "€225.60 FedEx - International Economy" at bounding box center [1098, 161] width 560 height 43
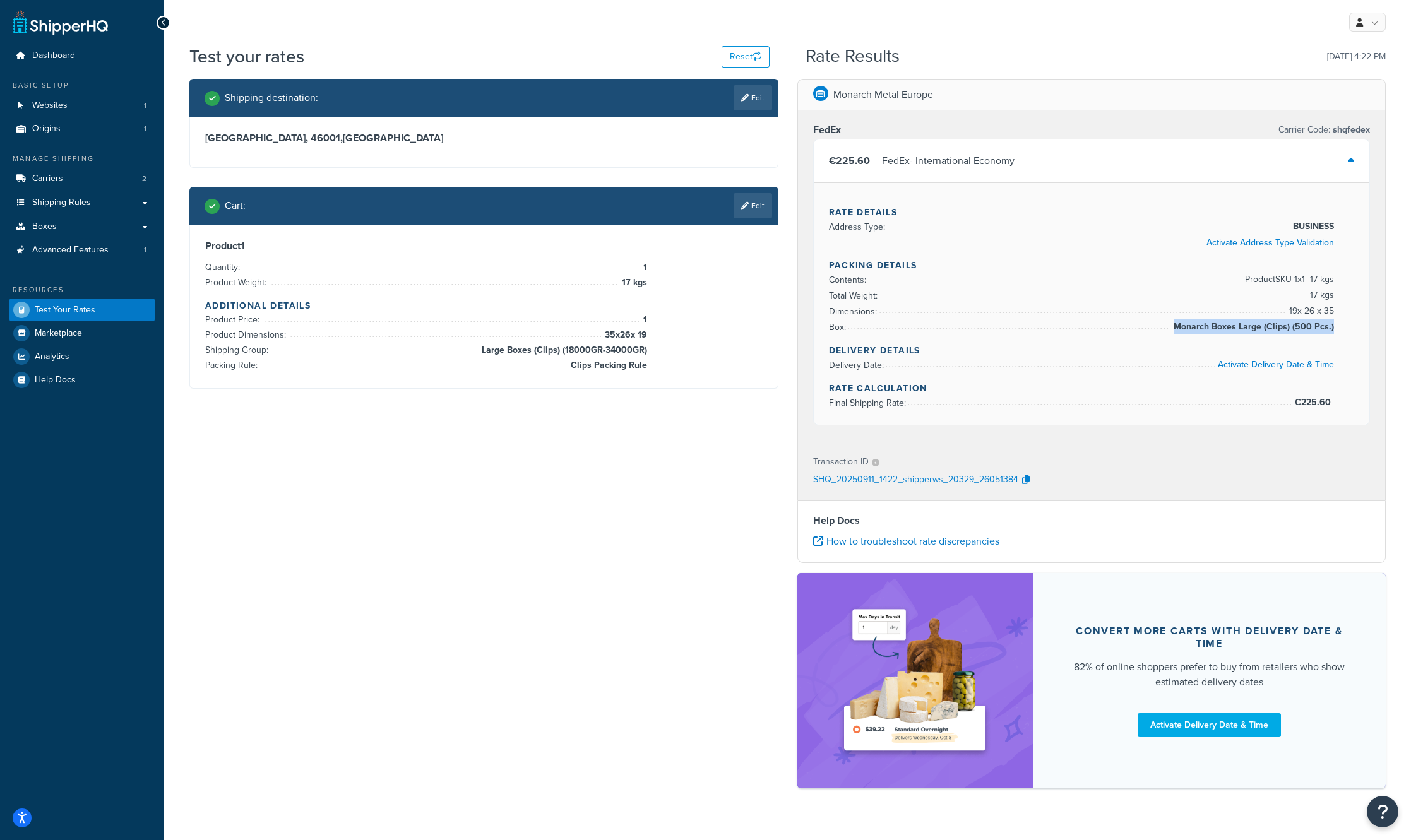
drag, startPoint x: 1343, startPoint y: 327, endPoint x: 1333, endPoint y: 330, distance: 10.4
click at [1333, 330] on div "Rate Details Address Type: BUSINESS Activate Address Type Validation Packing De…" at bounding box center [1092, 303] width 556 height 242
click at [1022, 479] on icon "button" at bounding box center [1026, 480] width 8 height 9
click at [119, 175] on link "Carriers 2" at bounding box center [82, 179] width 145 height 23
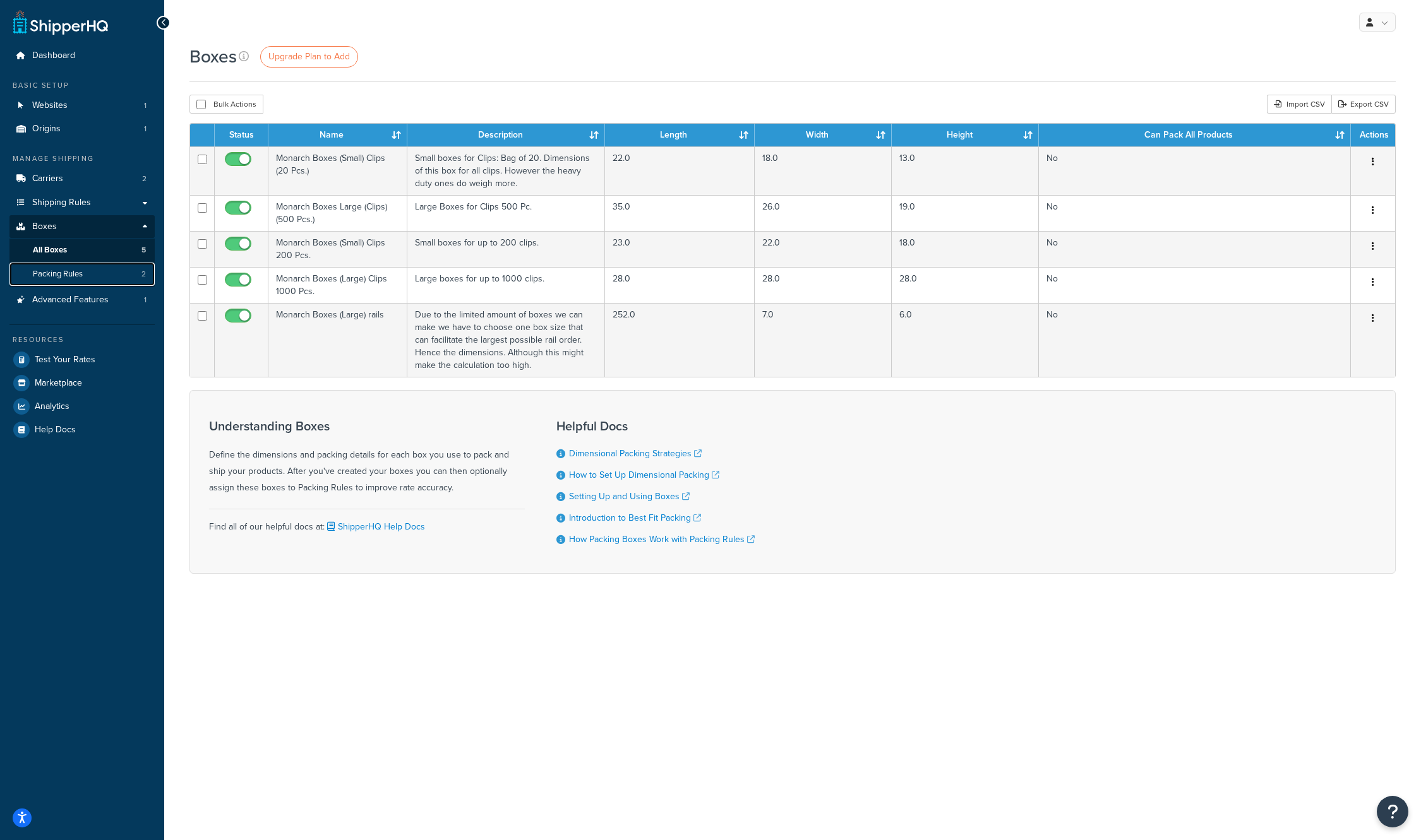
click at [69, 269] on span "Packing Rules" at bounding box center [58, 274] width 50 height 11
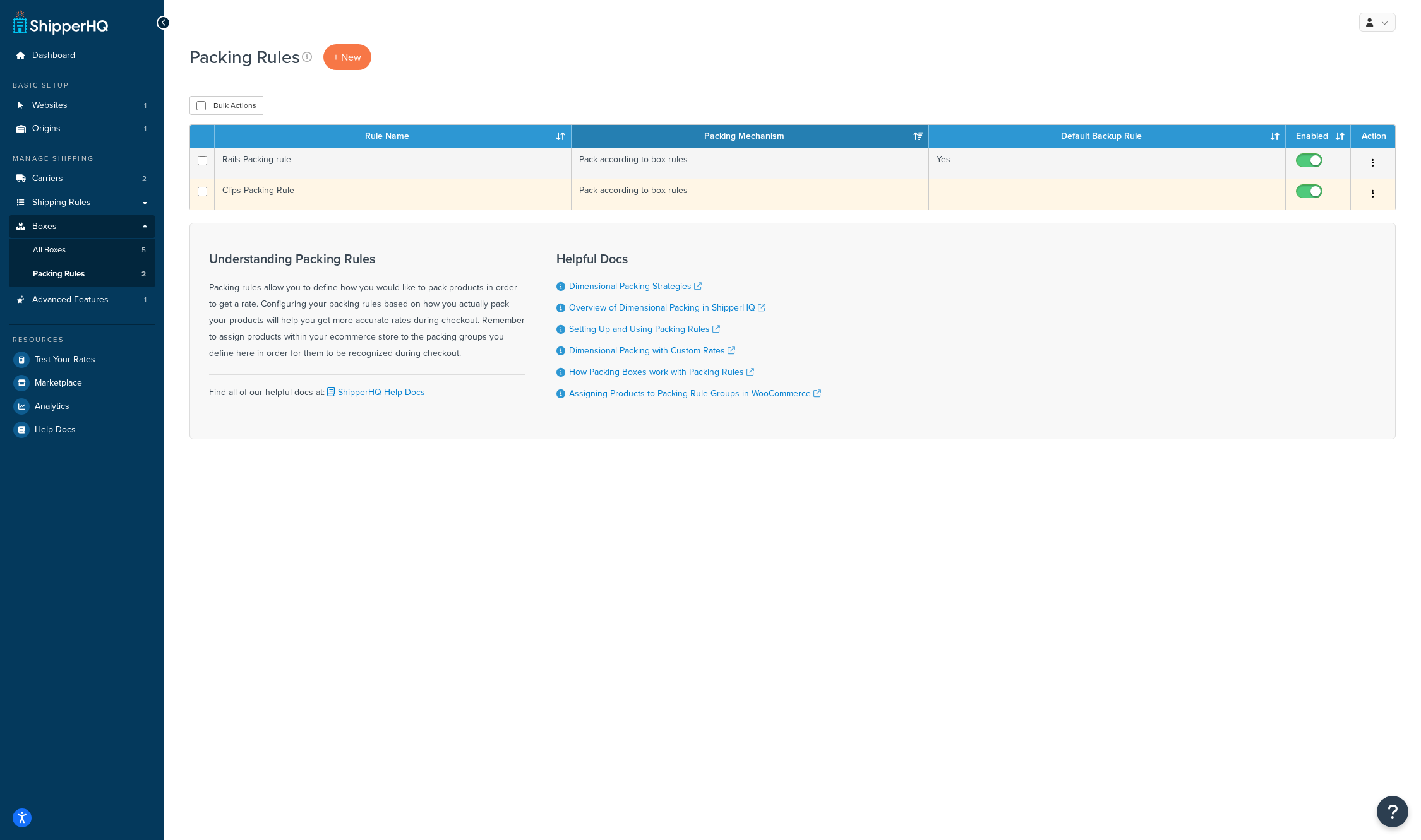
click at [246, 189] on td "Clips Packing Rule" at bounding box center [393, 194] width 357 height 31
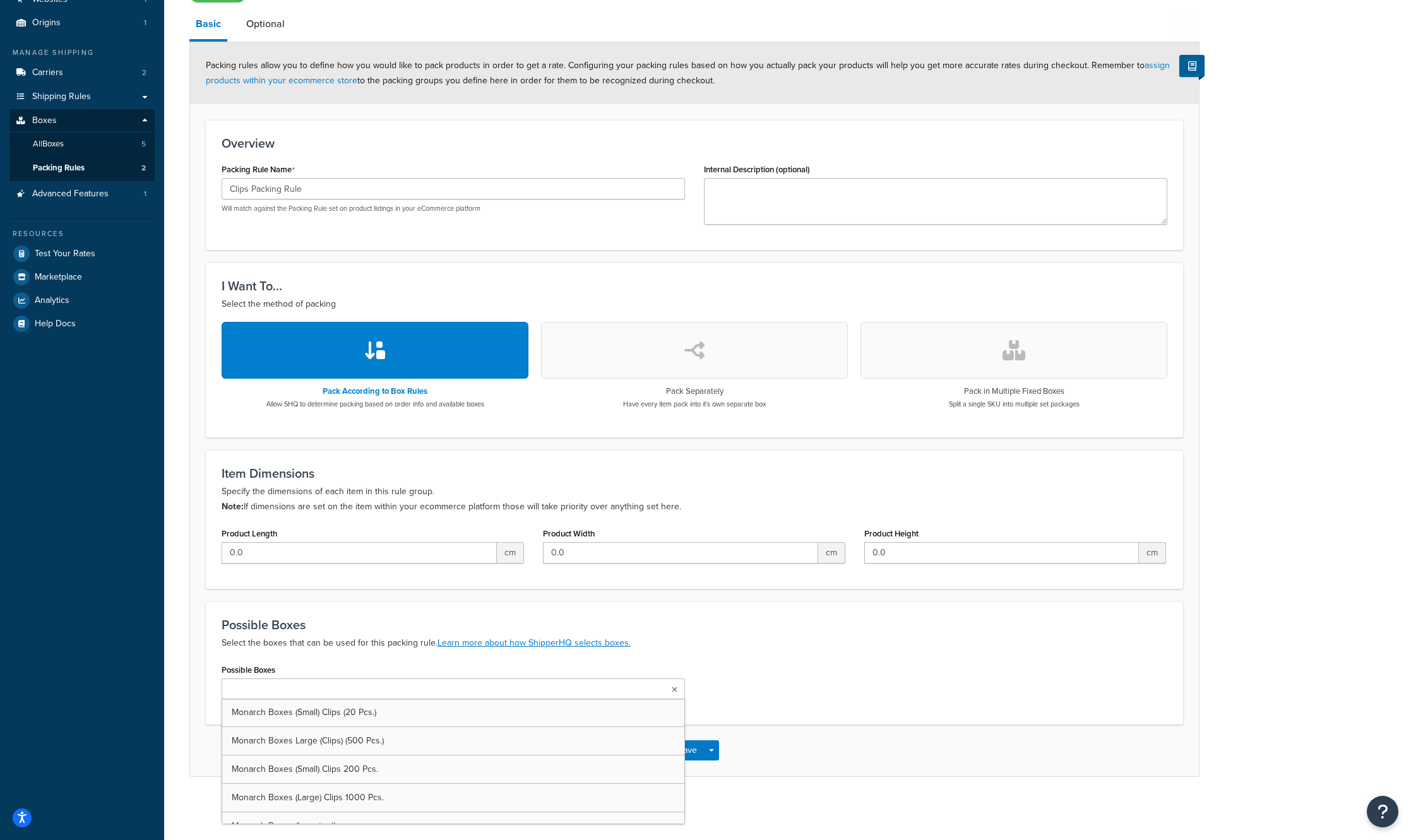
click at [461, 693] on ul at bounding box center [453, 689] width 464 height 21
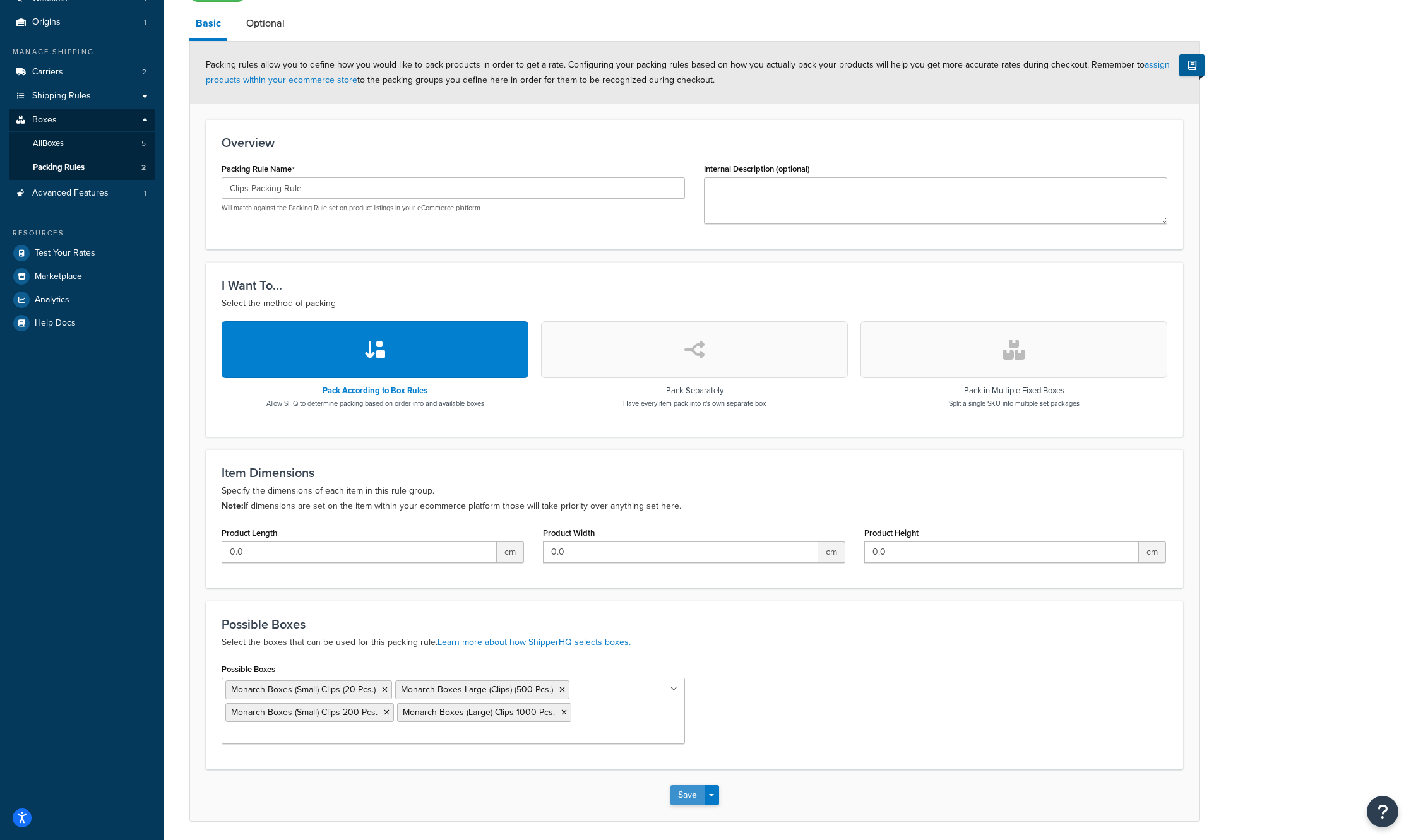
click at [682, 793] on button "Save" at bounding box center [688, 795] width 34 height 20
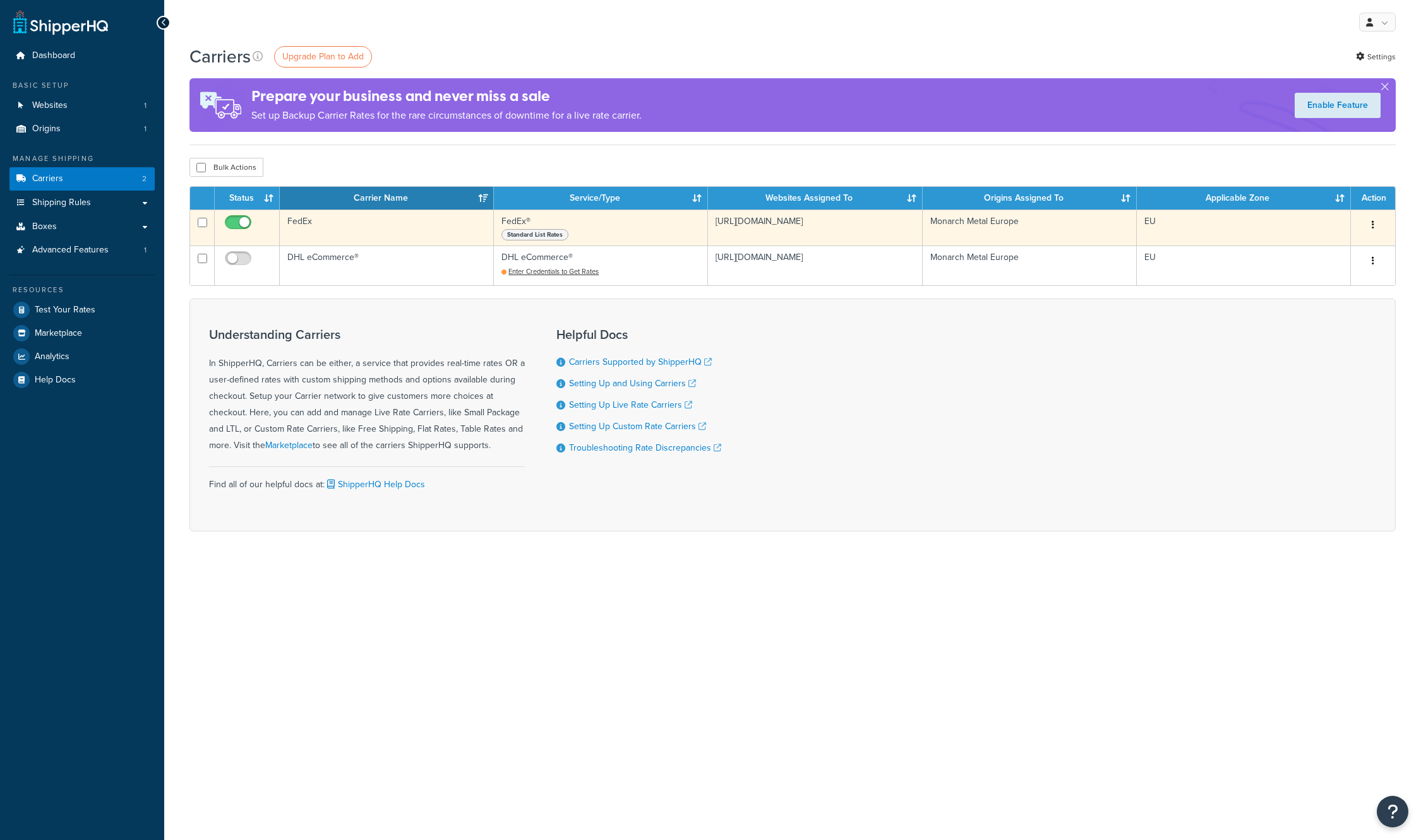
click at [305, 222] on td "FedEx" at bounding box center [387, 227] width 214 height 36
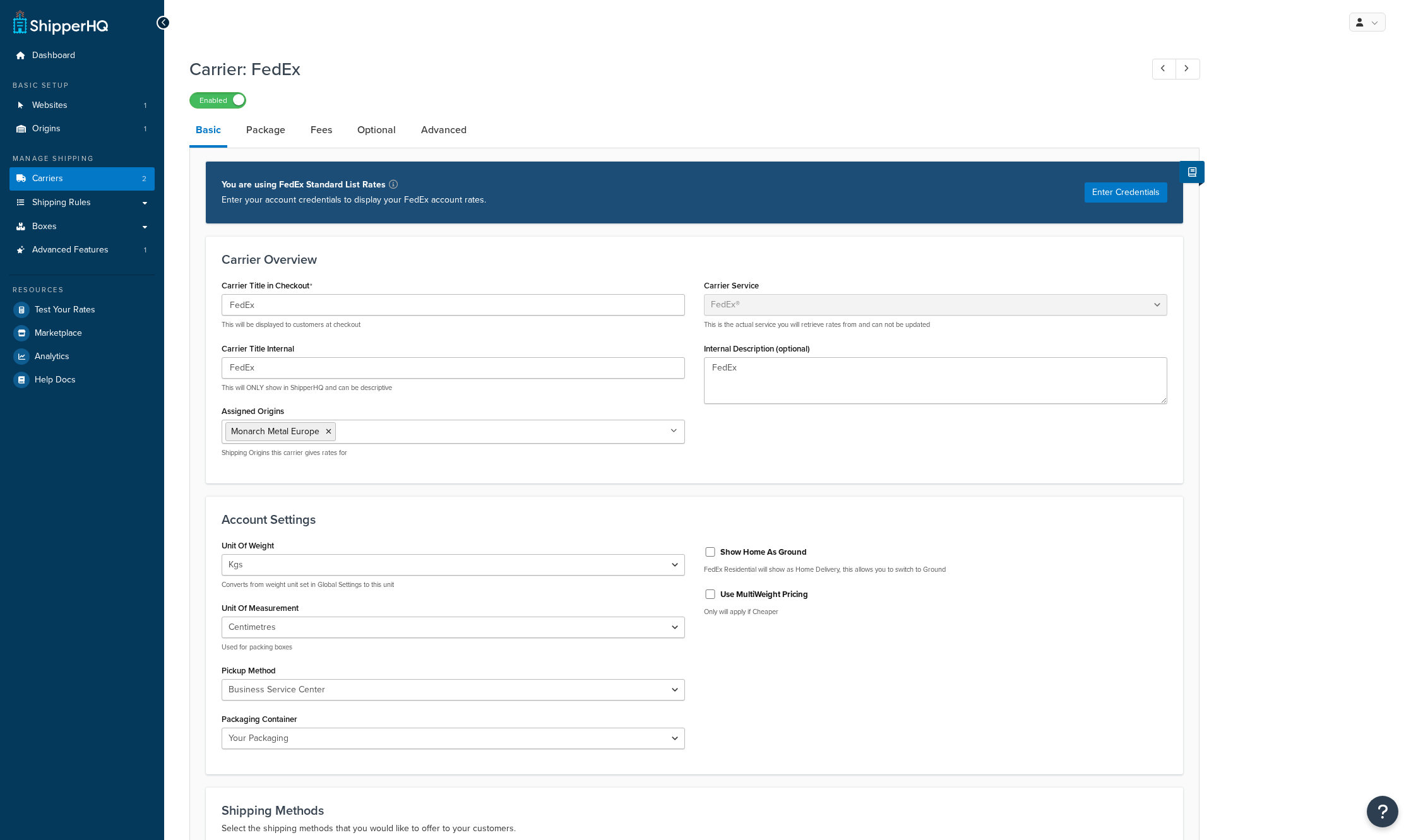
select select "fedEx"
select select "kg"
select select "CM"
select select "YOUR_PACKAGING"
click at [269, 136] on link "Package" at bounding box center [266, 130] width 52 height 31
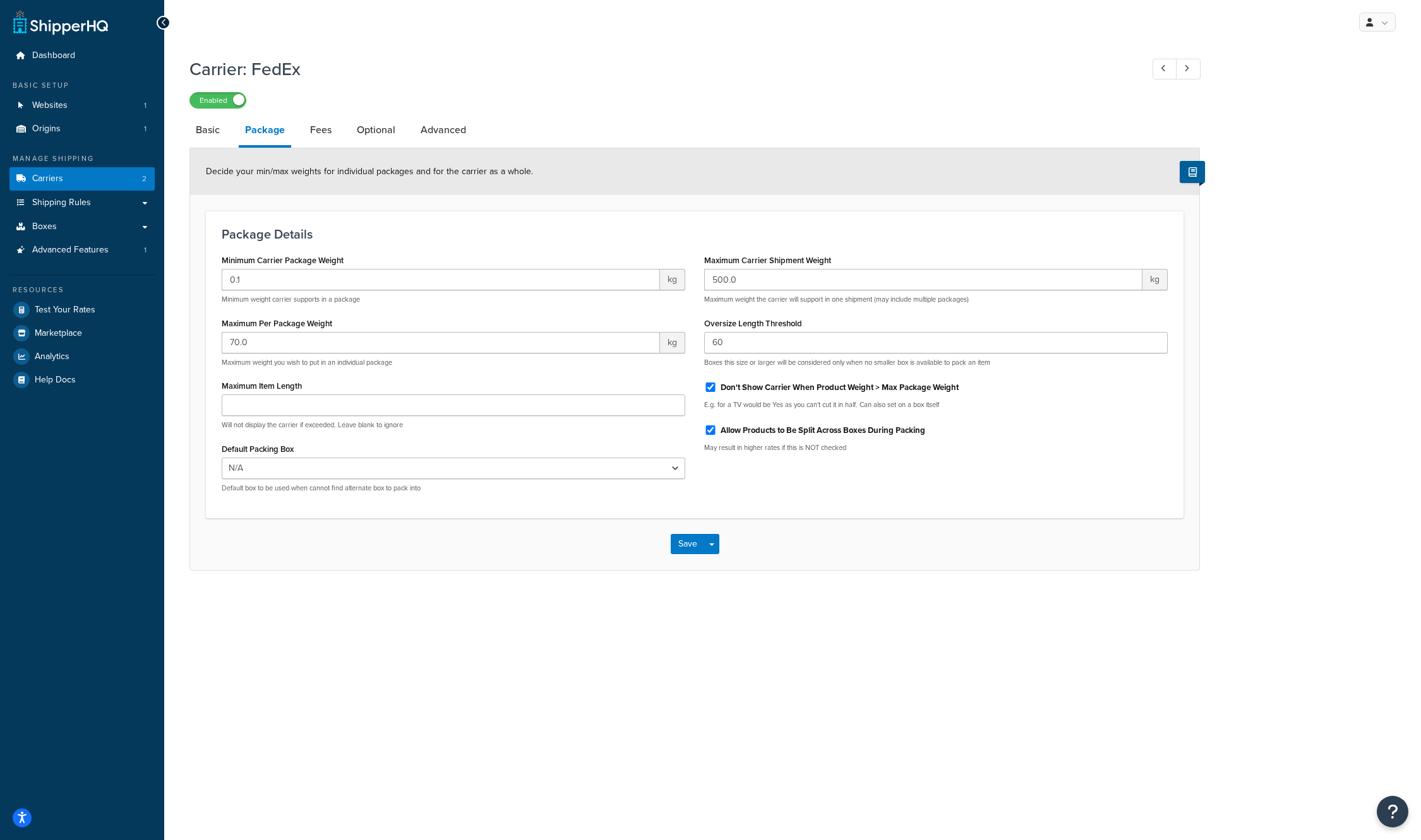
click at [304, 133] on link "Fees" at bounding box center [321, 130] width 34 height 31
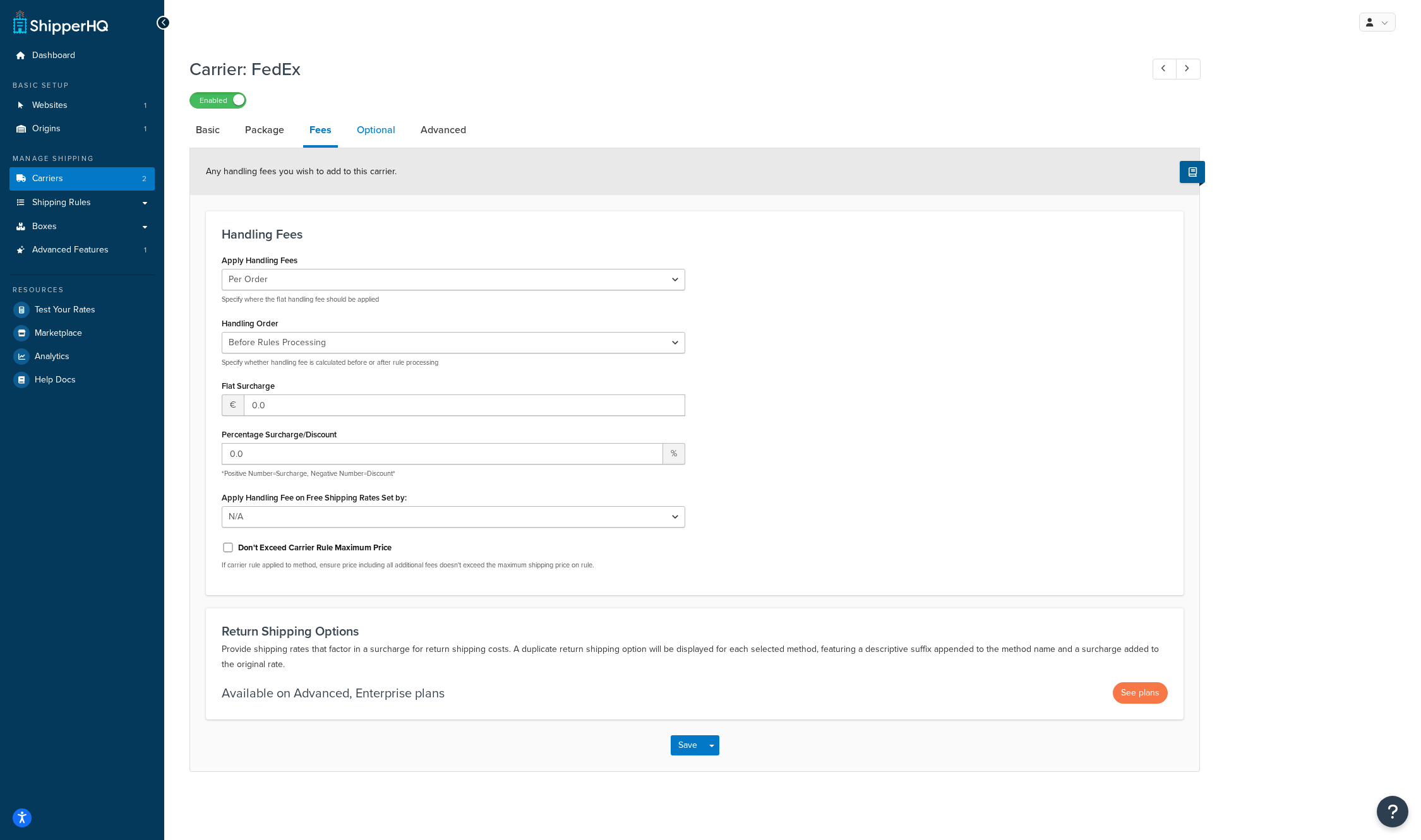
click at [377, 133] on link "Optional" at bounding box center [376, 130] width 51 height 31
select select "business"
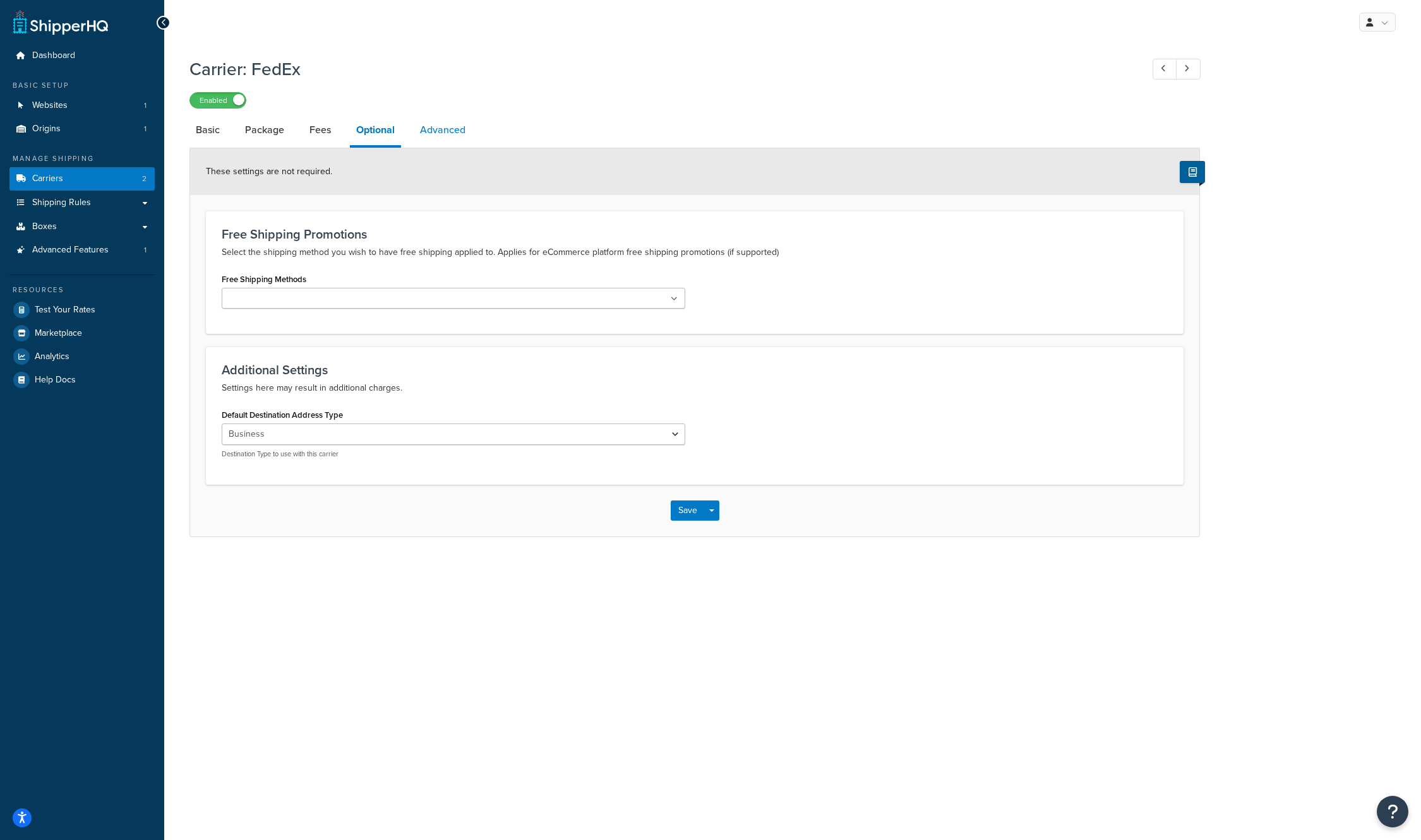
click at [451, 131] on link "Advanced" at bounding box center [442, 130] width 58 height 31
select select "false"
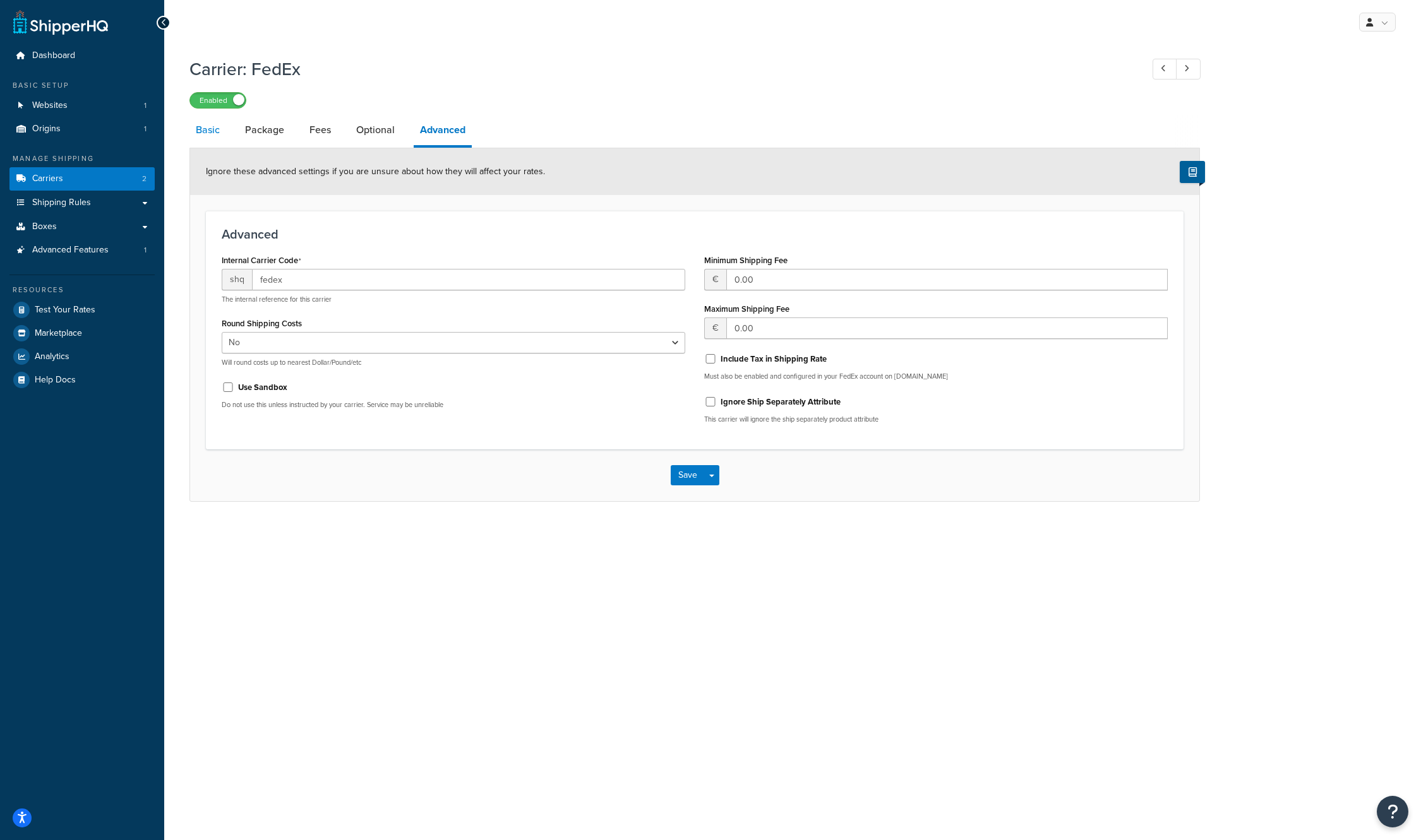
click at [216, 134] on link "Basic" at bounding box center [208, 130] width 36 height 31
select select "fedEx"
select select "kg"
select select "CM"
select select "YOUR_PACKAGING"
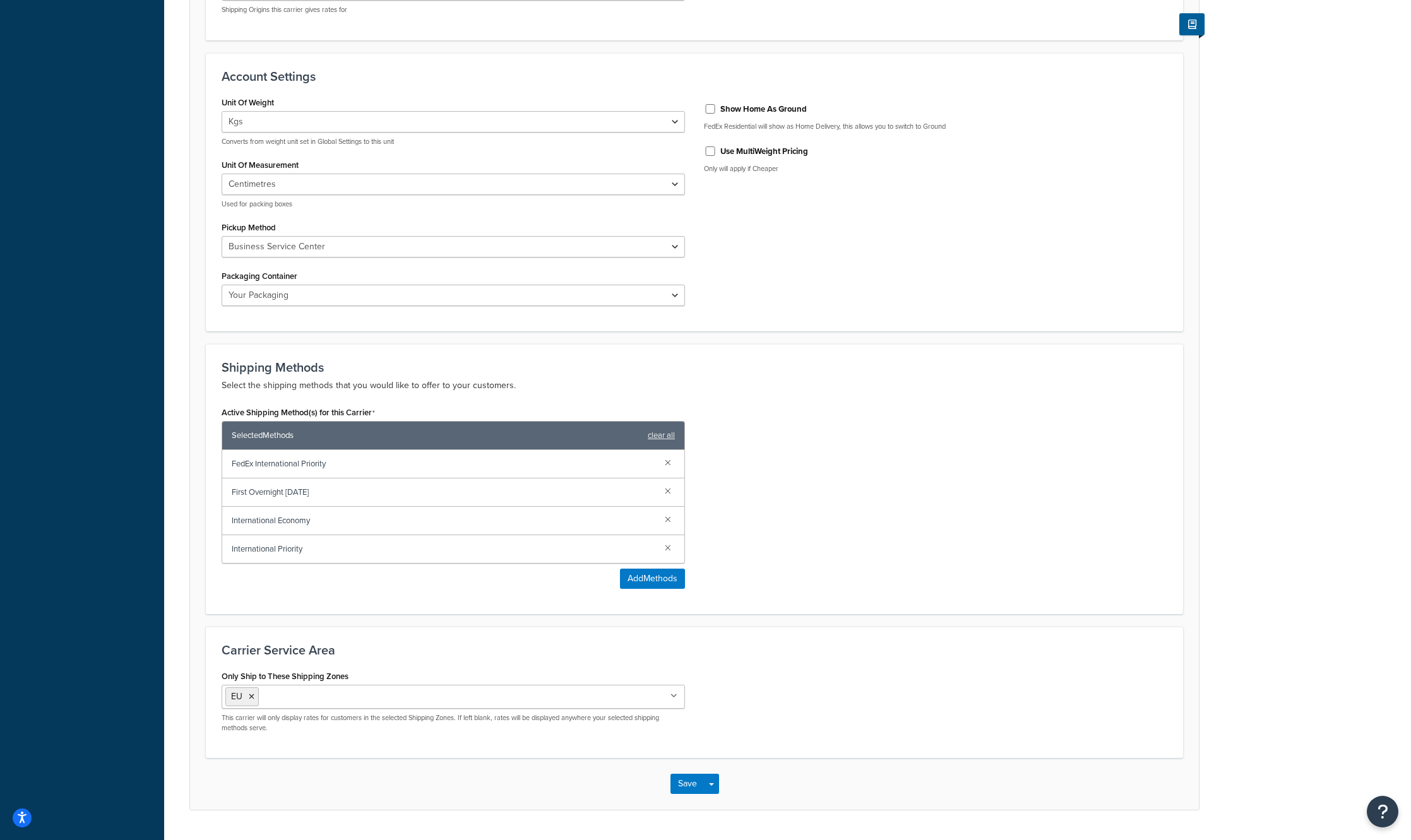
scroll to position [477, 0]
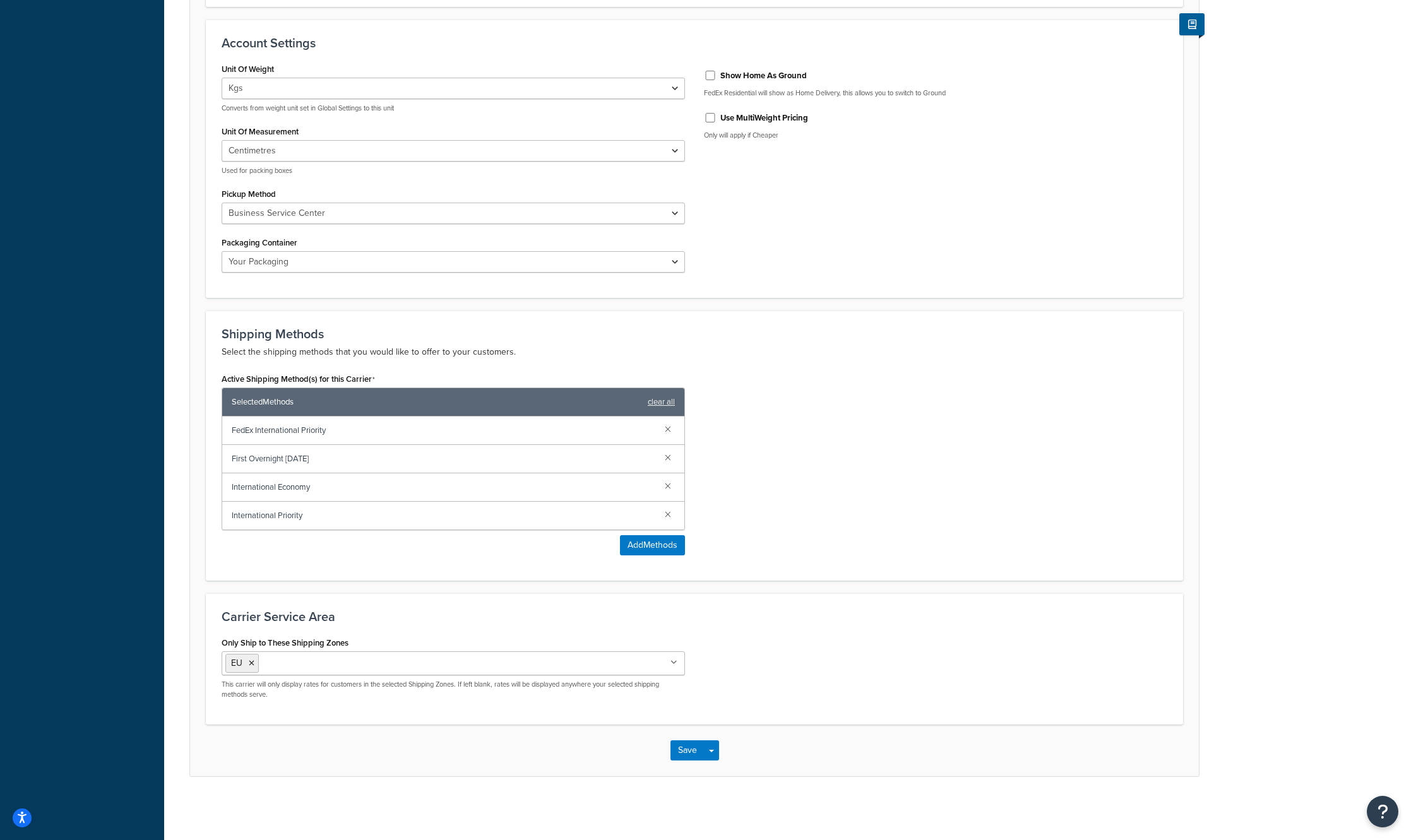
click at [345, 669] on input "Only Ship to These Shipping Zones" at bounding box center [318, 662] width 112 height 14
click at [869, 673] on div "Only Ship to These Shipping Zones [GEOGRAPHIC_DATA] [GEOGRAPHIC_DATA] POBox Add…" at bounding box center [695, 671] width 965 height 75
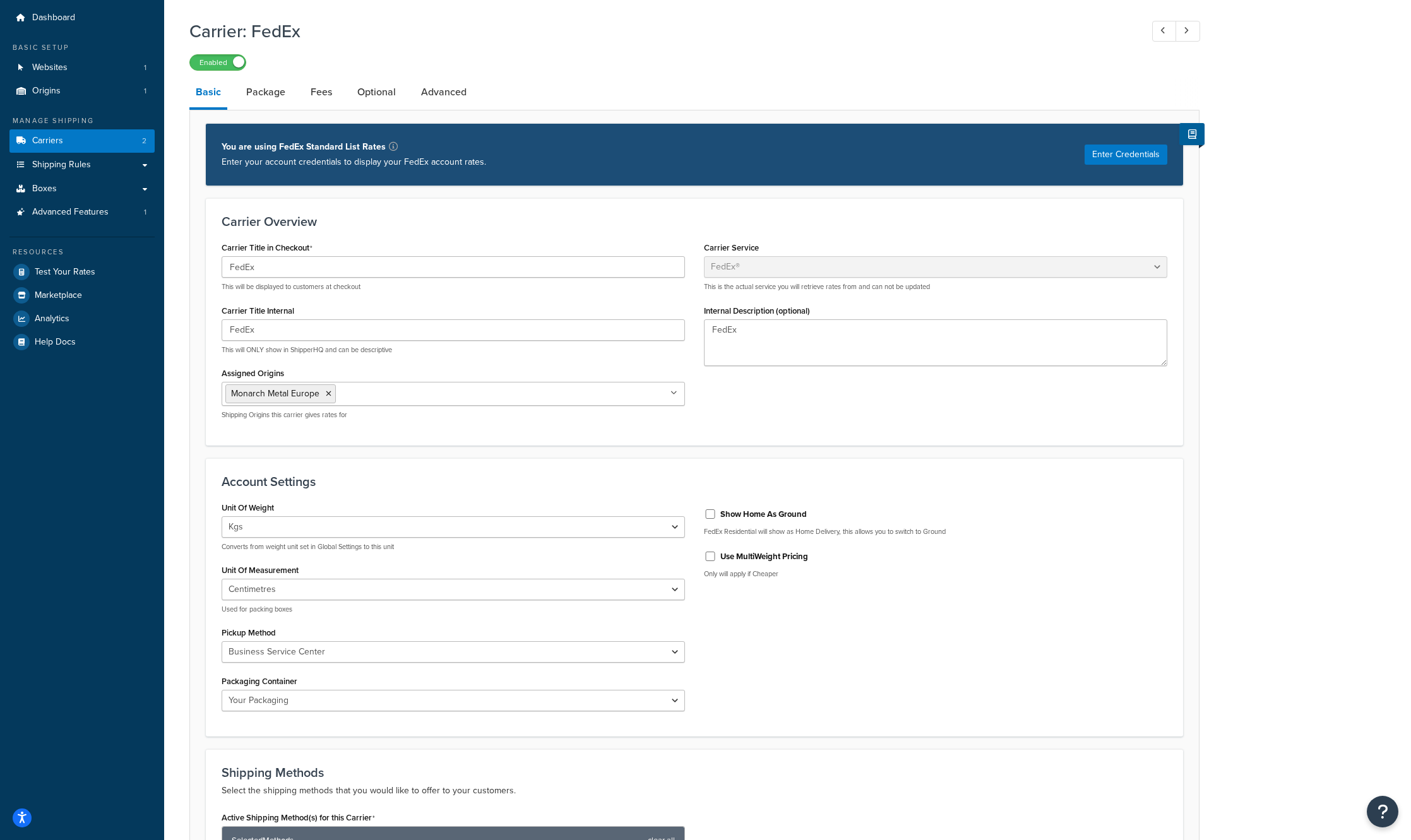
scroll to position [35, 0]
